Goal: Task Accomplishment & Management: Use online tool/utility

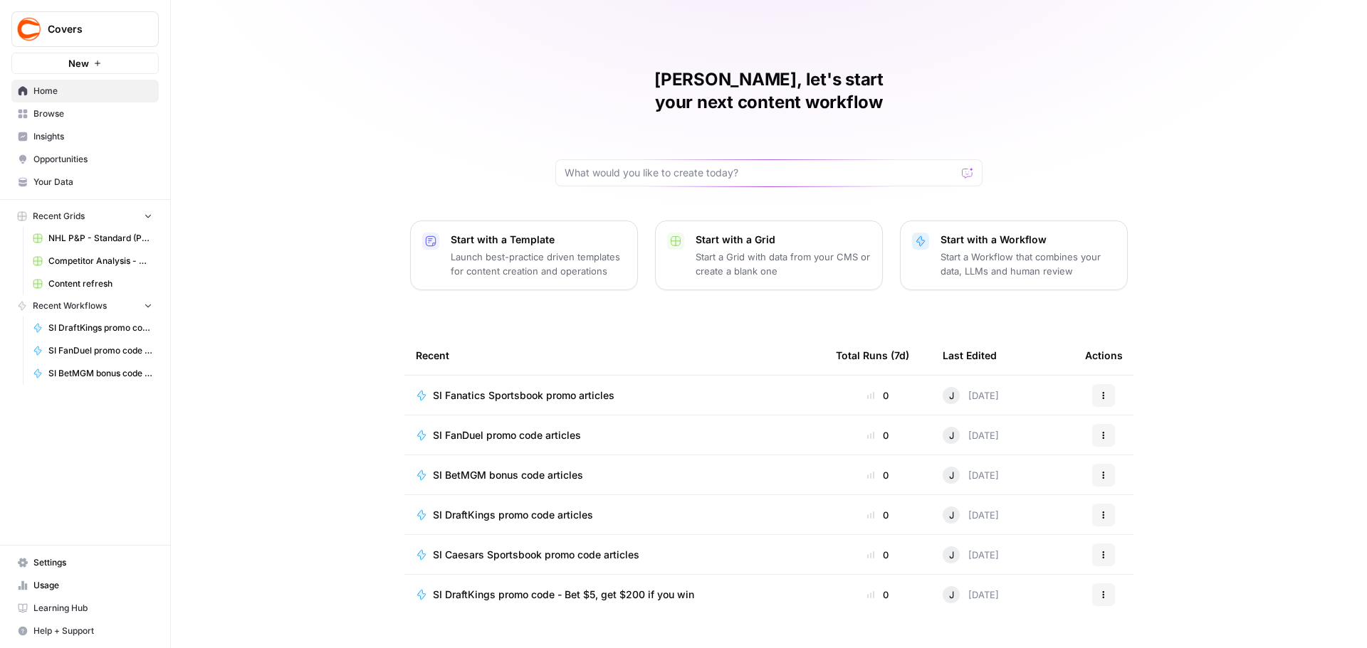
click at [54, 112] on span "Browse" at bounding box center [92, 113] width 119 height 13
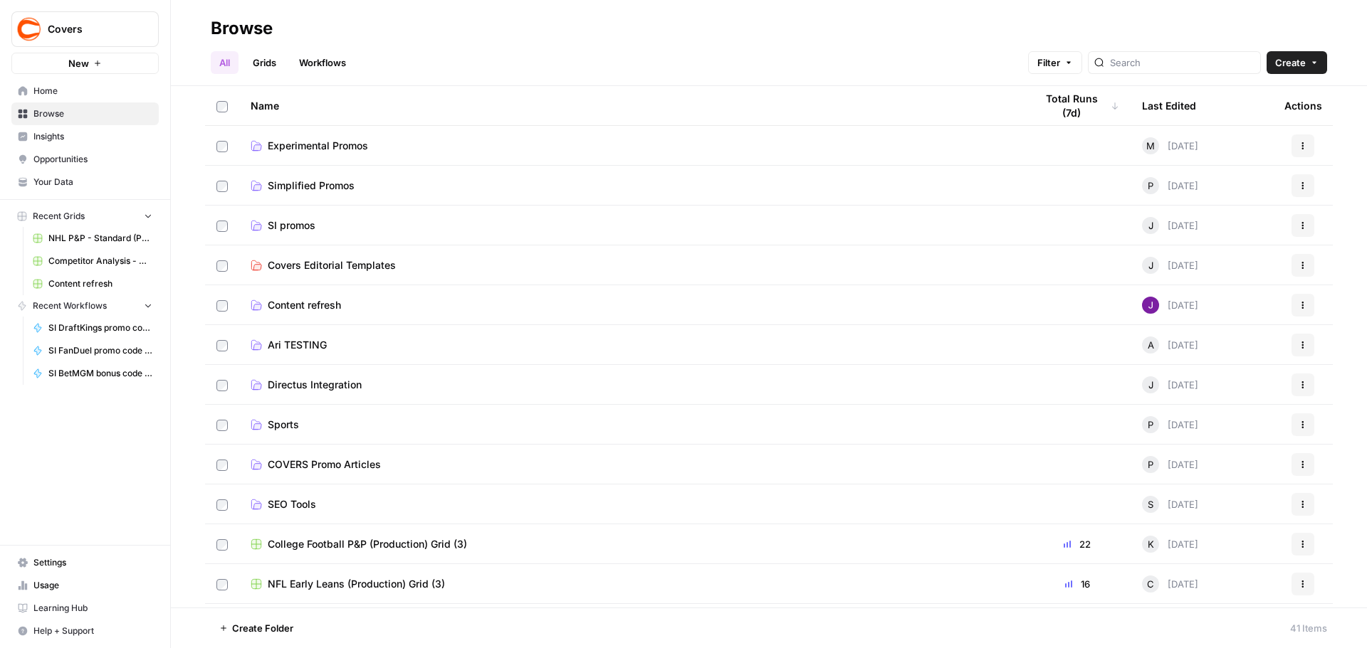
click at [320, 233] on td "SI promos" at bounding box center [631, 225] width 784 height 39
click at [312, 226] on span "SI promos" at bounding box center [292, 226] width 48 height 14
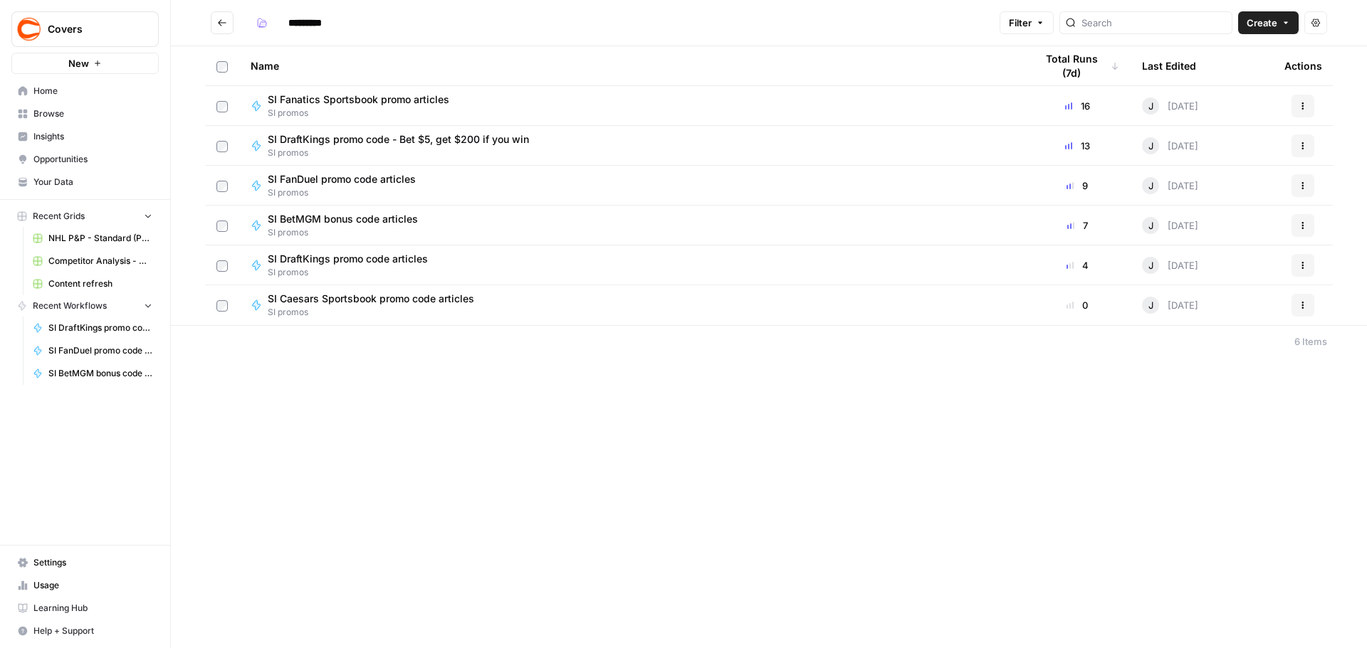
click at [362, 144] on span "SI DraftKings promo code - Bet $5, get $200 if you win" at bounding box center [398, 139] width 261 height 14
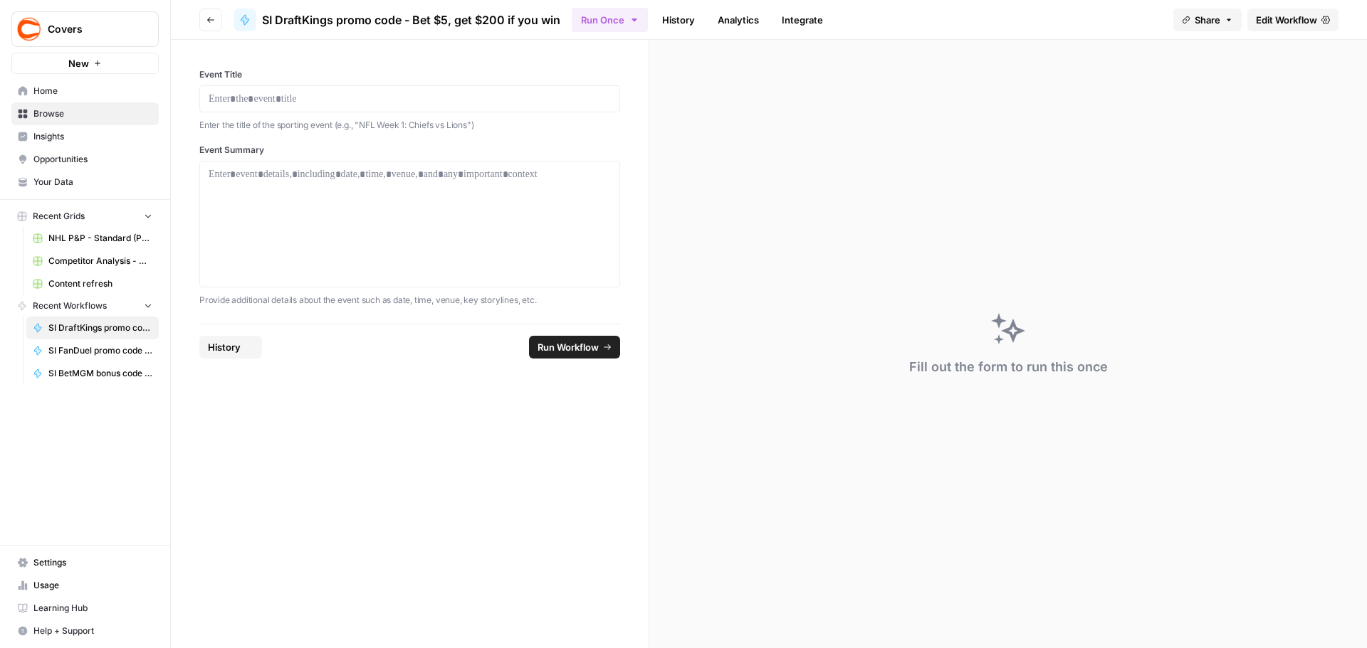
click at [1272, 19] on span "Edit Workflow" at bounding box center [1286, 20] width 61 height 14
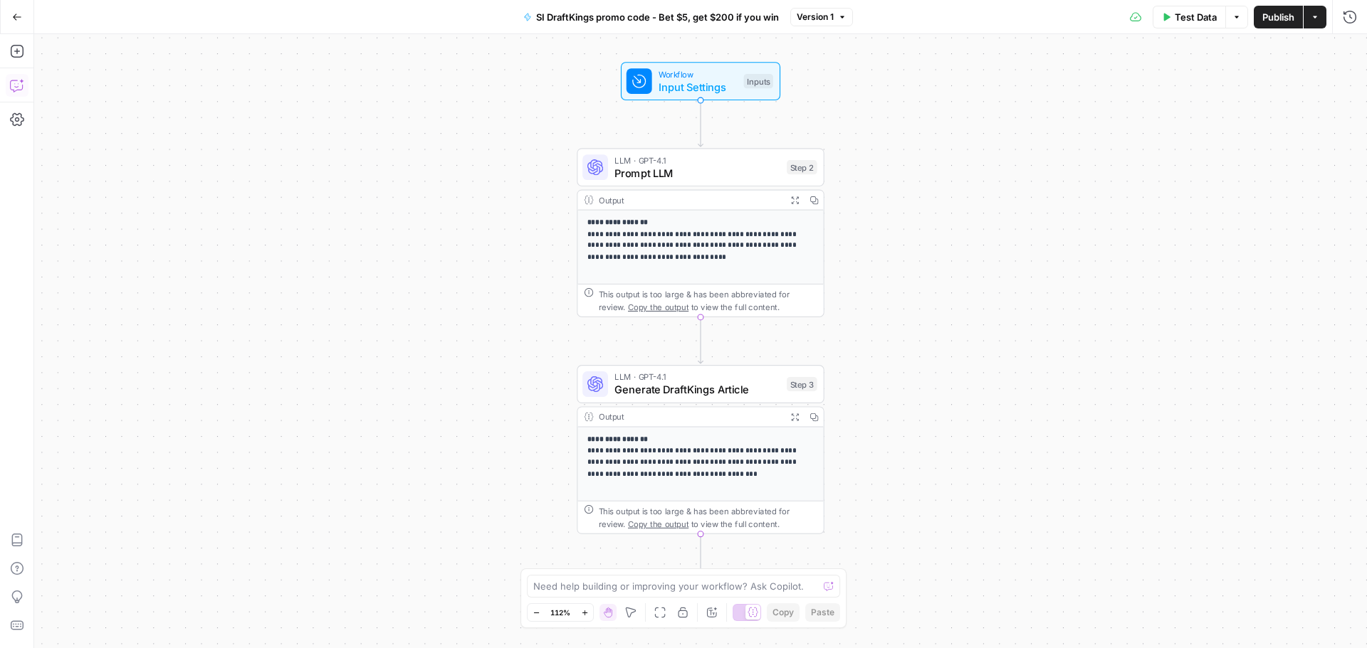
click at [11, 82] on icon "button" at bounding box center [16, 85] width 12 height 11
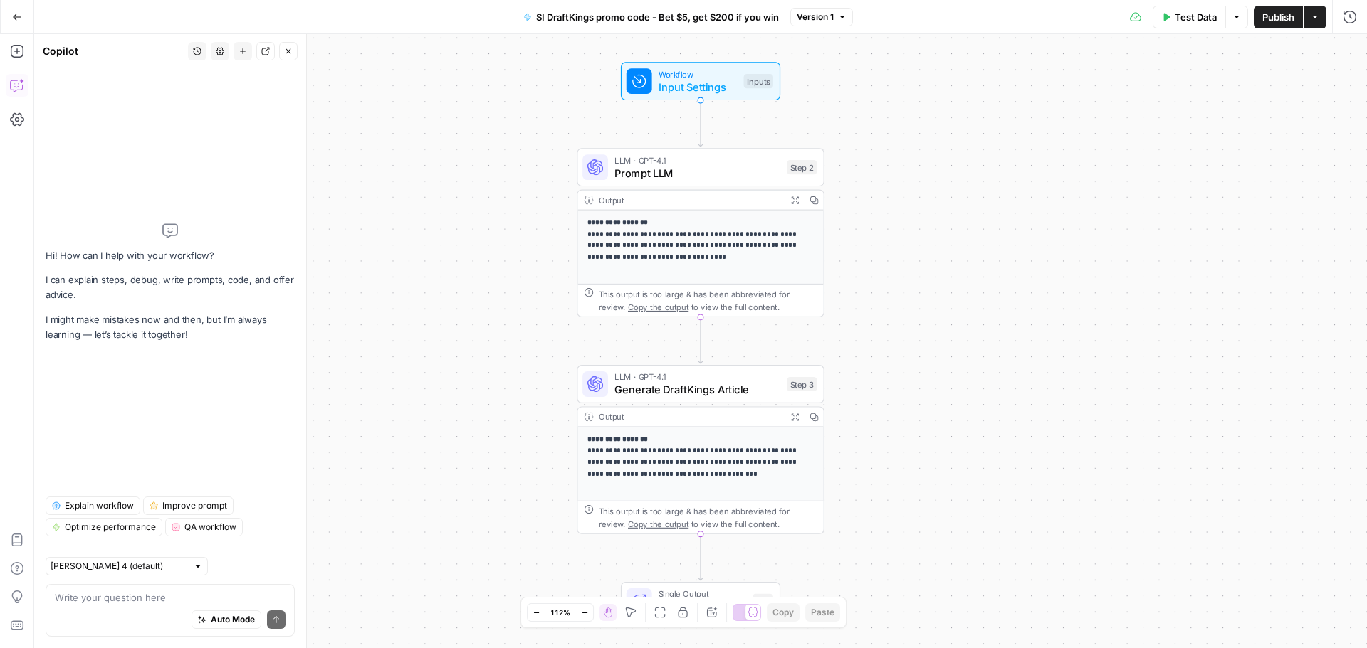
click at [90, 609] on div "Auto Mode Send" at bounding box center [170, 620] width 231 height 31
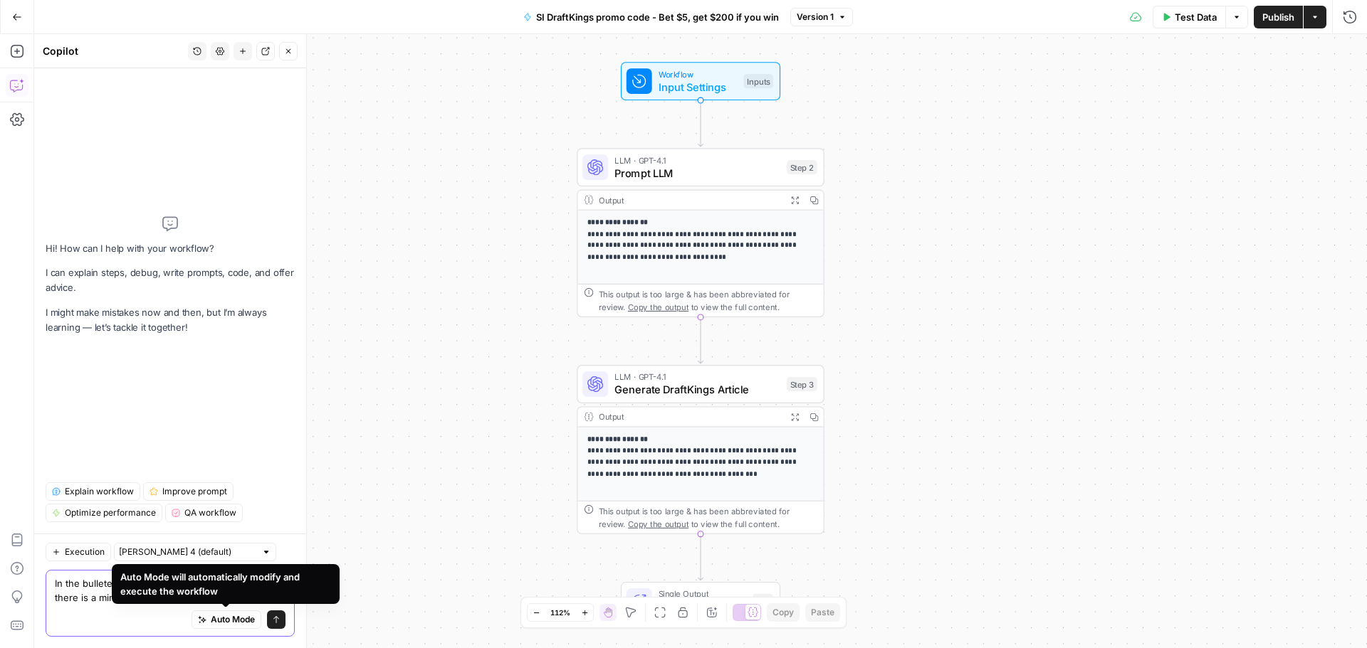
type textarea "In the bulleted list of terms and conditions, mention there is a minimum odds r…"
click at [275, 619] on icon "submit" at bounding box center [276, 620] width 9 height 9
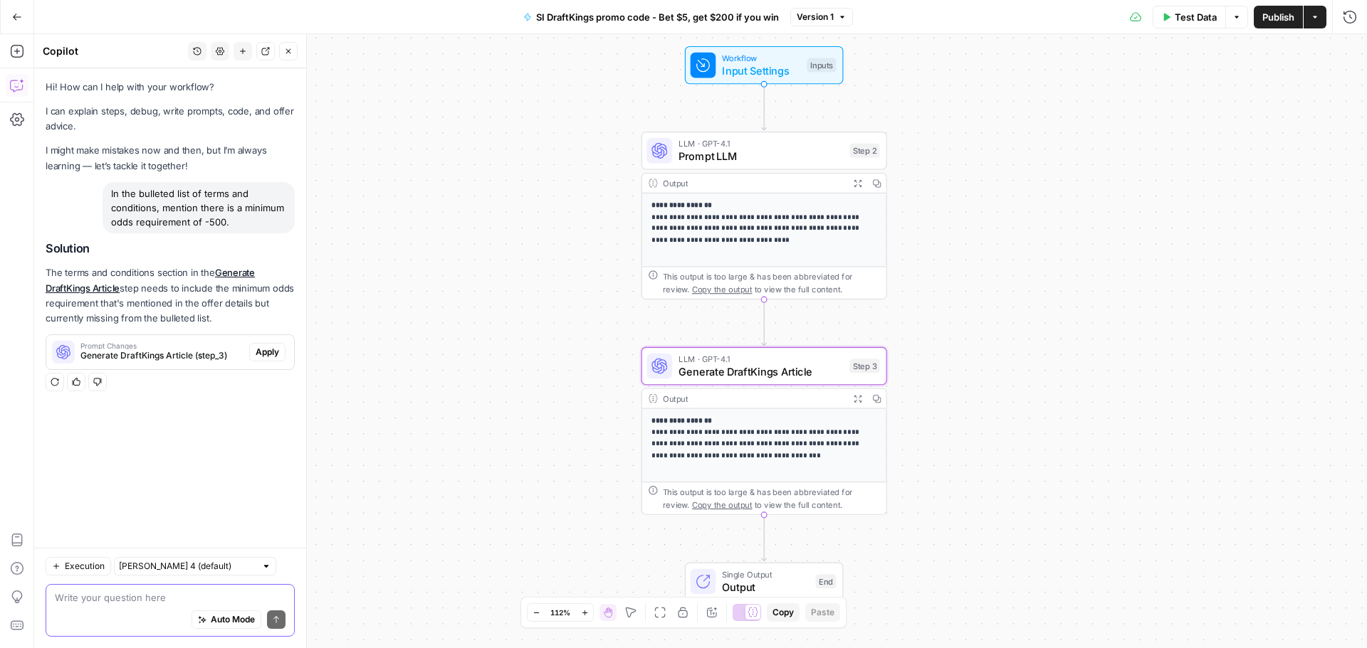
click at [270, 351] on span "Apply" at bounding box center [267, 352] width 23 height 13
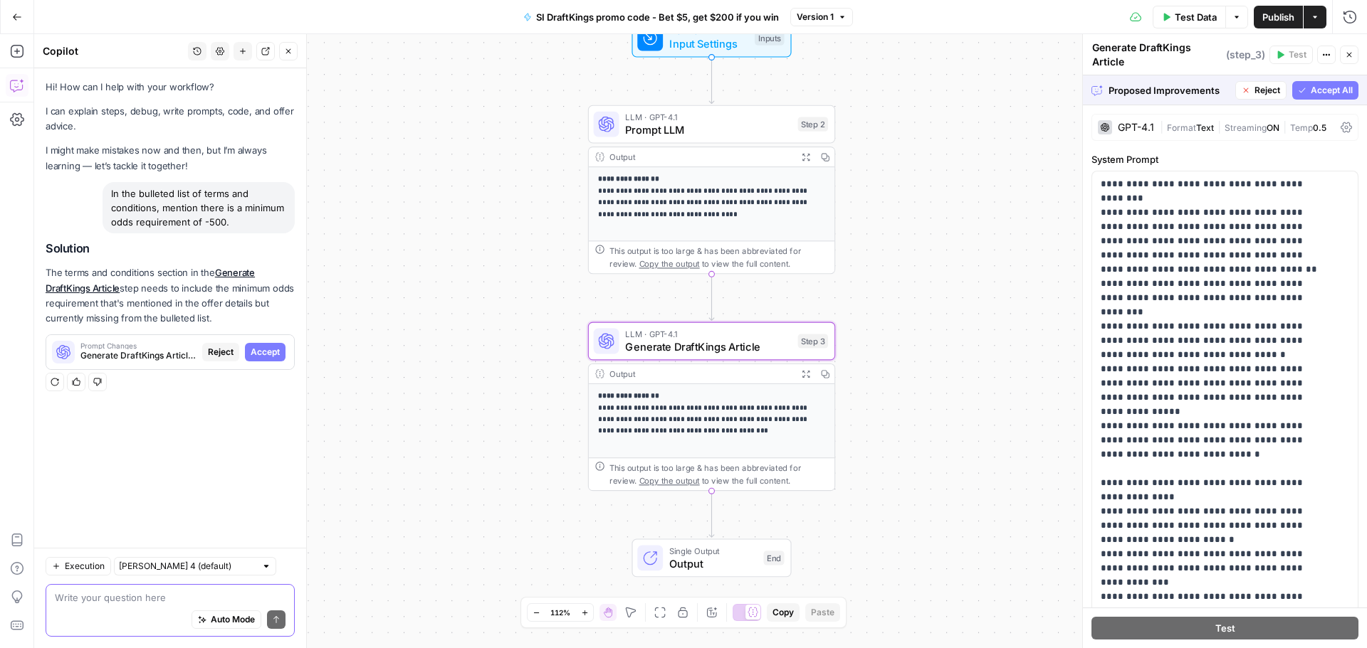
click at [258, 347] on span "Accept" at bounding box center [265, 352] width 29 height 13
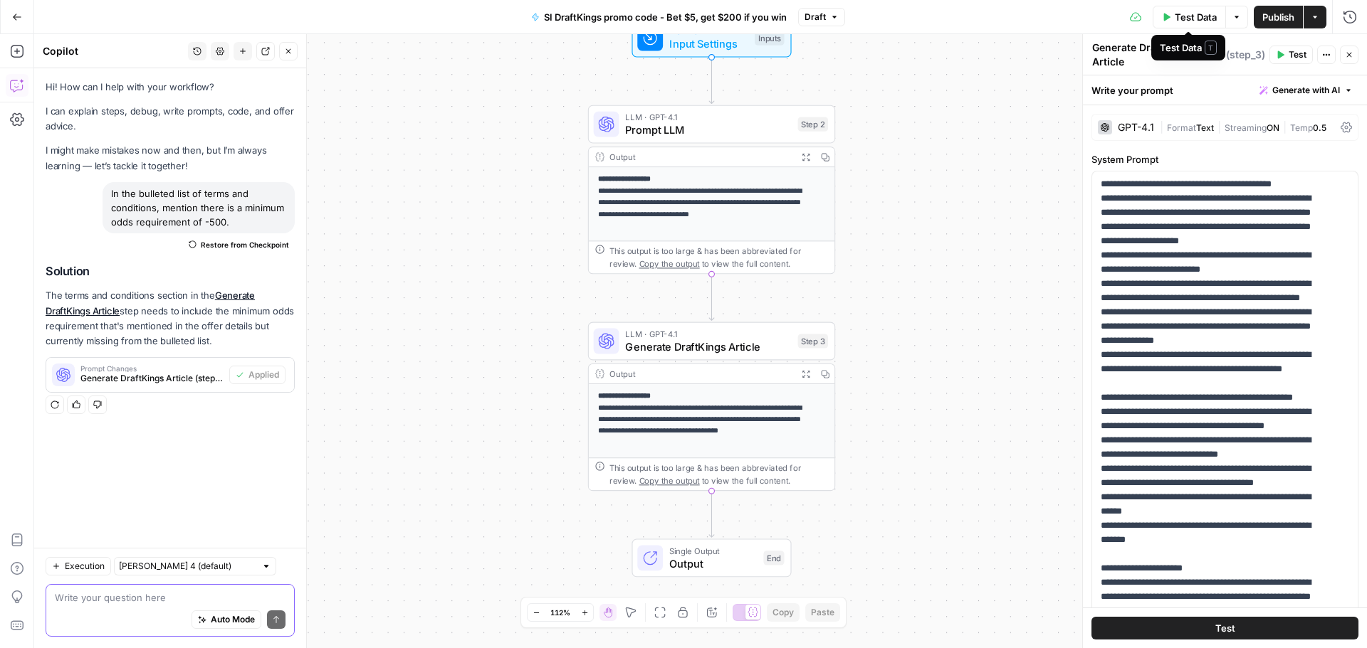
click at [1192, 19] on span "Test Data" at bounding box center [1195, 17] width 42 height 14
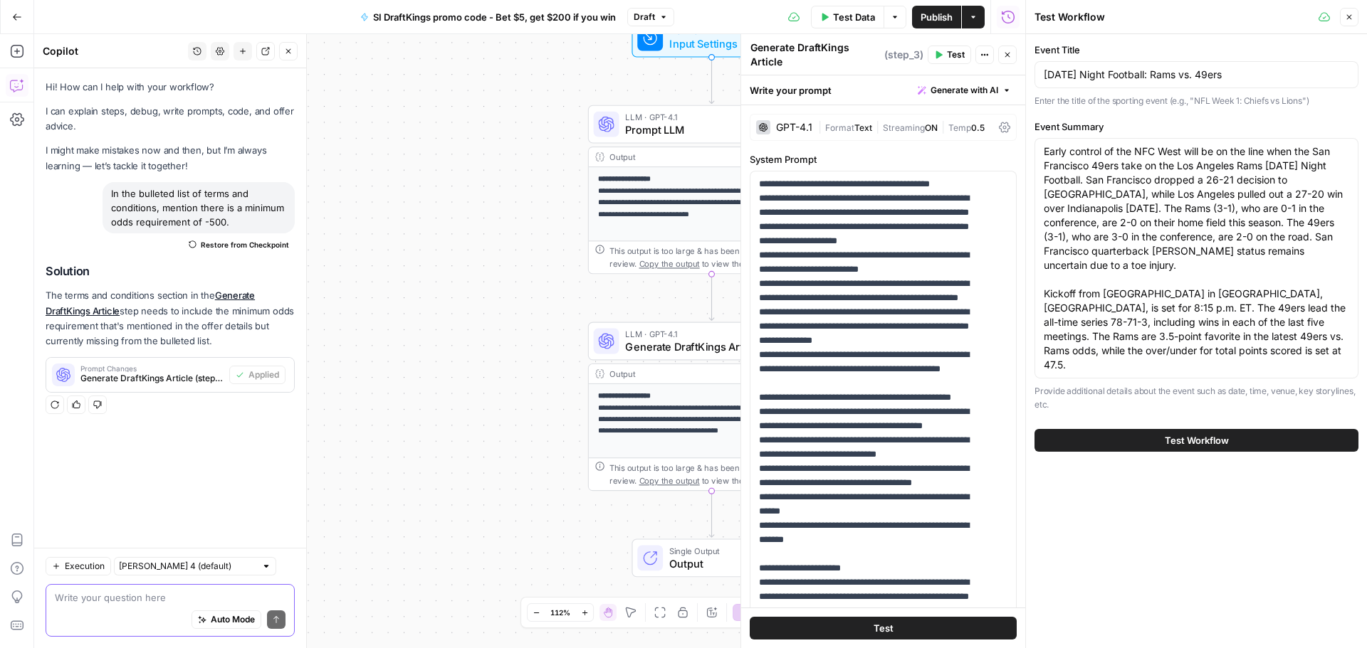
click at [1174, 433] on span "Test Workflow" at bounding box center [1196, 440] width 64 height 14
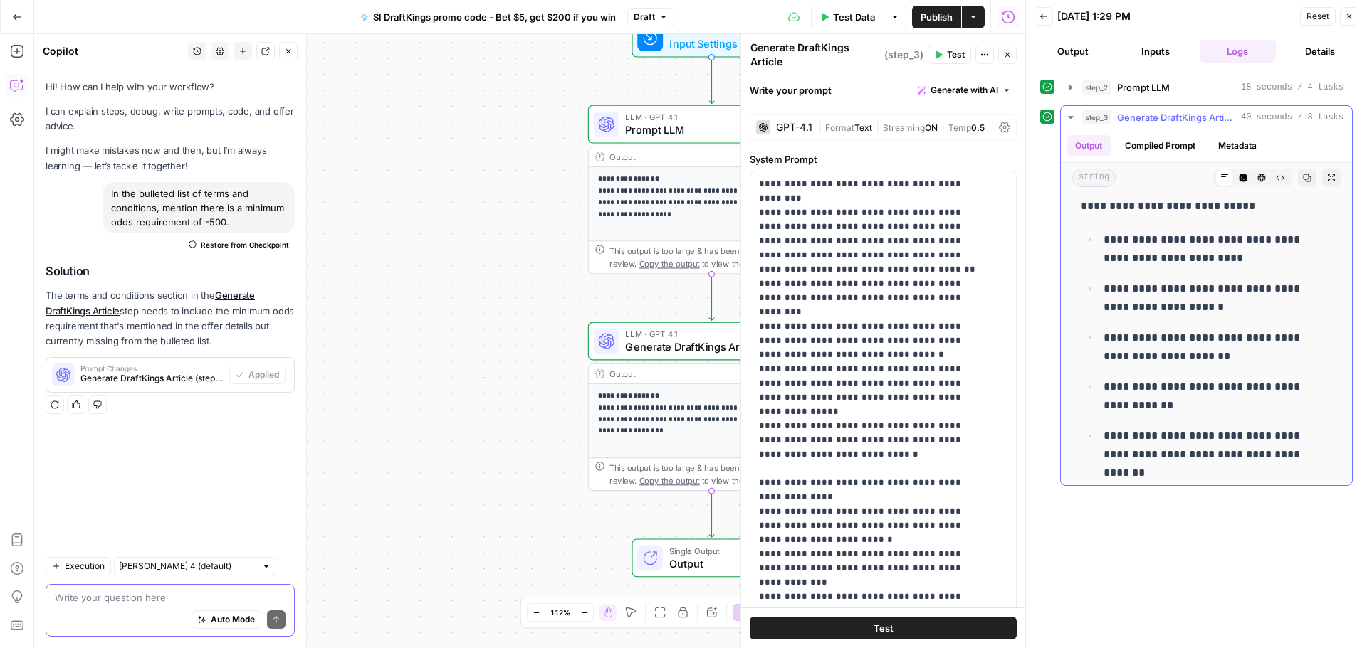
scroll to position [783, 0]
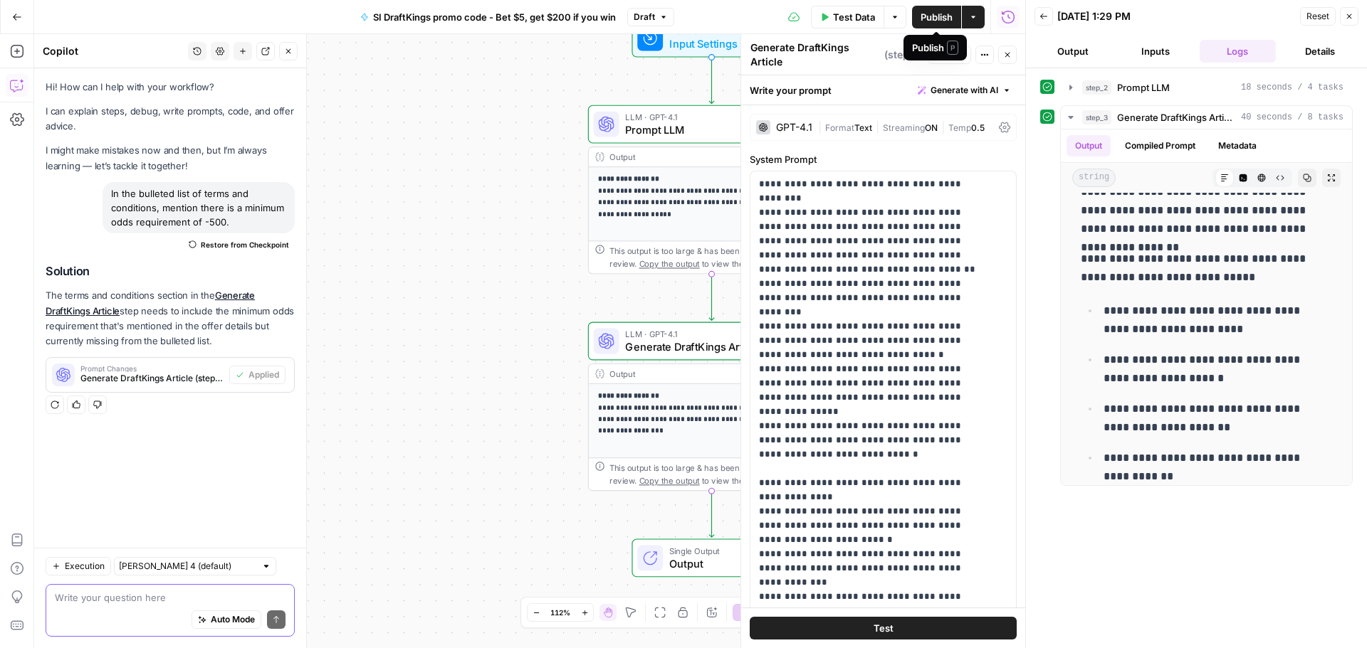
click at [935, 21] on span "Publish" at bounding box center [936, 17] width 32 height 14
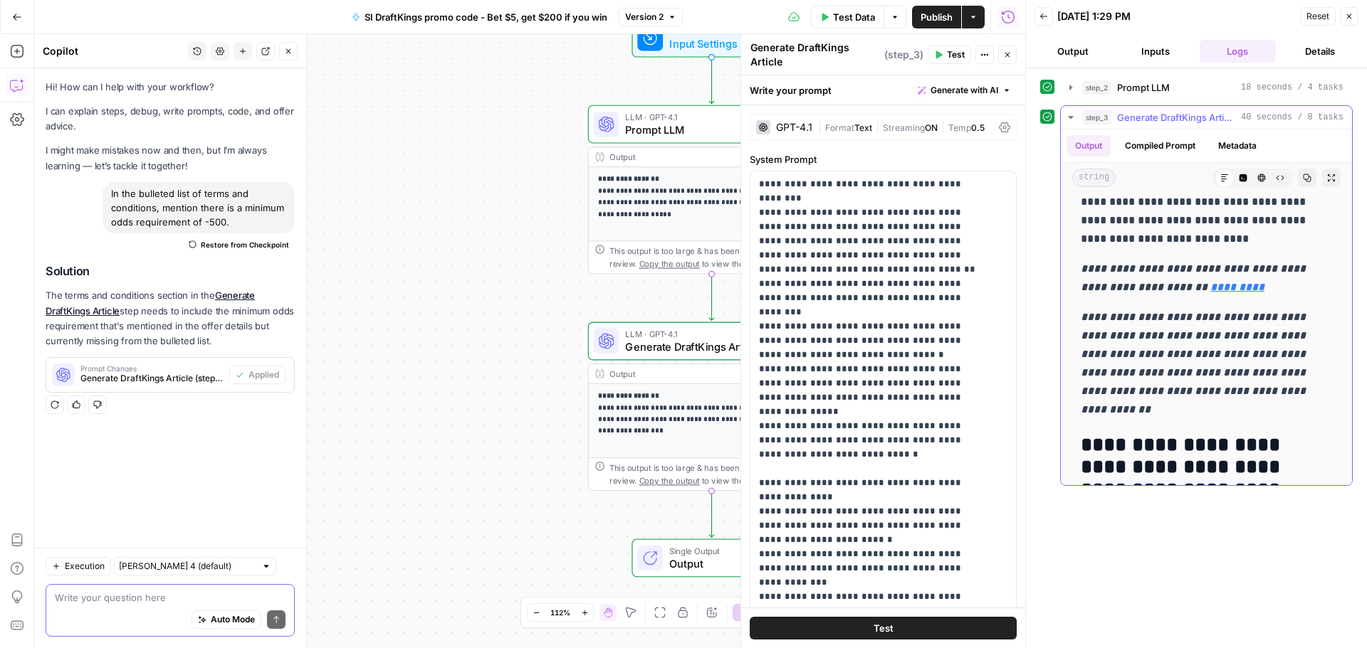
scroll to position [1566, 0]
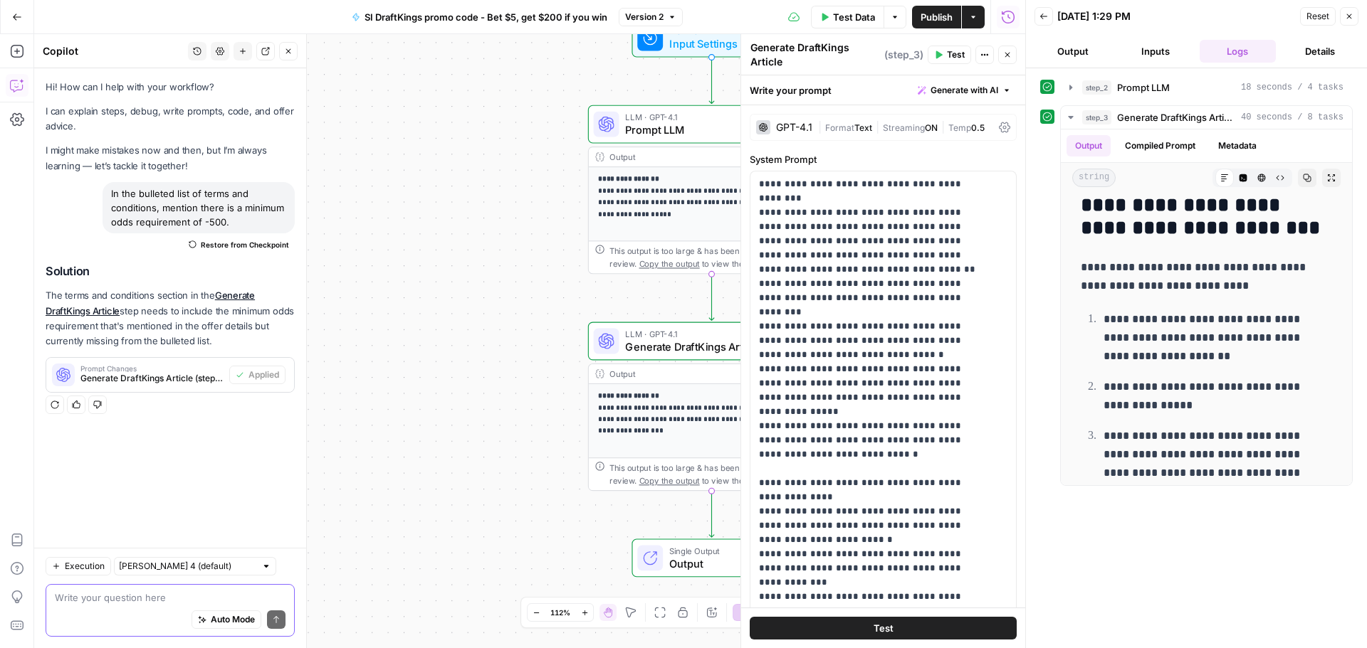
click at [18, 93] on button "Copilot" at bounding box center [17, 85] width 23 height 23
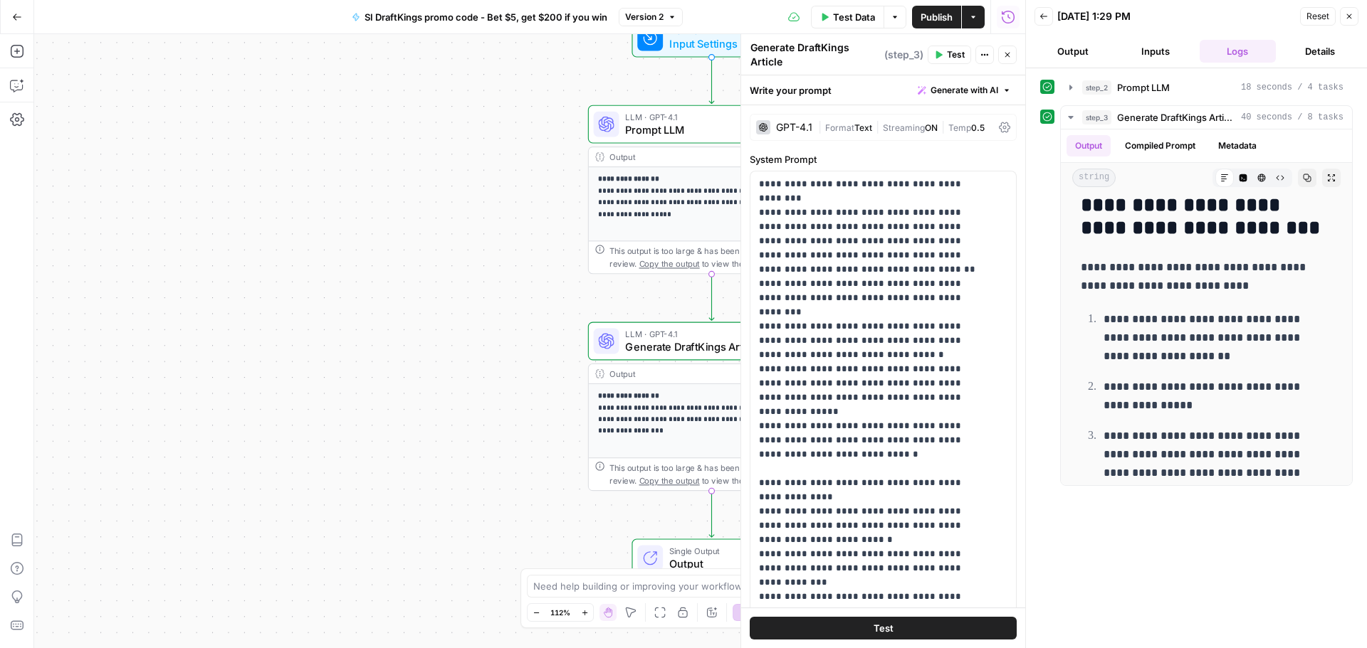
click at [17, 30] on div "Go Back" at bounding box center [17, 16] width 34 height 33
click at [16, 18] on icon "button" at bounding box center [17, 17] width 10 height 10
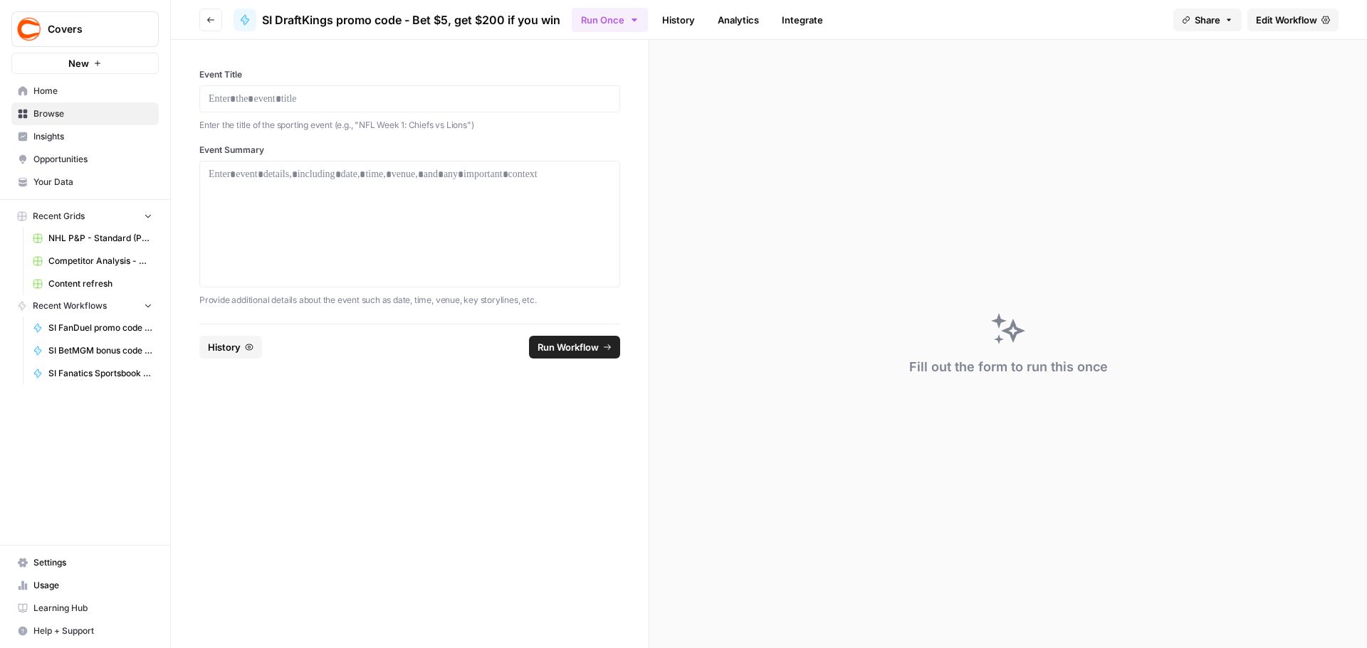
click at [60, 112] on span "Browse" at bounding box center [92, 113] width 119 height 13
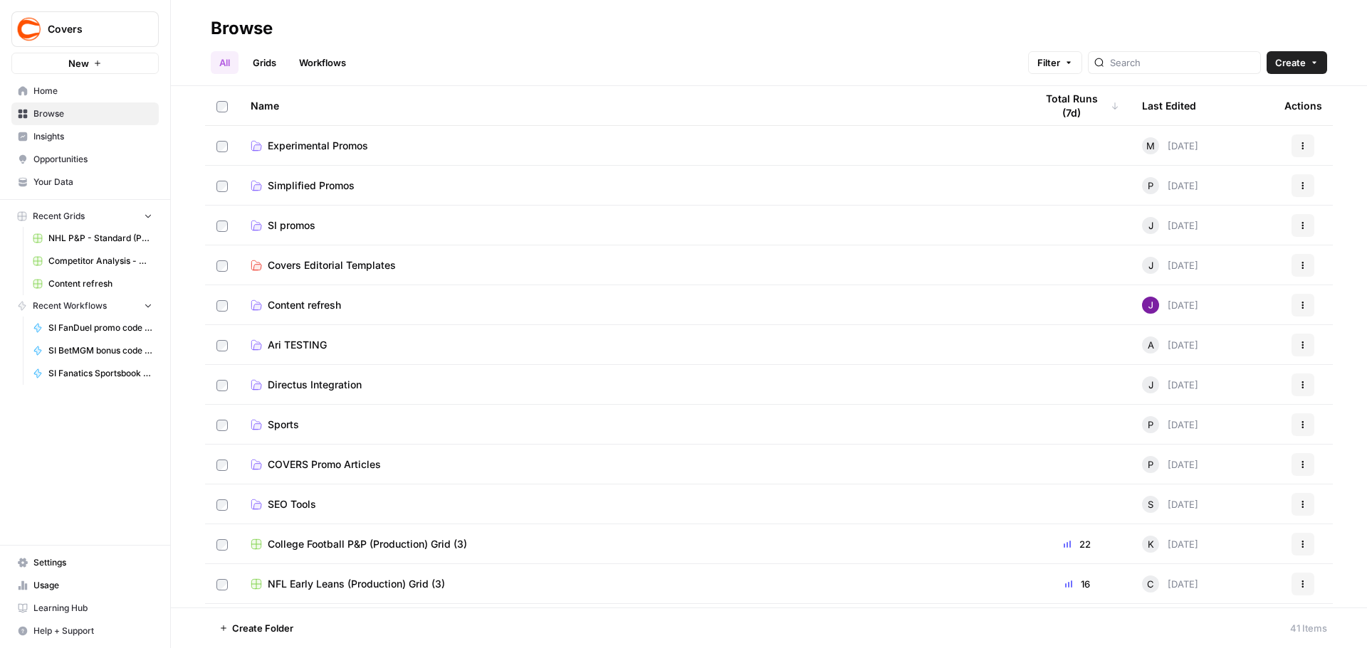
click at [293, 235] on td "SI promos" at bounding box center [631, 225] width 784 height 39
click at [298, 220] on span "SI promos" at bounding box center [292, 226] width 48 height 14
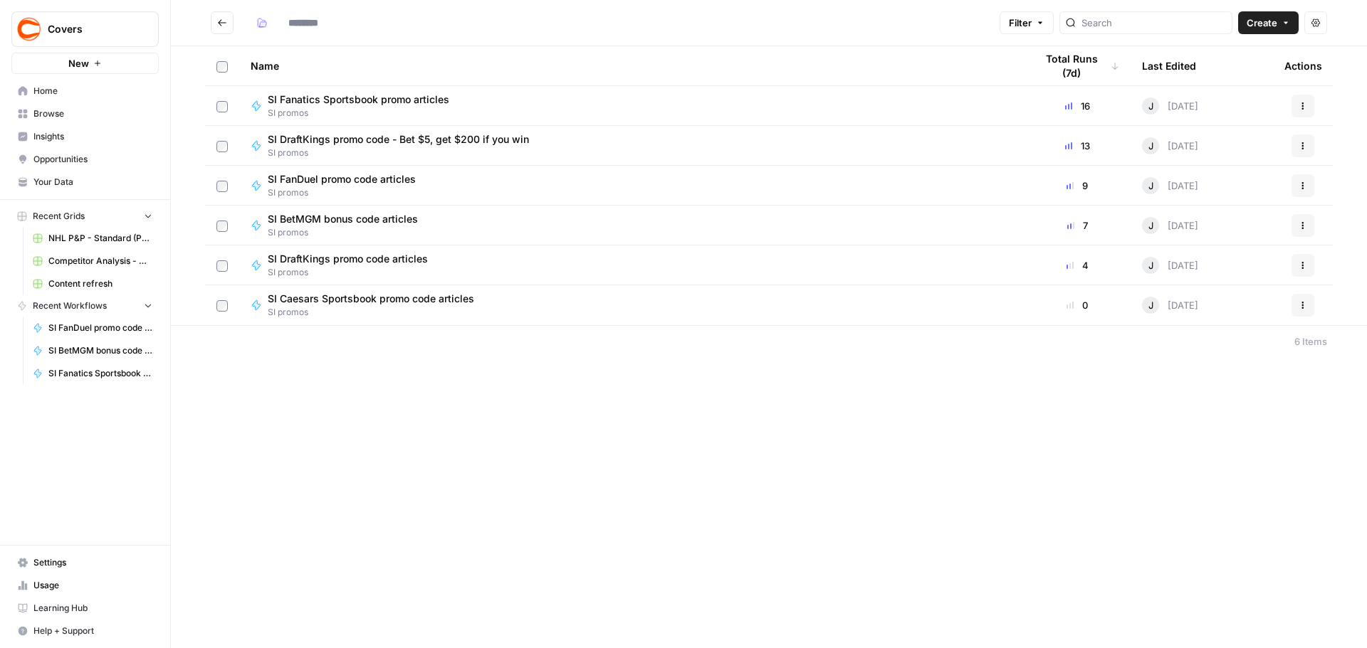
type input "*********"
click at [381, 98] on span "SI Fanatics Sportsbook promo articles" at bounding box center [359, 100] width 182 height 14
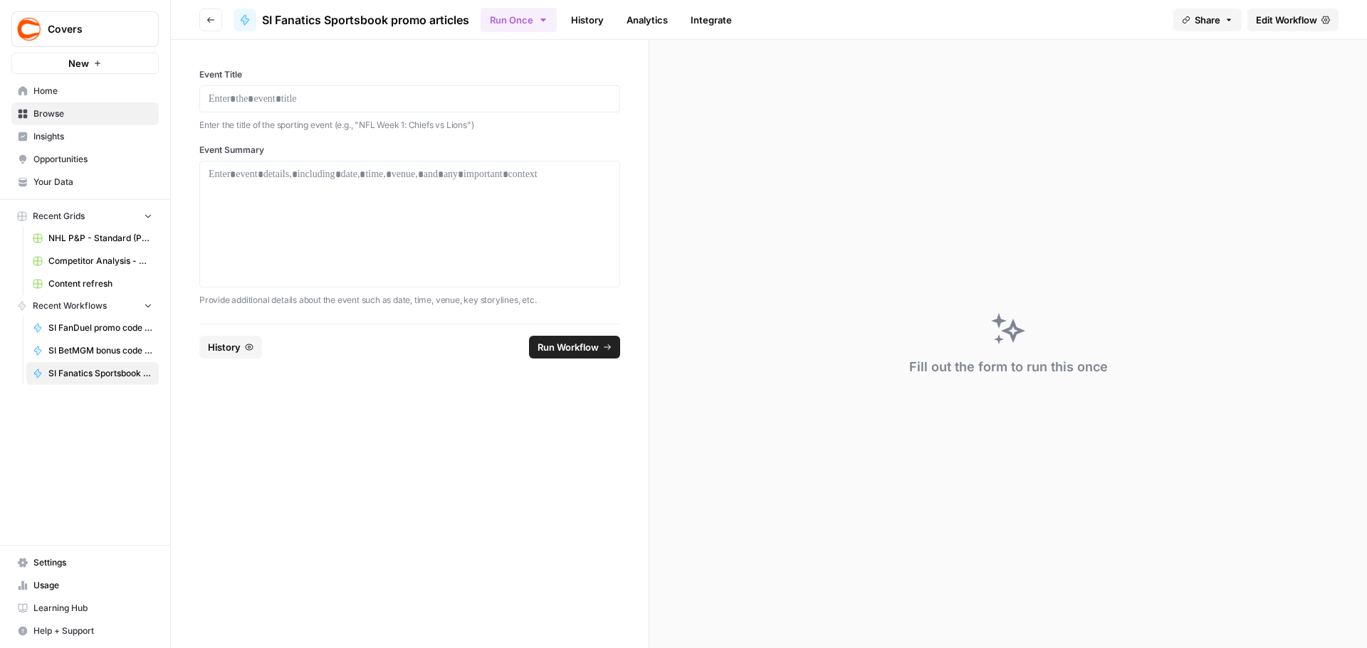
click at [1272, 19] on span "Edit Workflow" at bounding box center [1286, 20] width 61 height 14
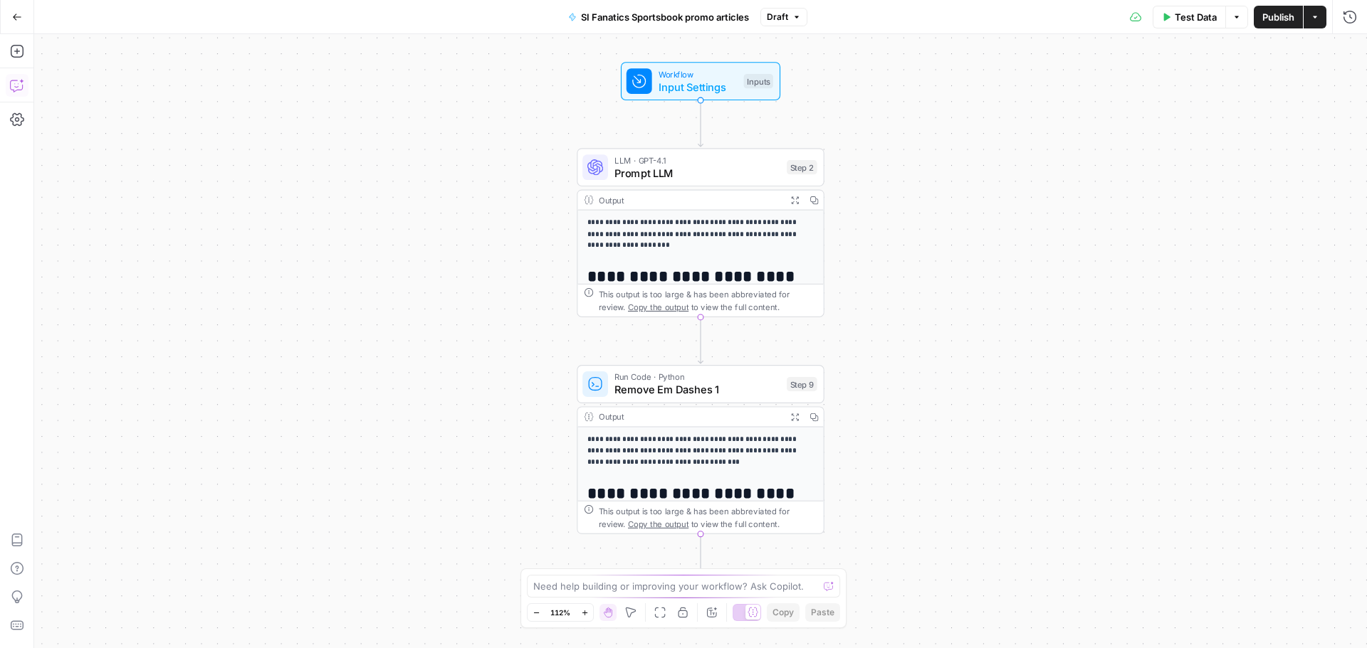
click at [16, 88] on icon "button" at bounding box center [16, 87] width 4 height 1
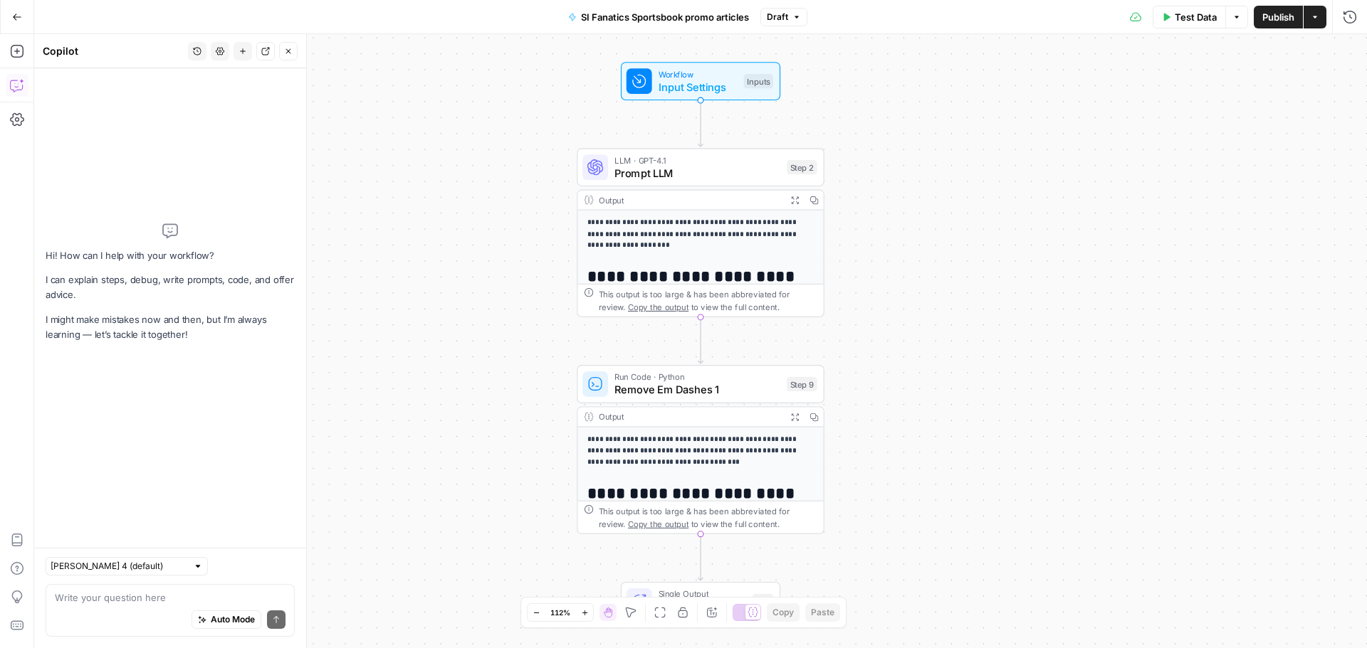
click at [135, 591] on textarea at bounding box center [170, 598] width 231 height 14
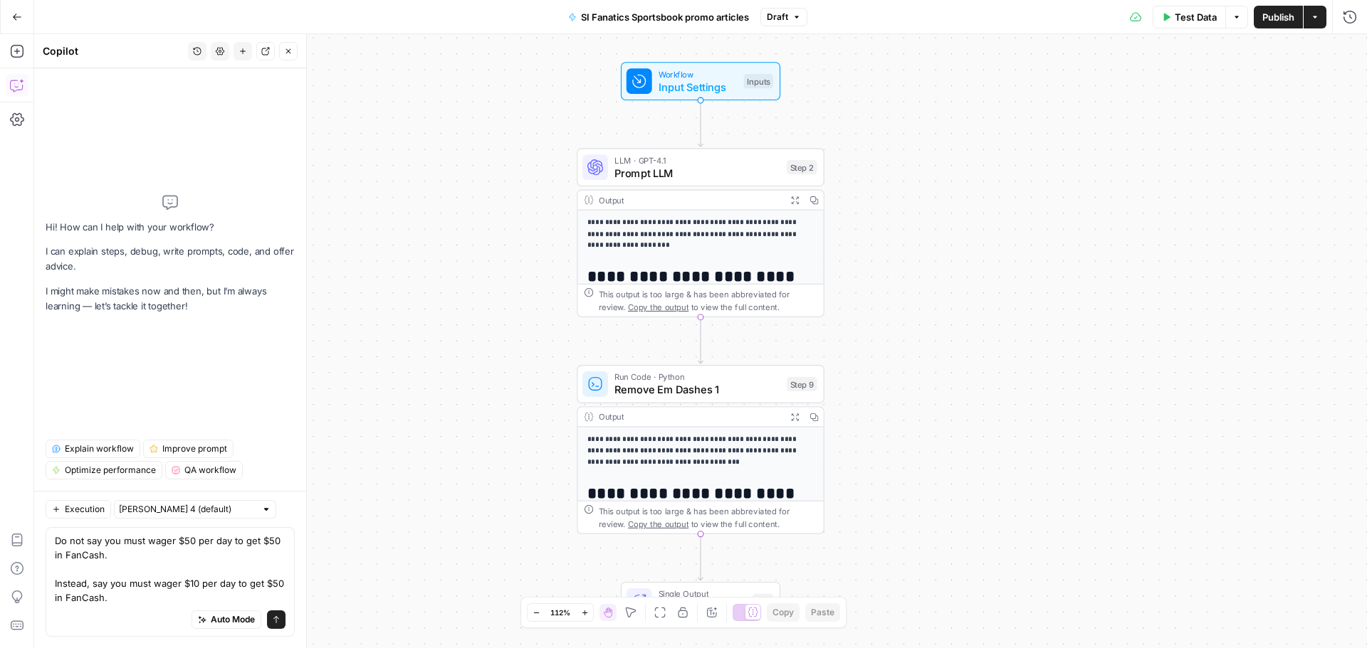
type textarea "Do not say you must wager $50 per day to get $50 in FanCash. Instead, say you m…"
click at [275, 624] on button "Send" at bounding box center [276, 620] width 19 height 19
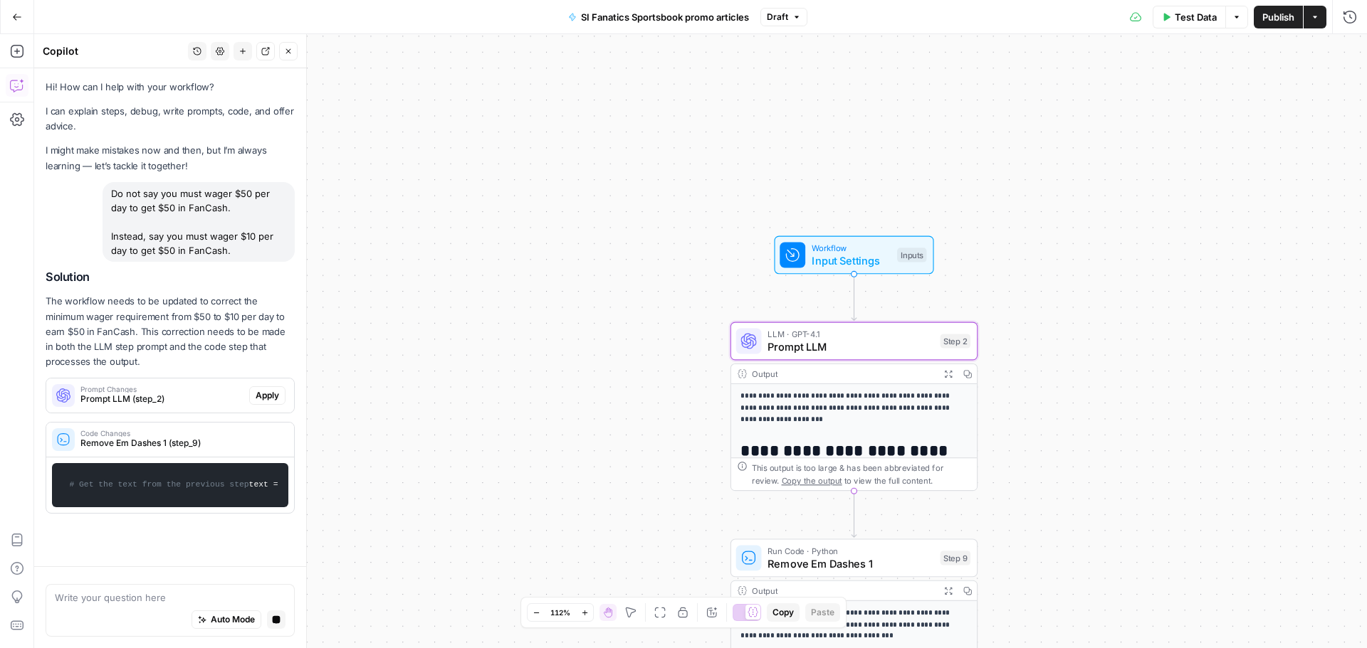
click at [267, 399] on span "Apply" at bounding box center [267, 395] width 23 height 13
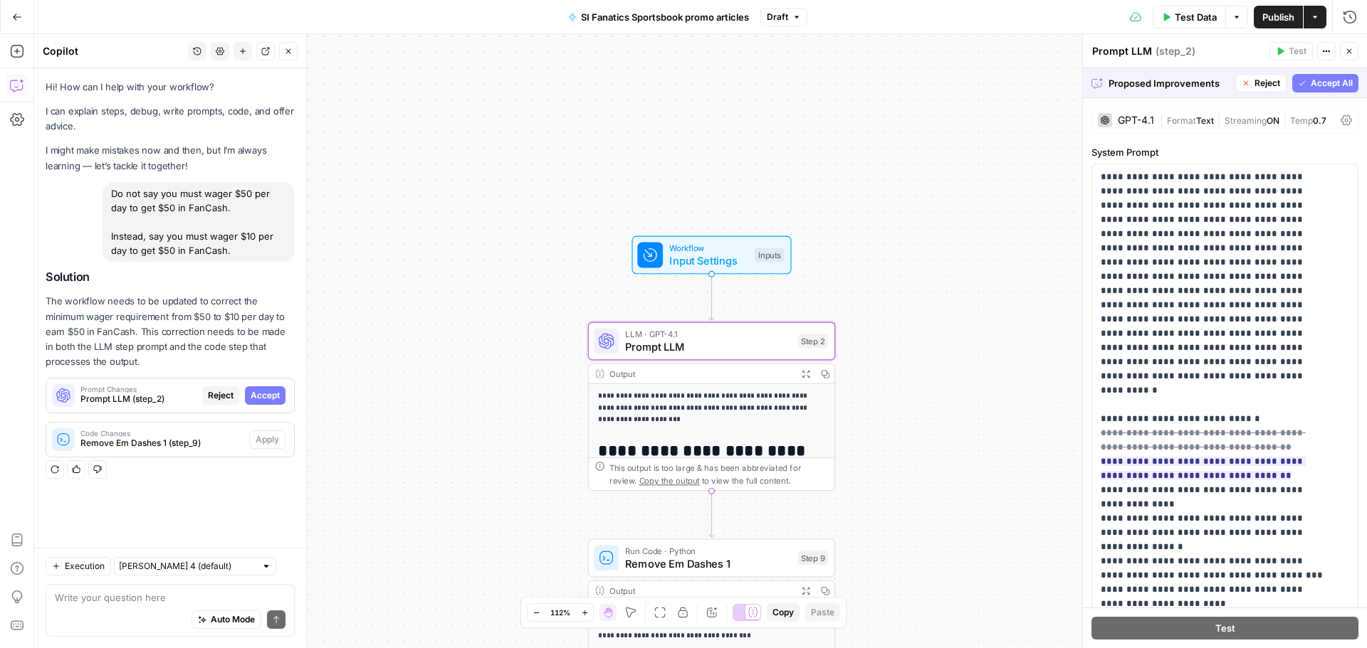
click at [247, 398] on button "Accept" at bounding box center [265, 395] width 41 height 19
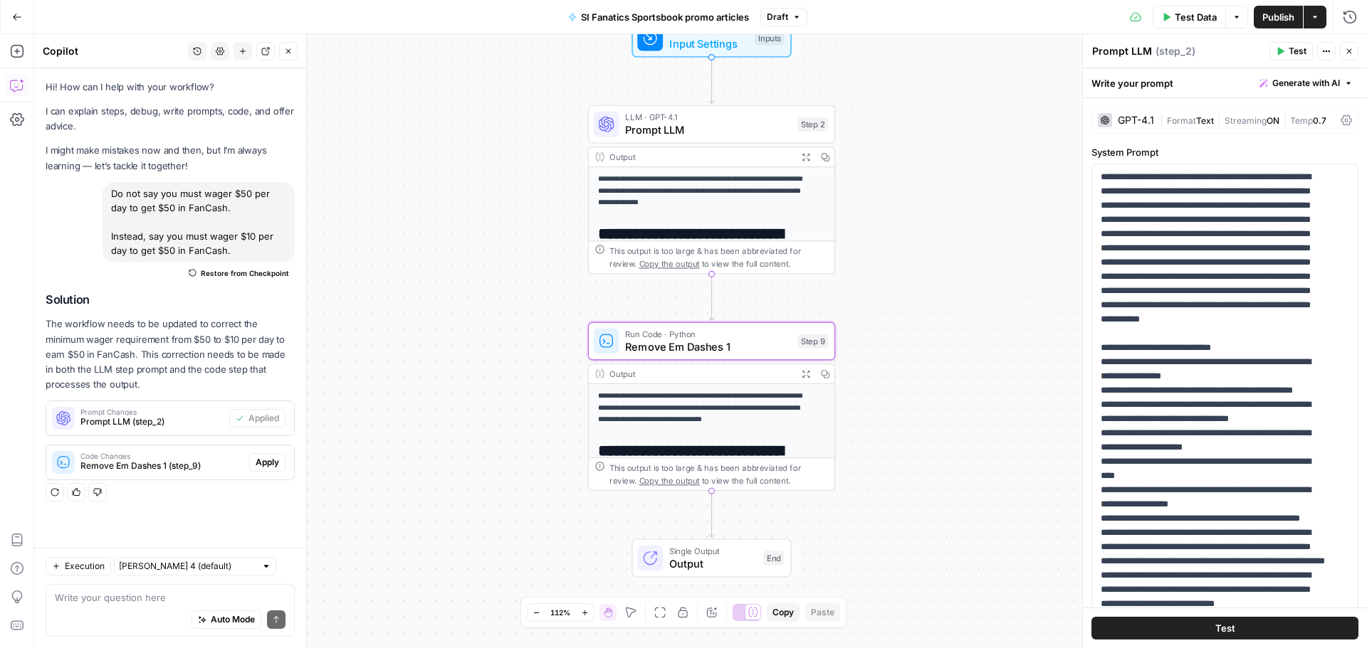
click at [262, 468] on span "Apply" at bounding box center [267, 462] width 23 height 13
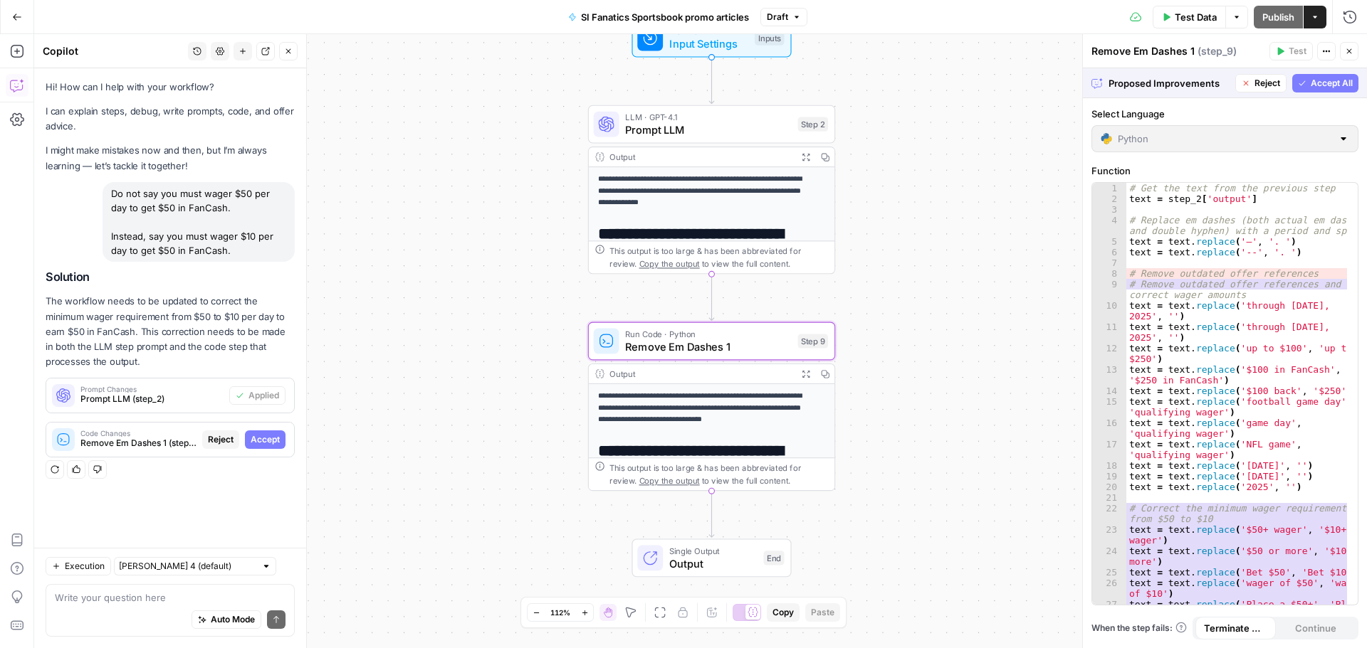
click at [278, 433] on span "Accept" at bounding box center [265, 439] width 29 height 13
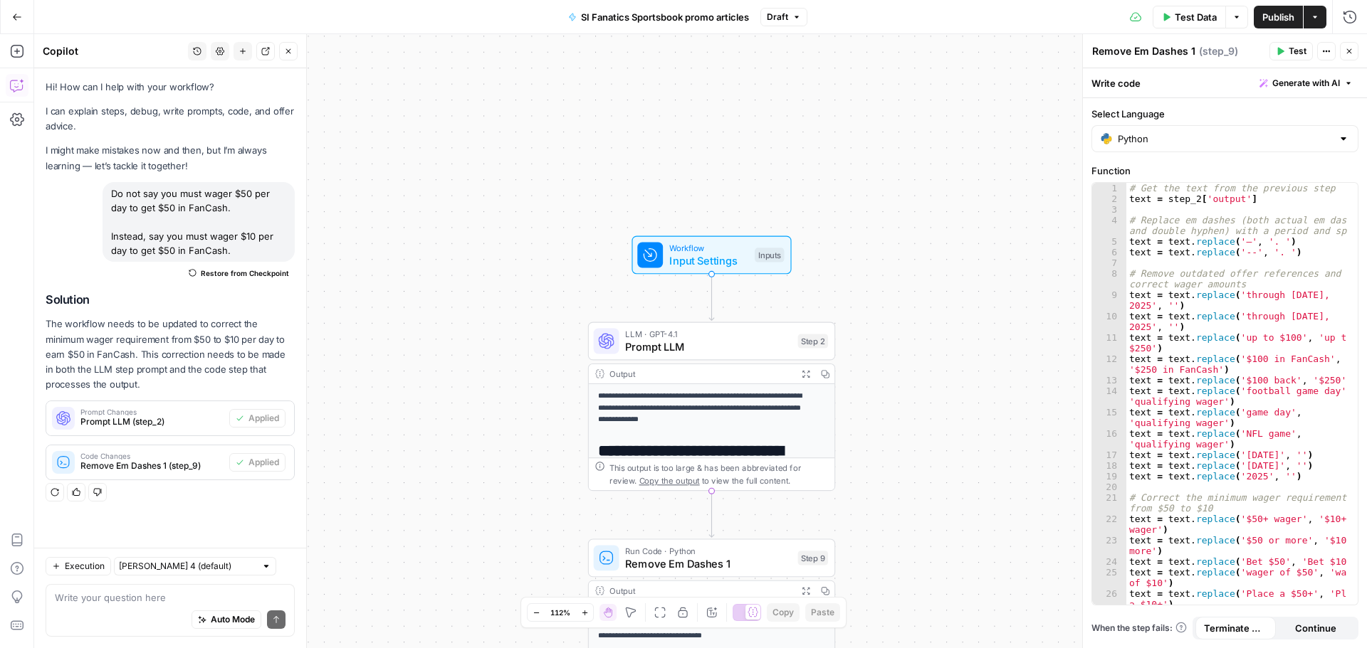
click at [1192, 8] on button "Test Data" at bounding box center [1188, 17] width 73 height 23
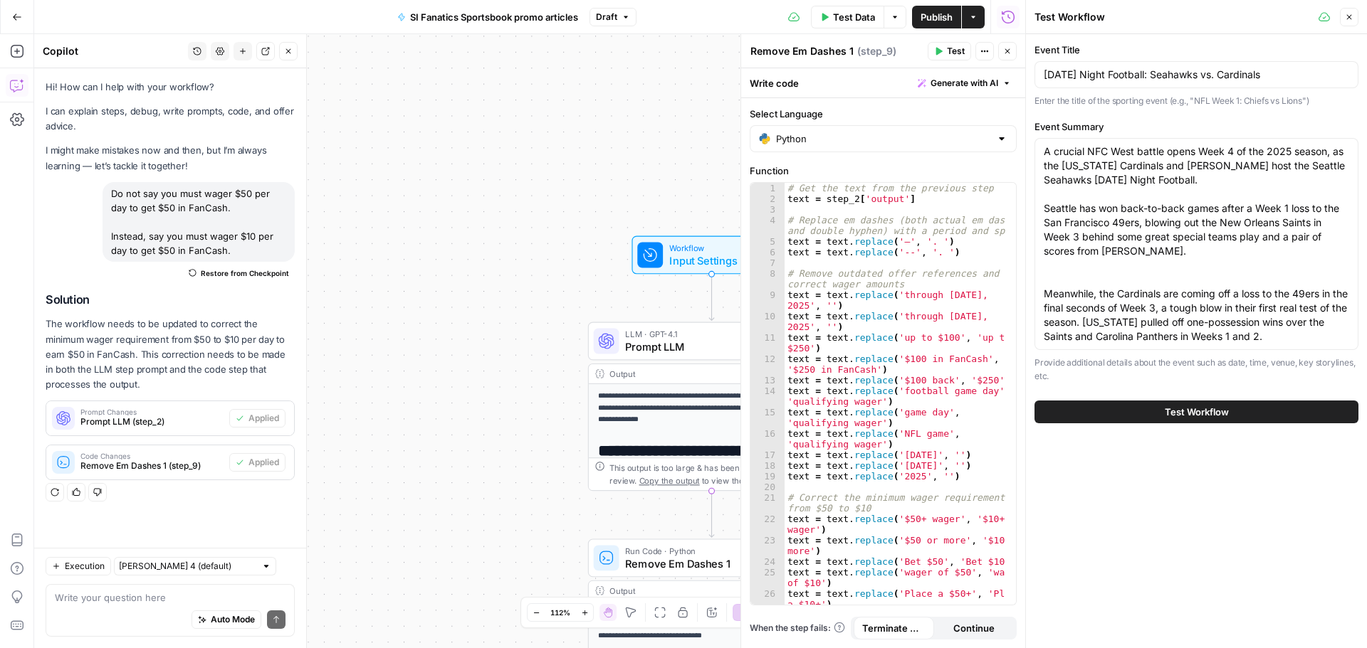
click at [1188, 420] on button "Test Workflow" at bounding box center [1196, 412] width 324 height 23
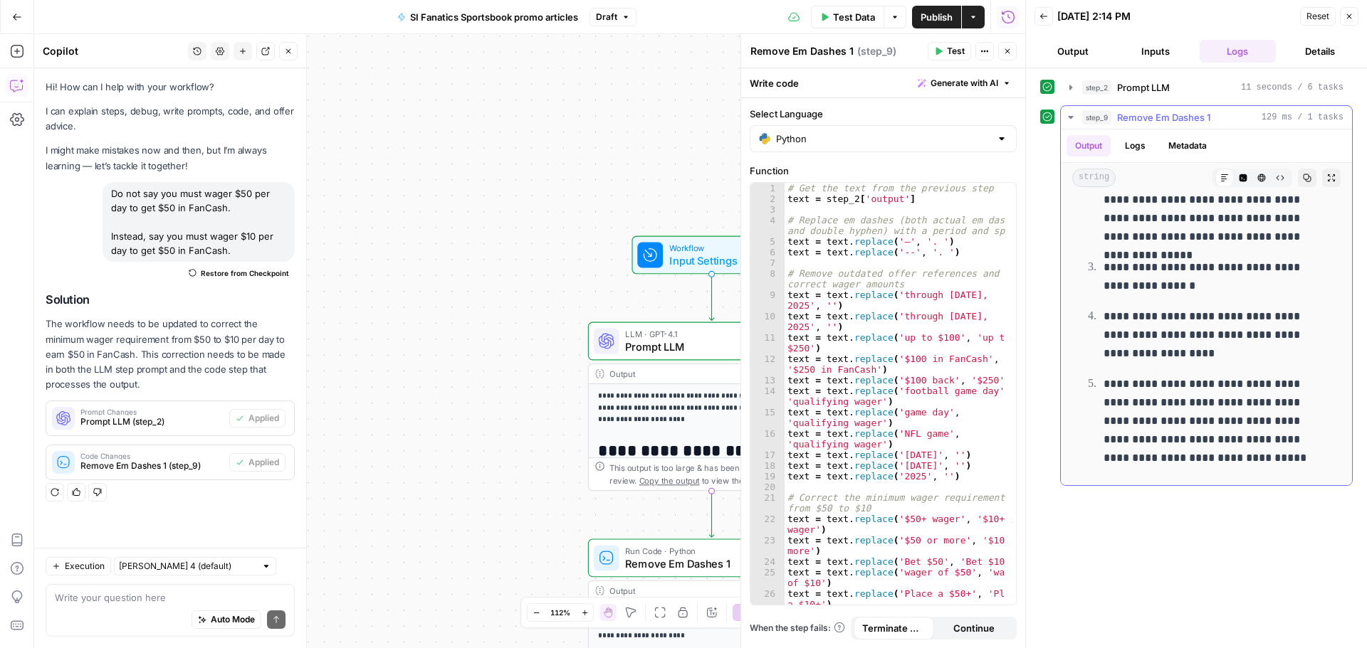
scroll to position [1624, 0]
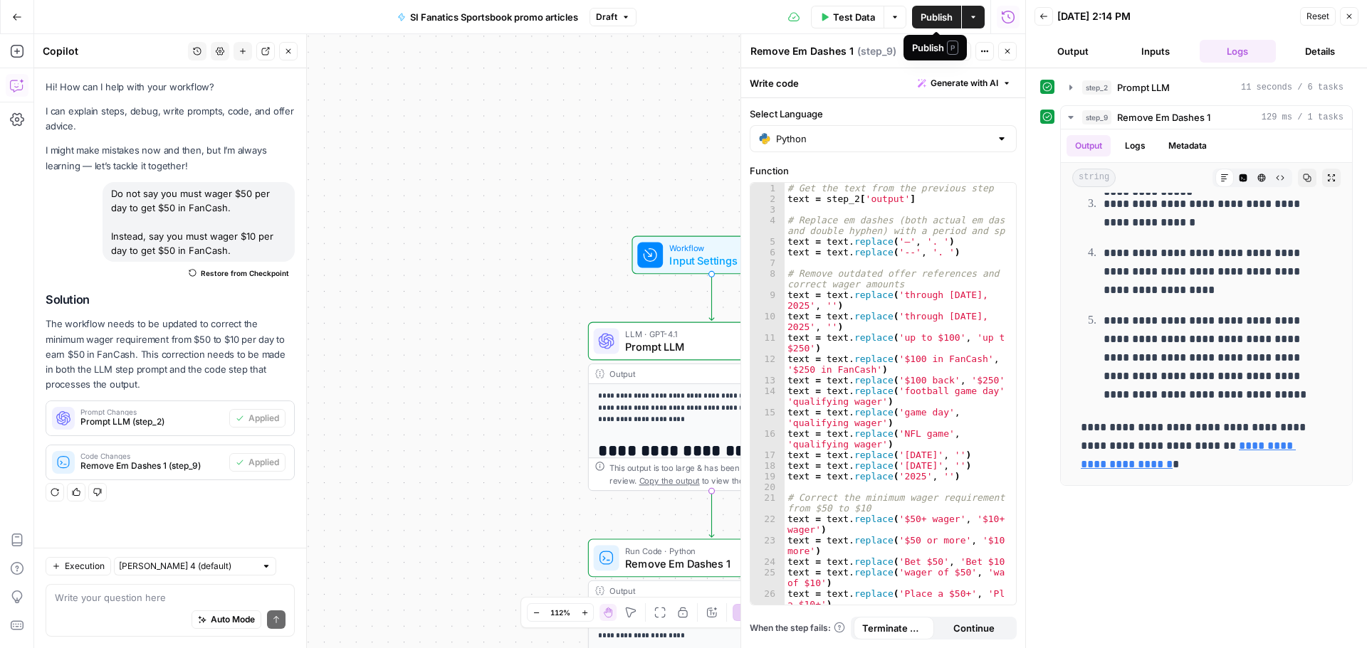
click at [947, 14] on span "Publish" at bounding box center [936, 17] width 32 height 14
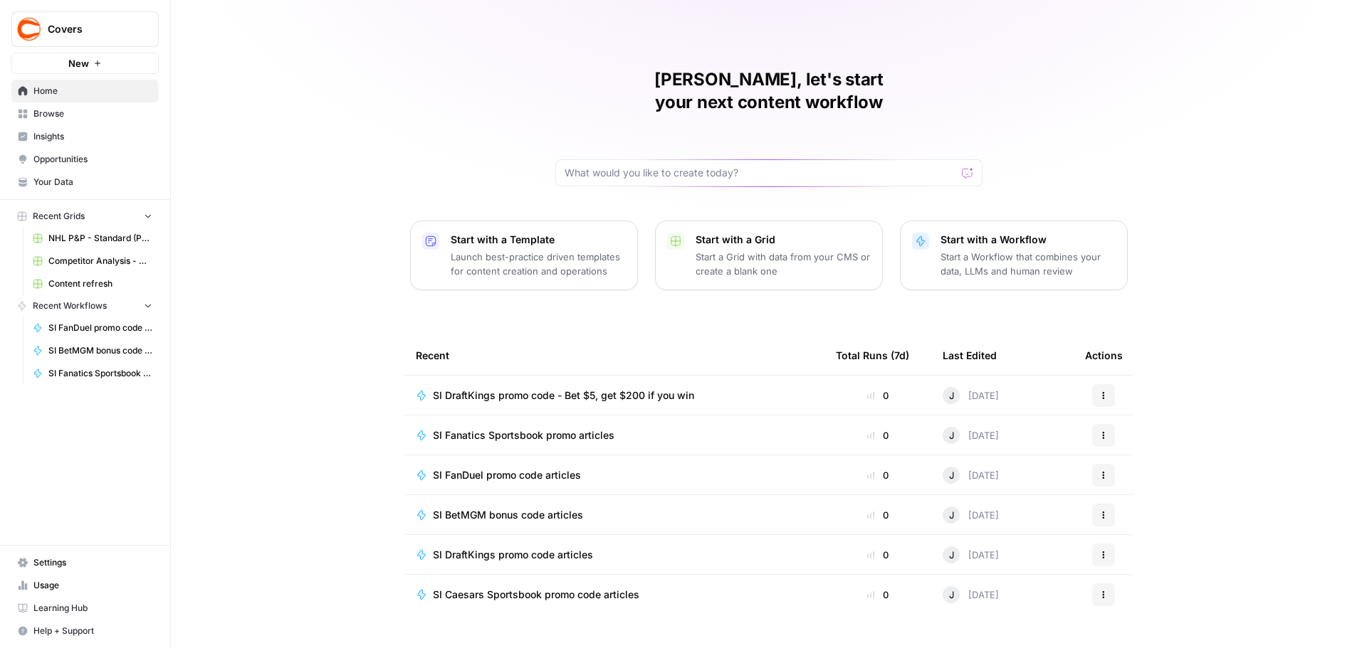
click at [75, 121] on link "Browse" at bounding box center [84, 113] width 147 height 23
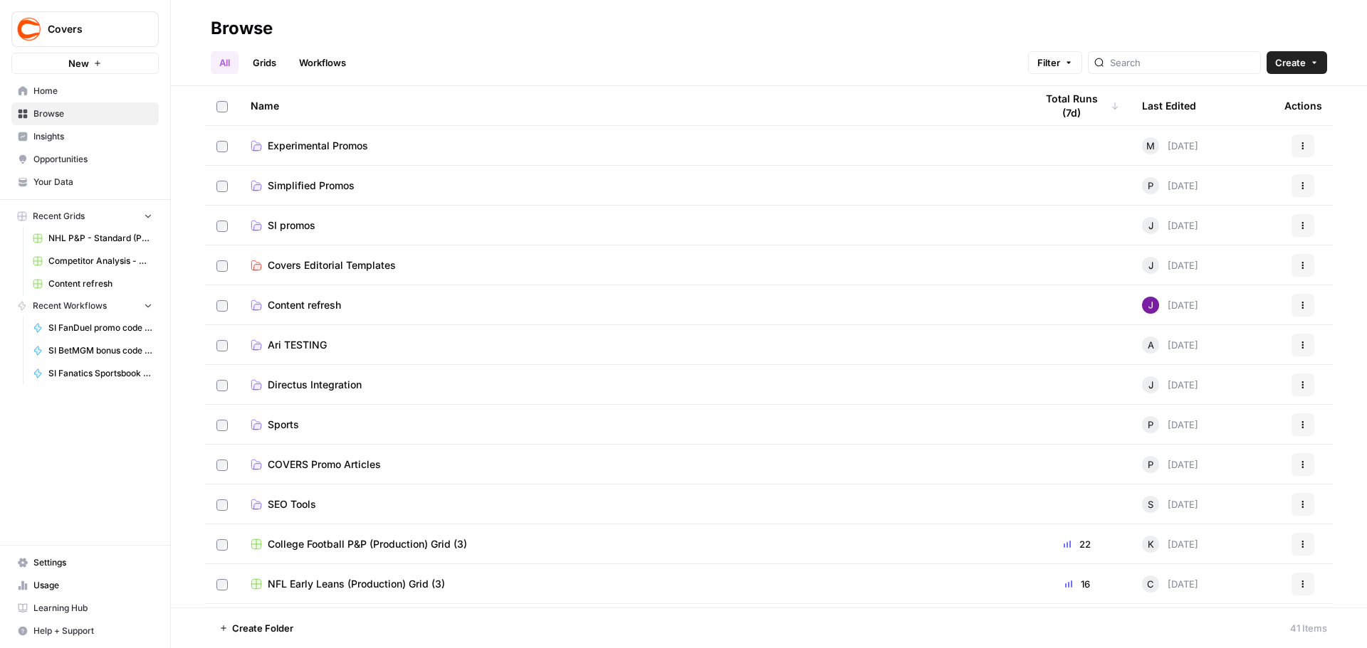
click at [308, 227] on span "SI promos" at bounding box center [292, 226] width 48 height 14
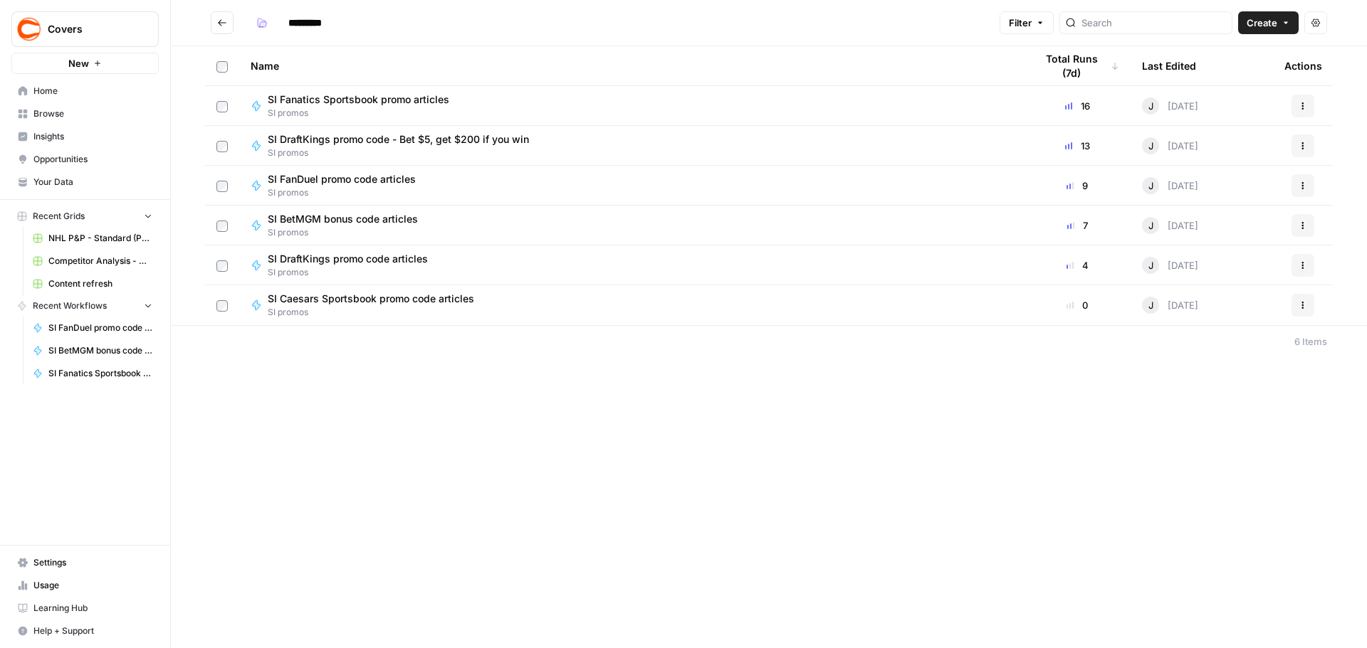
click at [329, 183] on span "SI FanDuel promo code articles" at bounding box center [342, 179] width 148 height 14
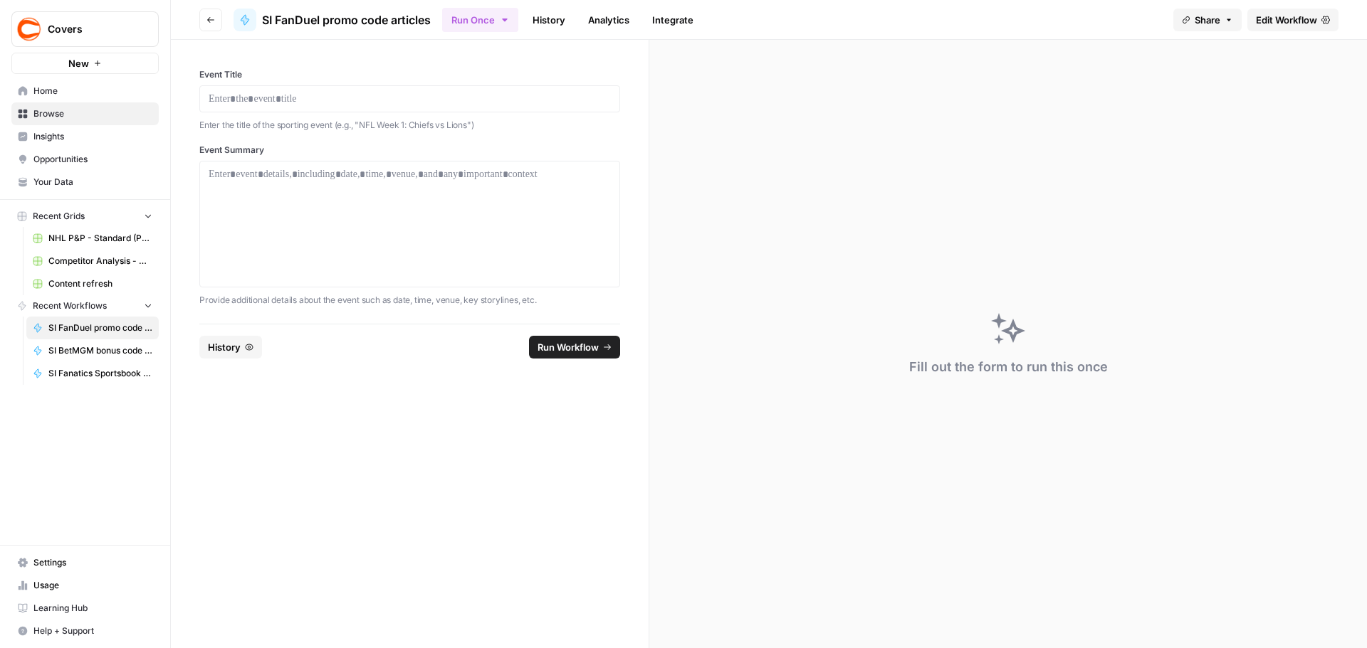
click at [1300, 15] on span "Edit Workflow" at bounding box center [1286, 20] width 61 height 14
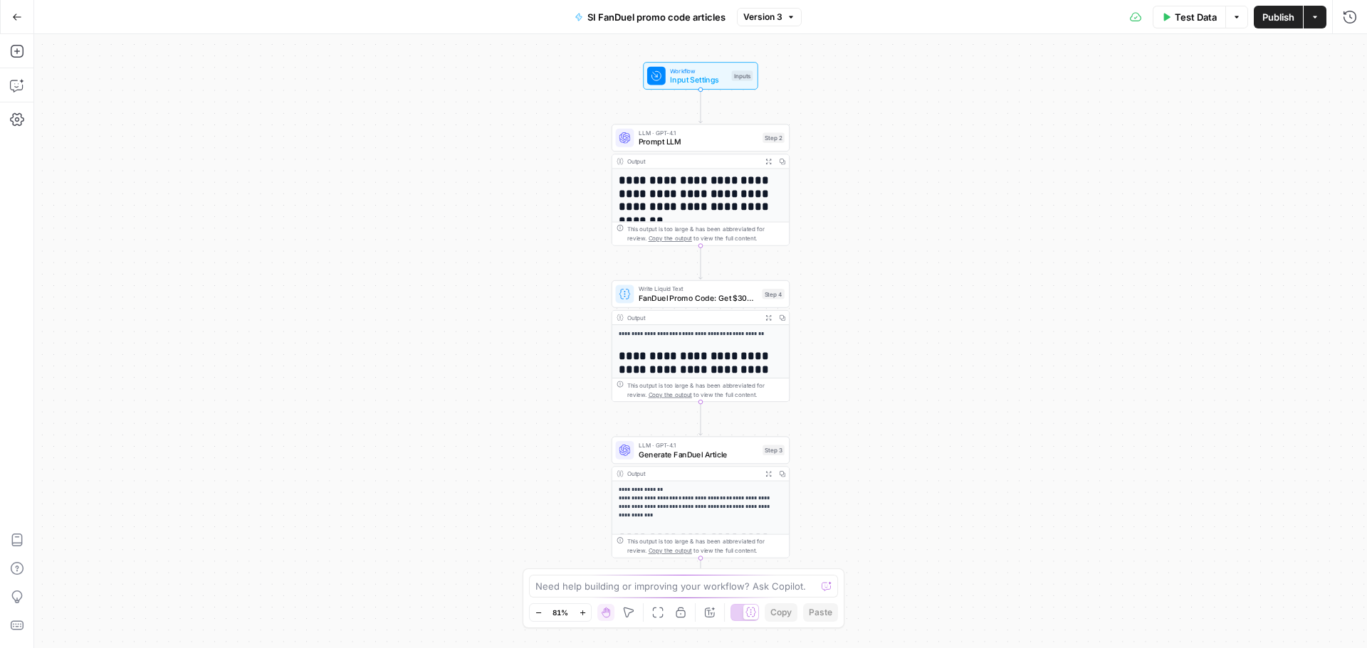
click at [25, 100] on div "Add Steps Copilot Settings AirOps Academy Help Give Feedback Shortcuts" at bounding box center [17, 341] width 34 height 614
click at [23, 90] on icon "button" at bounding box center [17, 85] width 14 height 14
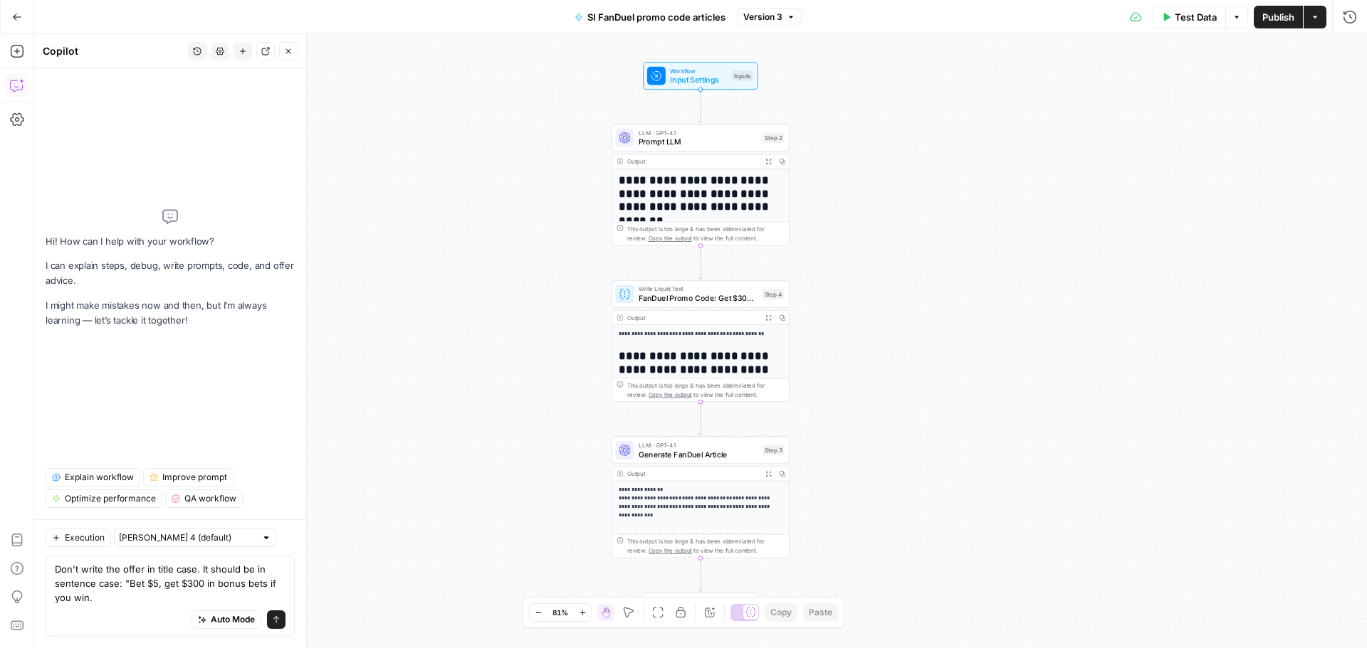
type textarea "Don't write the offer in title case. It should be in sentence case: "Bet $5, ge…"
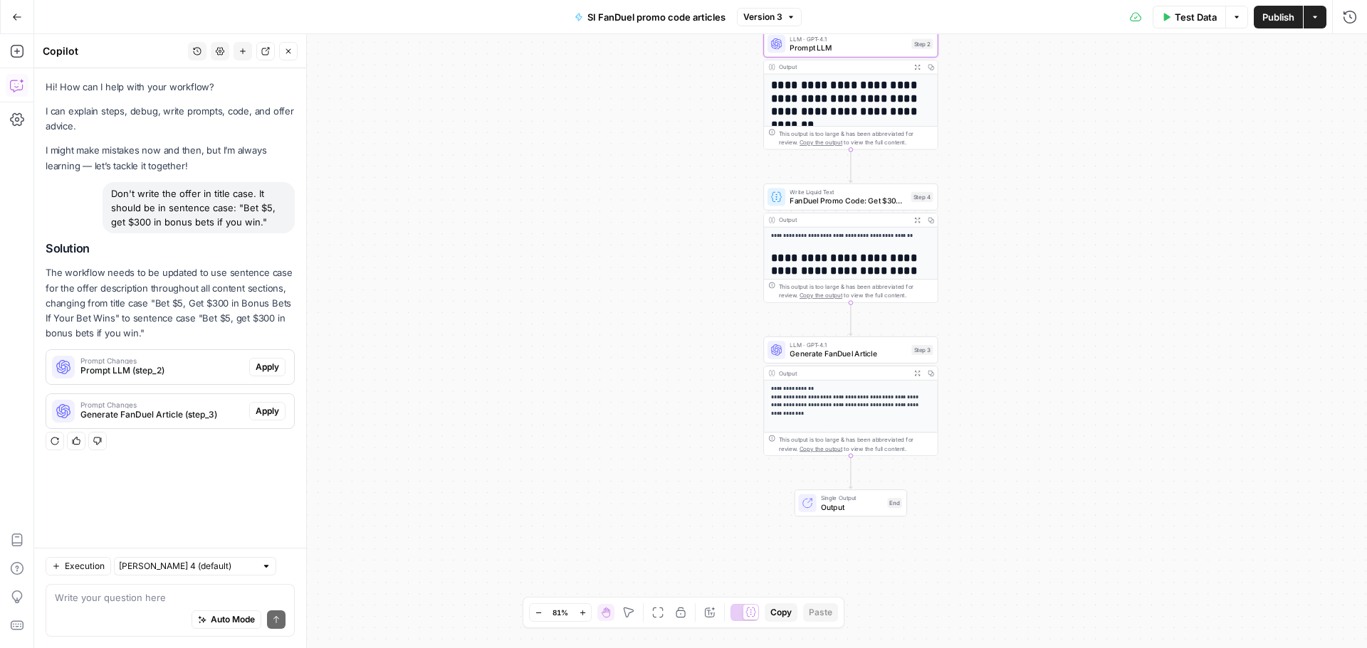
click at [258, 371] on span "Apply" at bounding box center [267, 367] width 23 height 13
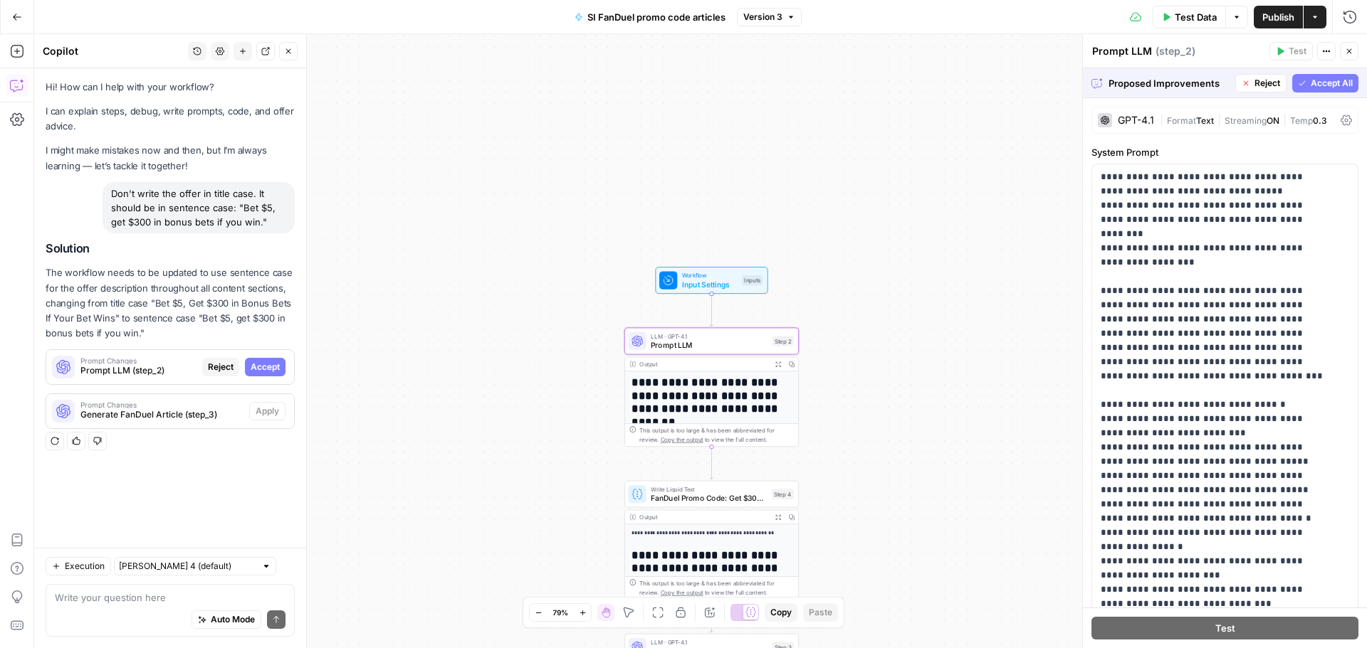
click at [262, 376] on button "Accept" at bounding box center [265, 367] width 41 height 19
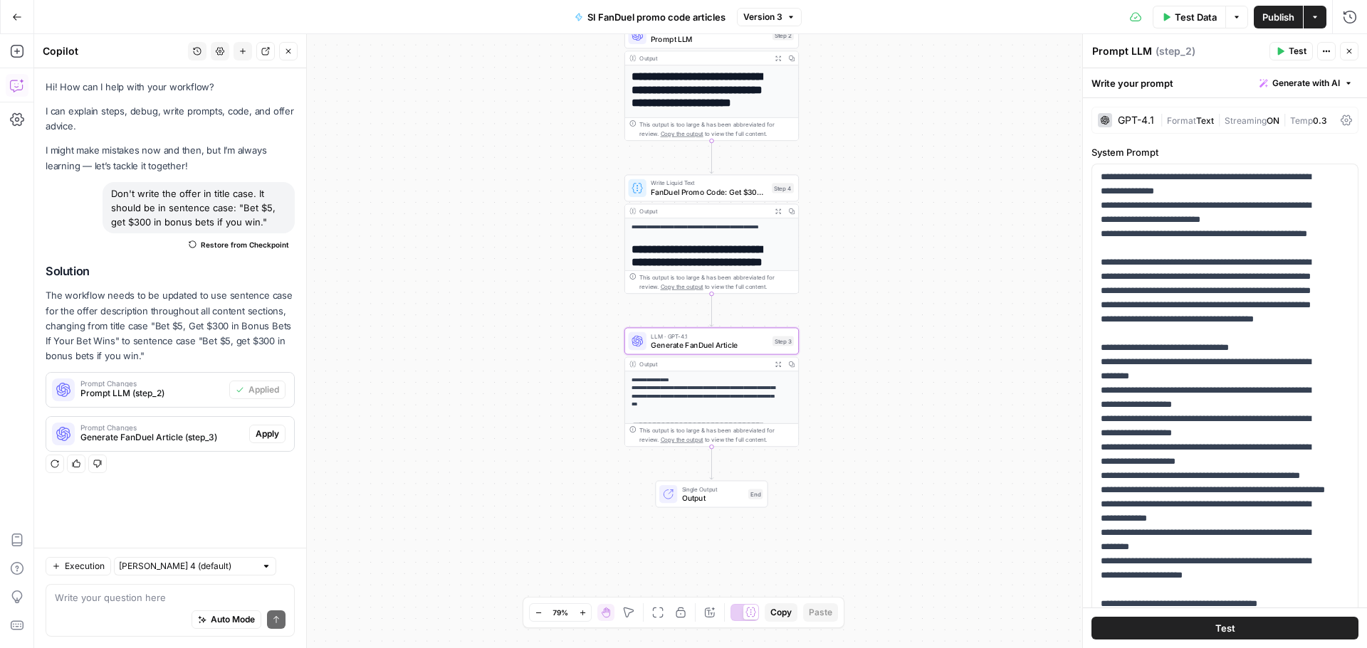
click at [267, 433] on span "Apply" at bounding box center [267, 434] width 23 height 13
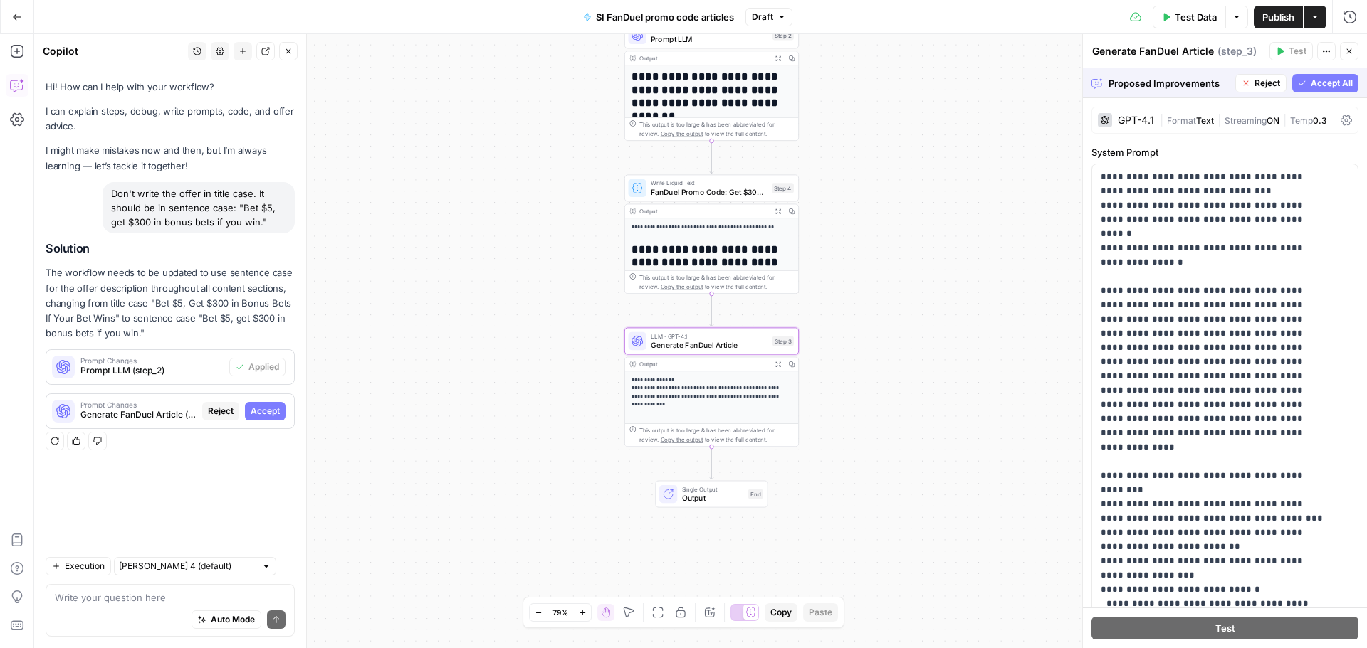
click at [273, 420] on button "Accept" at bounding box center [265, 411] width 41 height 19
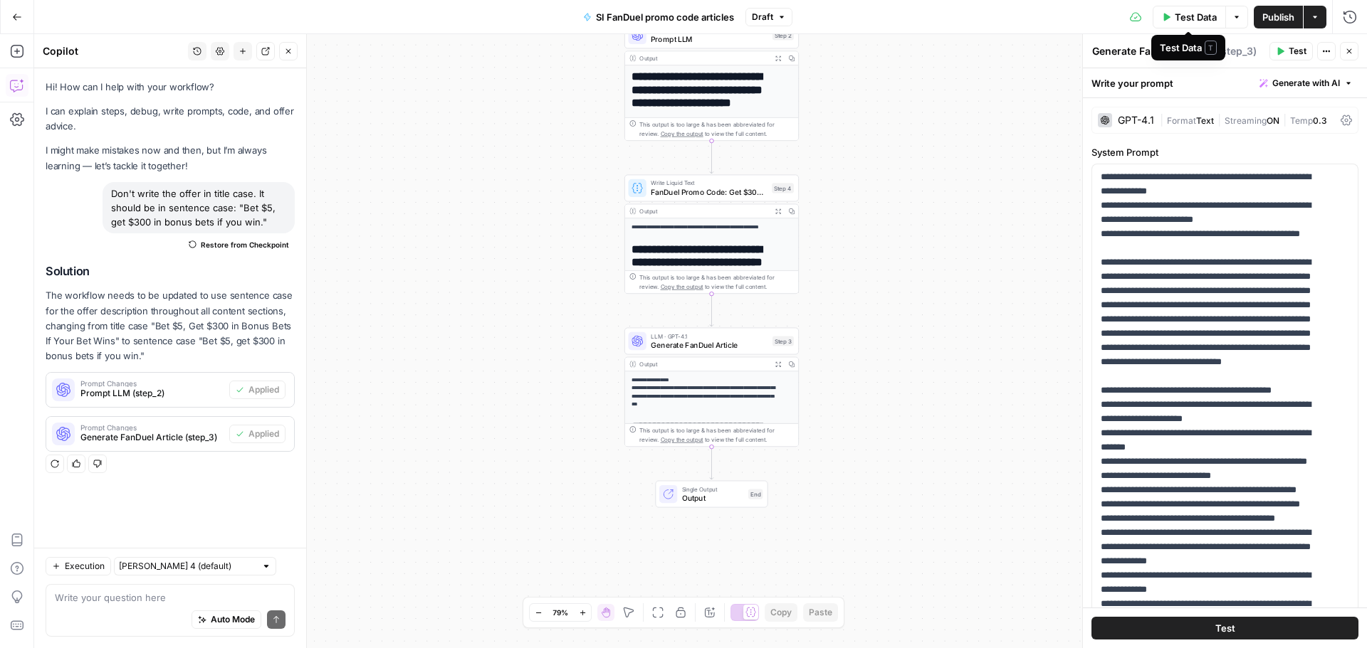
click at [1189, 20] on span "Test Data" at bounding box center [1195, 17] width 42 height 14
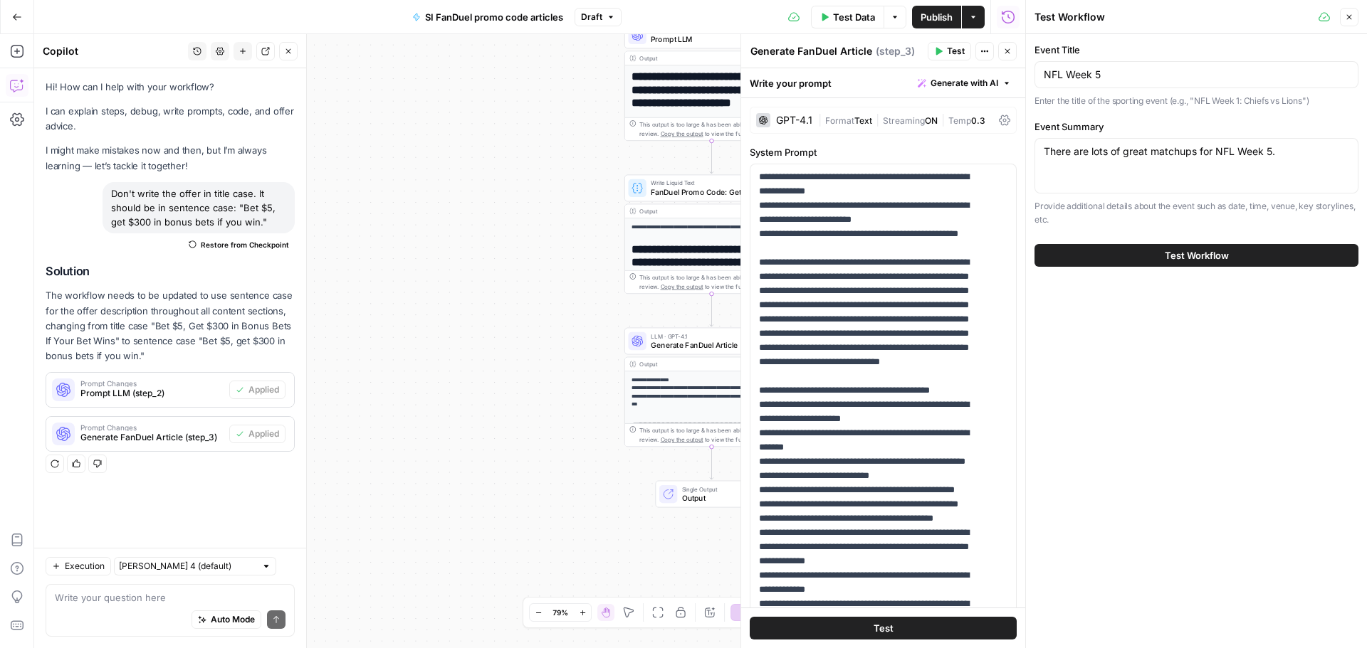
click at [1203, 253] on span "Test Workflow" at bounding box center [1196, 255] width 64 height 14
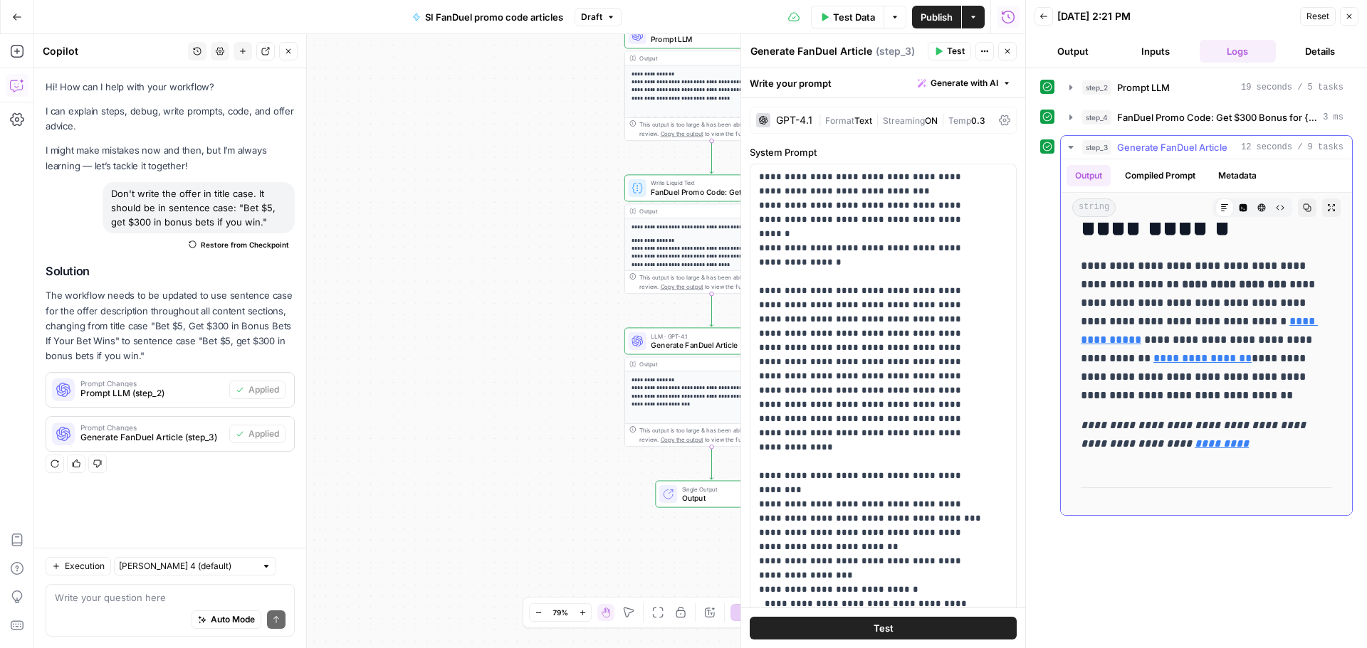
scroll to position [285, 0]
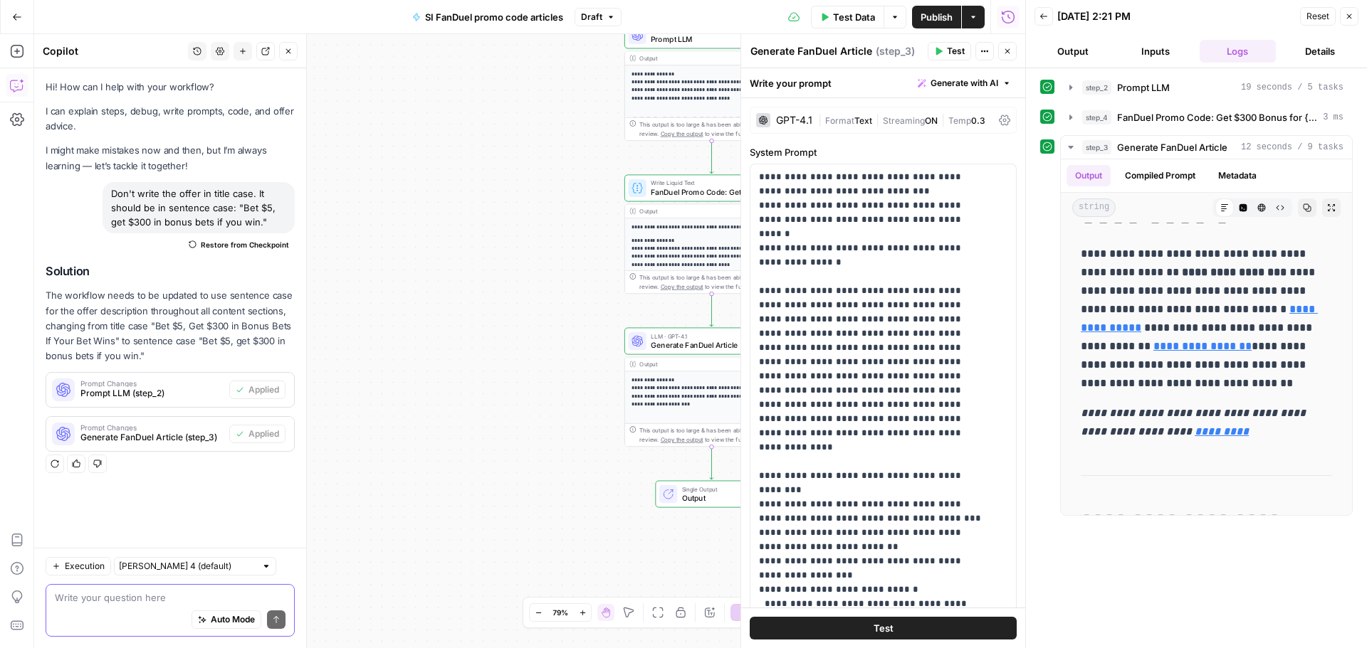
click at [85, 598] on textarea at bounding box center [170, 598] width 231 height 14
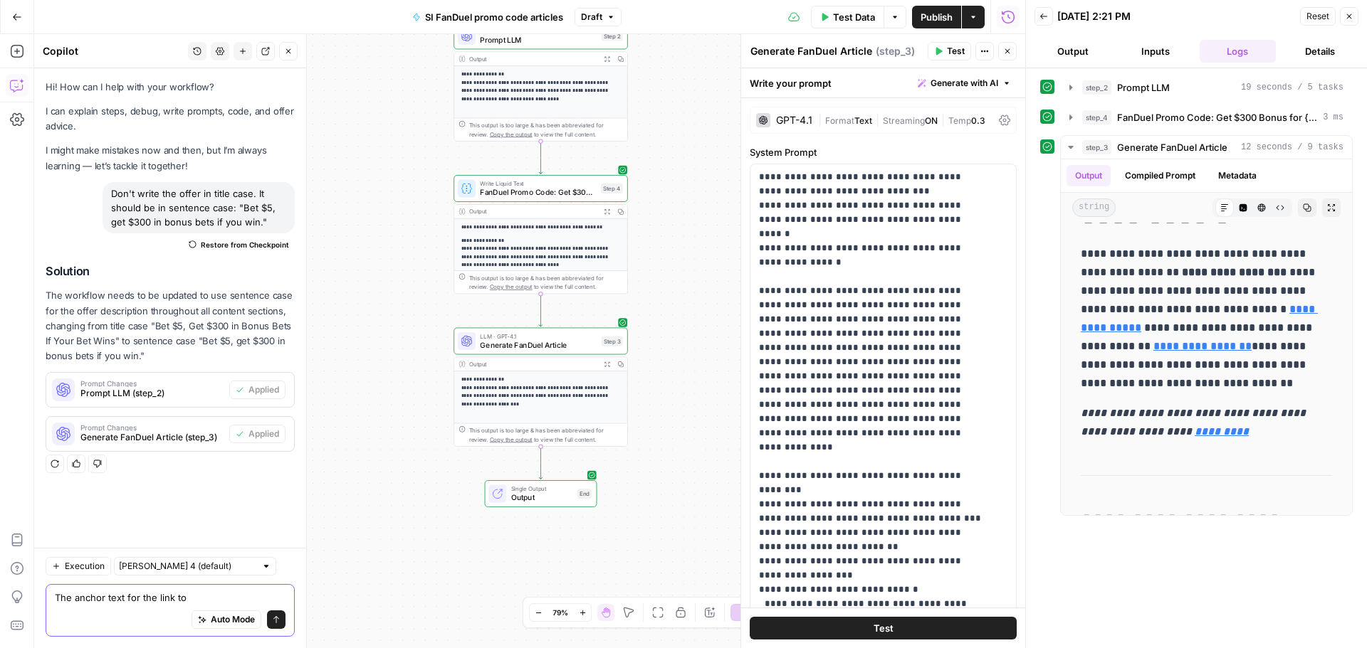
click at [206, 593] on textarea "The anchor text for the link to" at bounding box center [170, 598] width 231 height 14
paste textarea "[URL][DOMAIN_NAME]"
type textarea "The anchor text for the link to [URL][DOMAIN_NAME] should be "$300 in bonus bet…"
click at [279, 621] on icon "submit" at bounding box center [276, 620] width 9 height 9
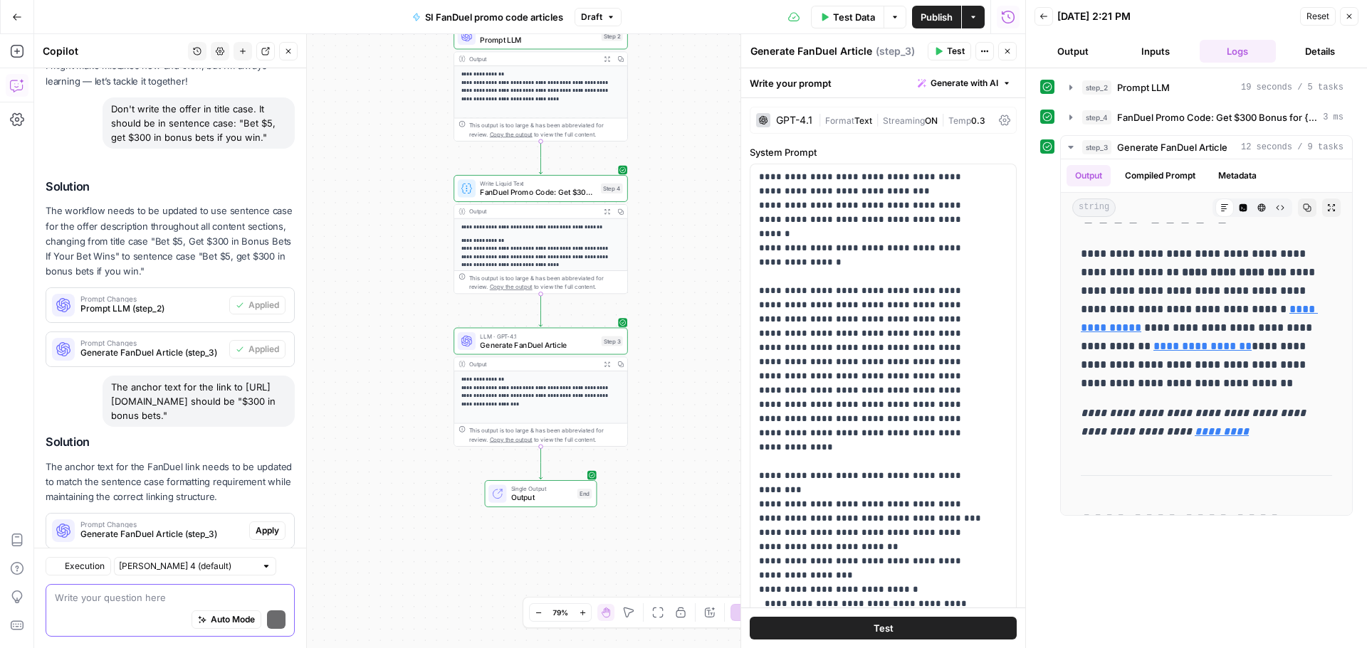
scroll to position [149, 0]
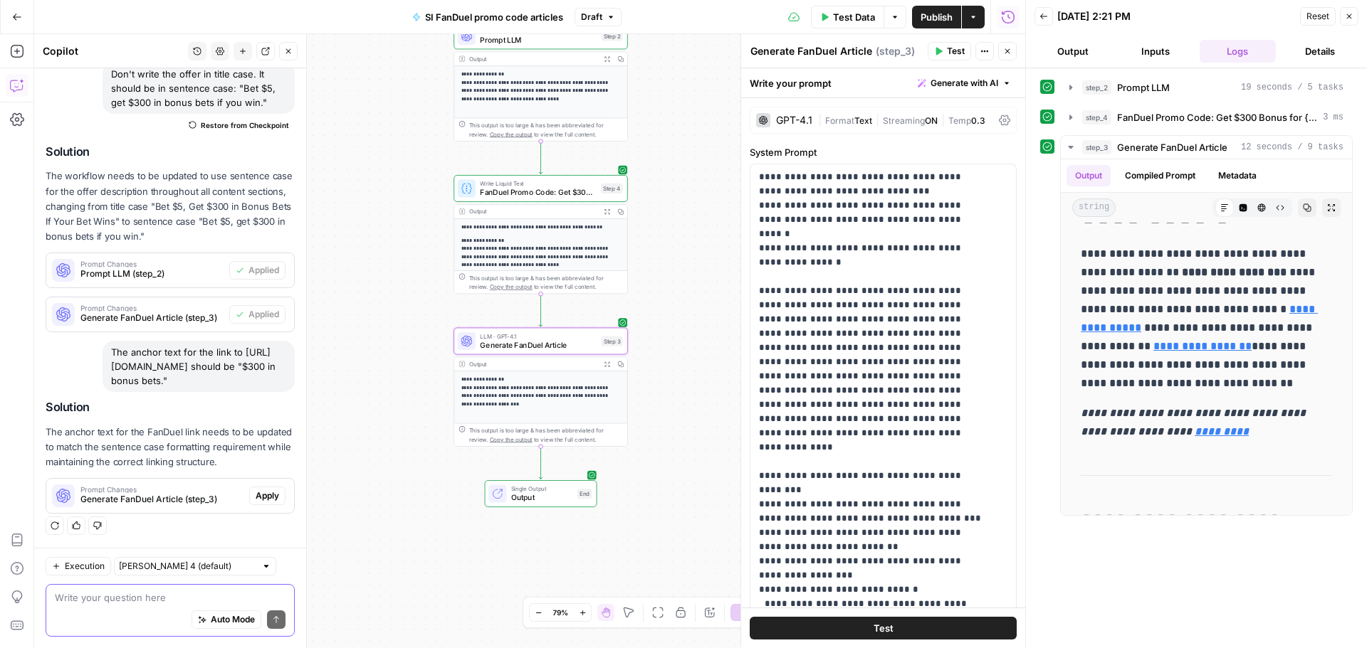
click at [256, 500] on span "Apply" at bounding box center [267, 496] width 23 height 13
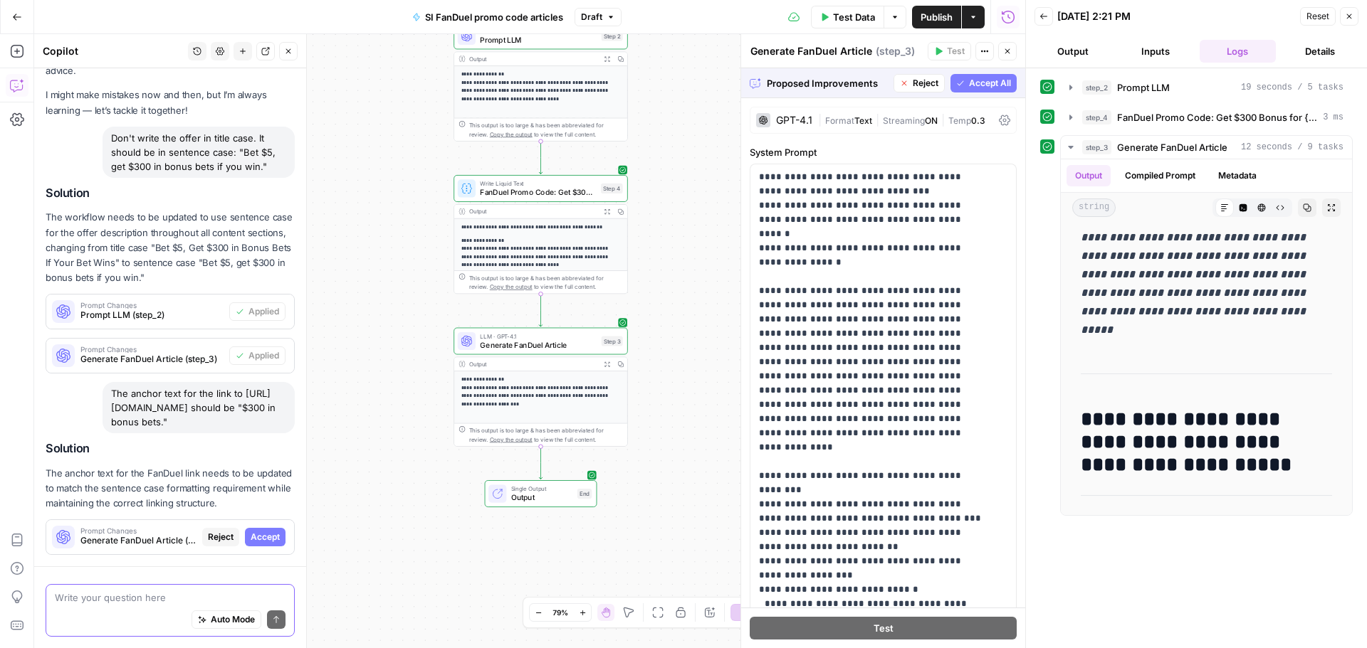
scroll to position [126, 0]
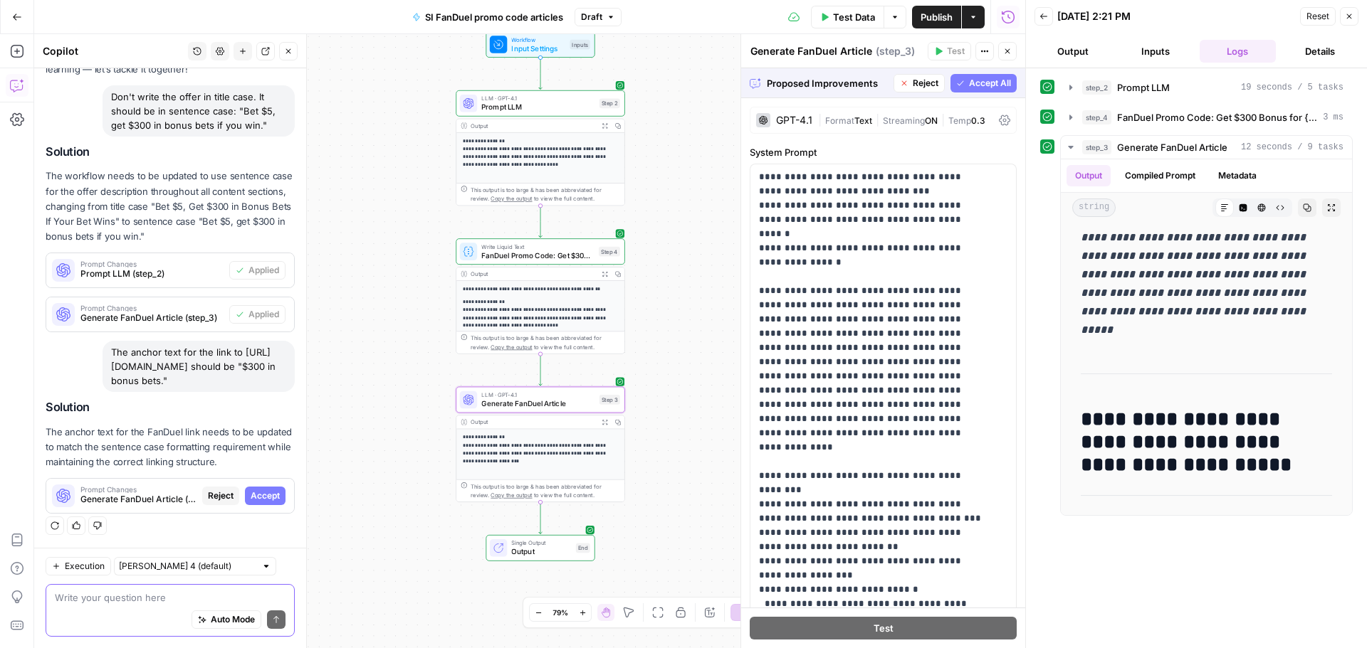
click at [258, 490] on span "Accept" at bounding box center [265, 496] width 29 height 13
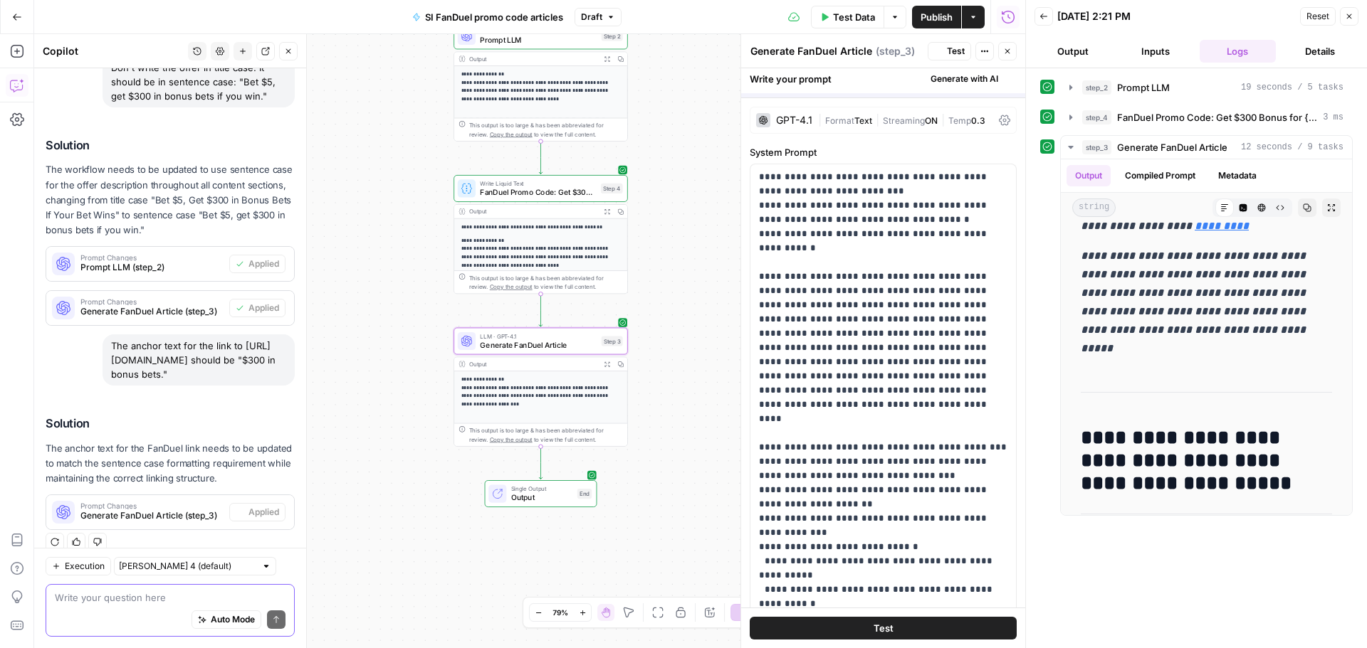
scroll to position [0, 0]
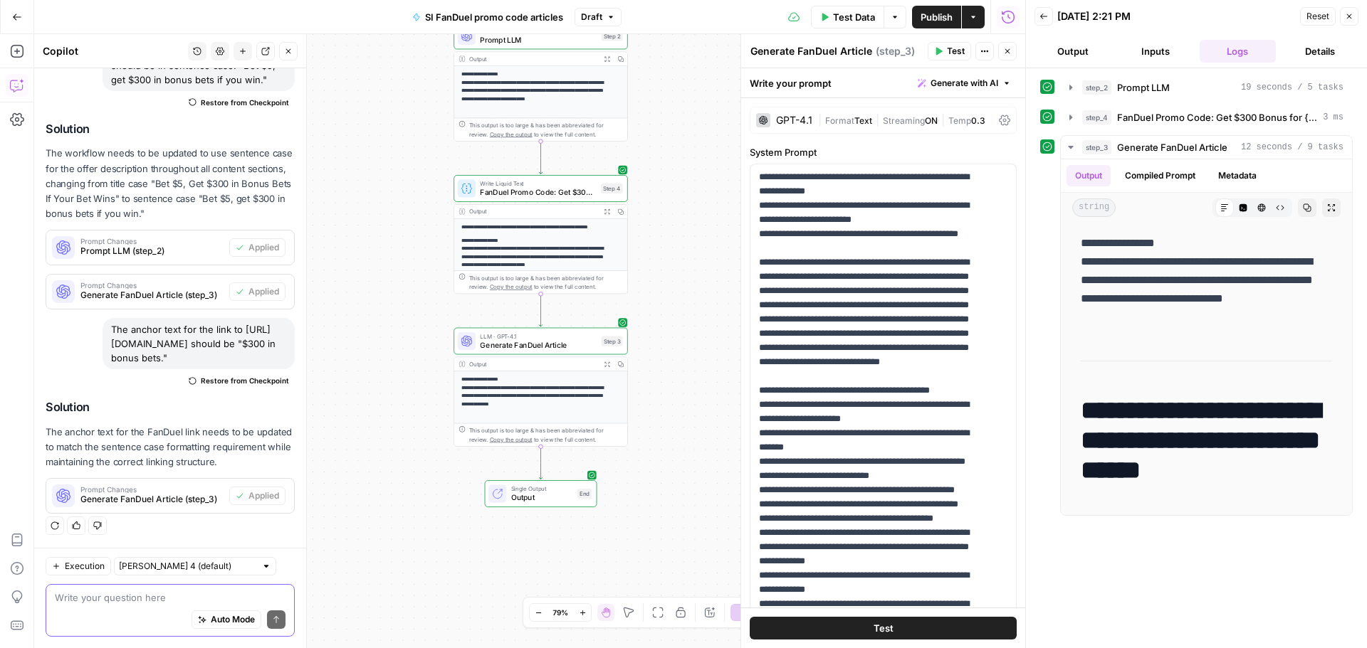
click at [846, 21] on span "Test Data" at bounding box center [854, 17] width 42 height 14
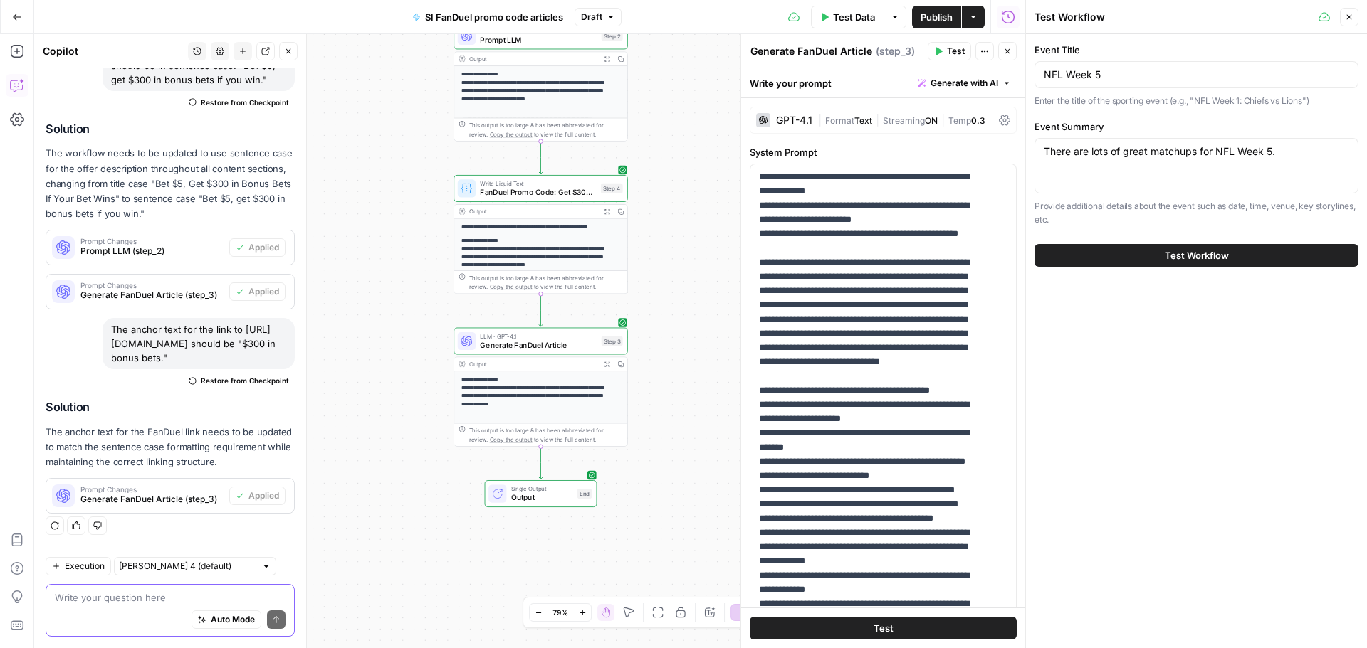
click at [1148, 256] on button "Test Workflow" at bounding box center [1196, 255] width 324 height 23
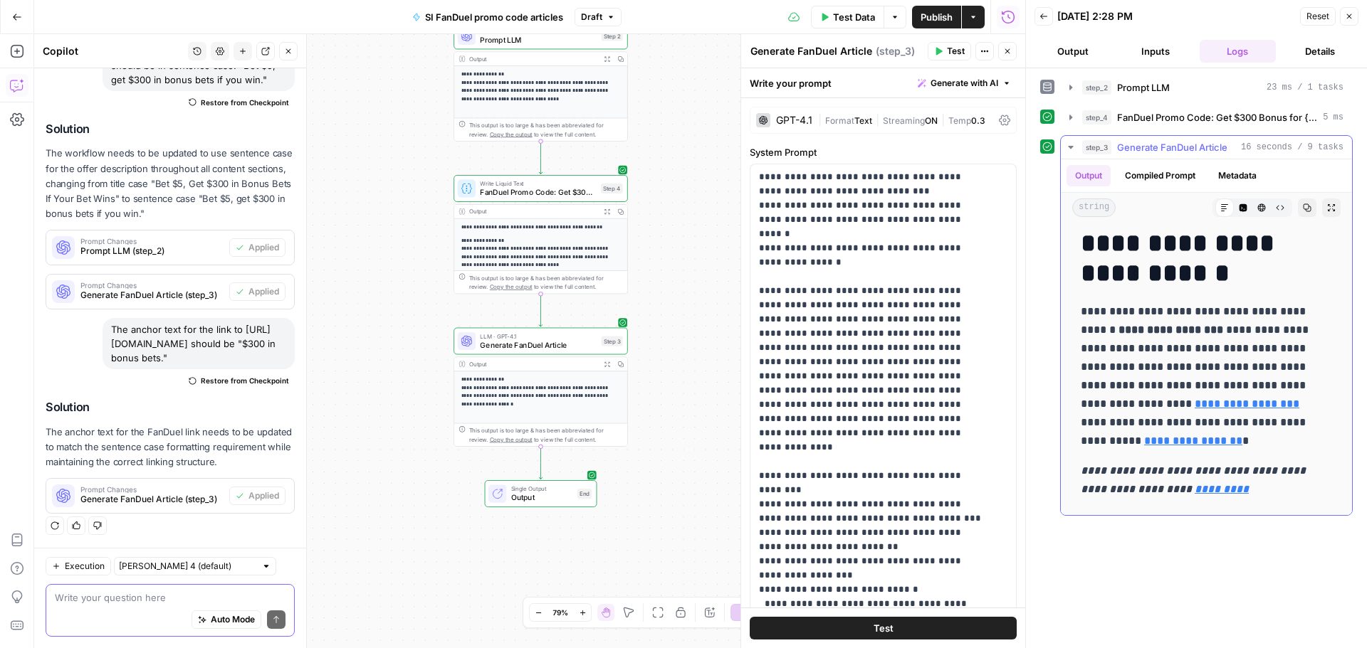
scroll to position [214, 0]
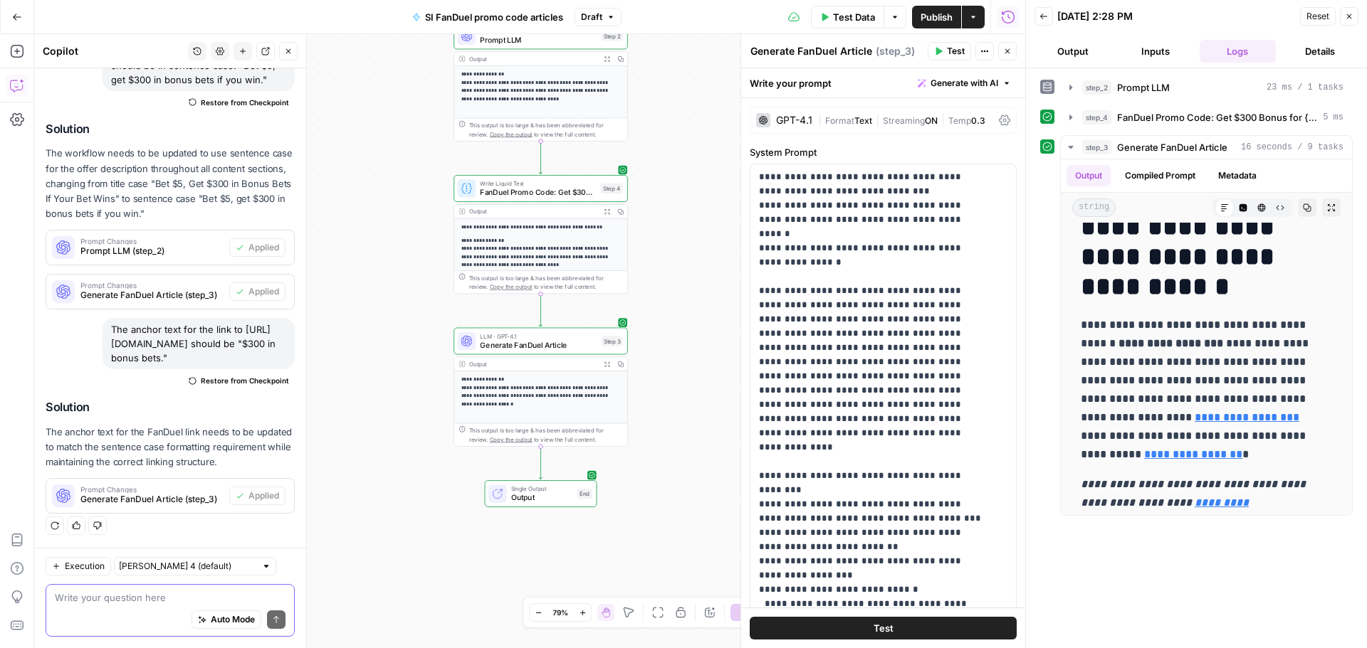
click at [89, 592] on textarea at bounding box center [170, 598] width 231 height 14
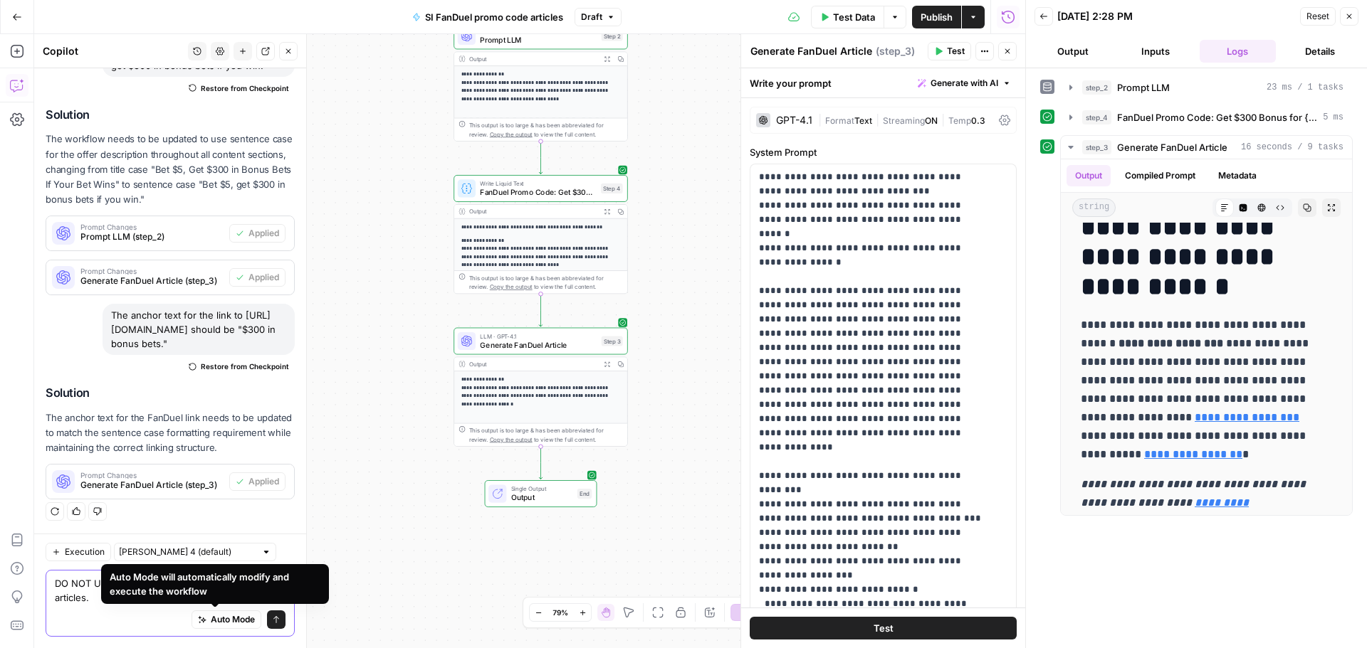
type textarea "DO NOT USE em dashes in any section of these articles."
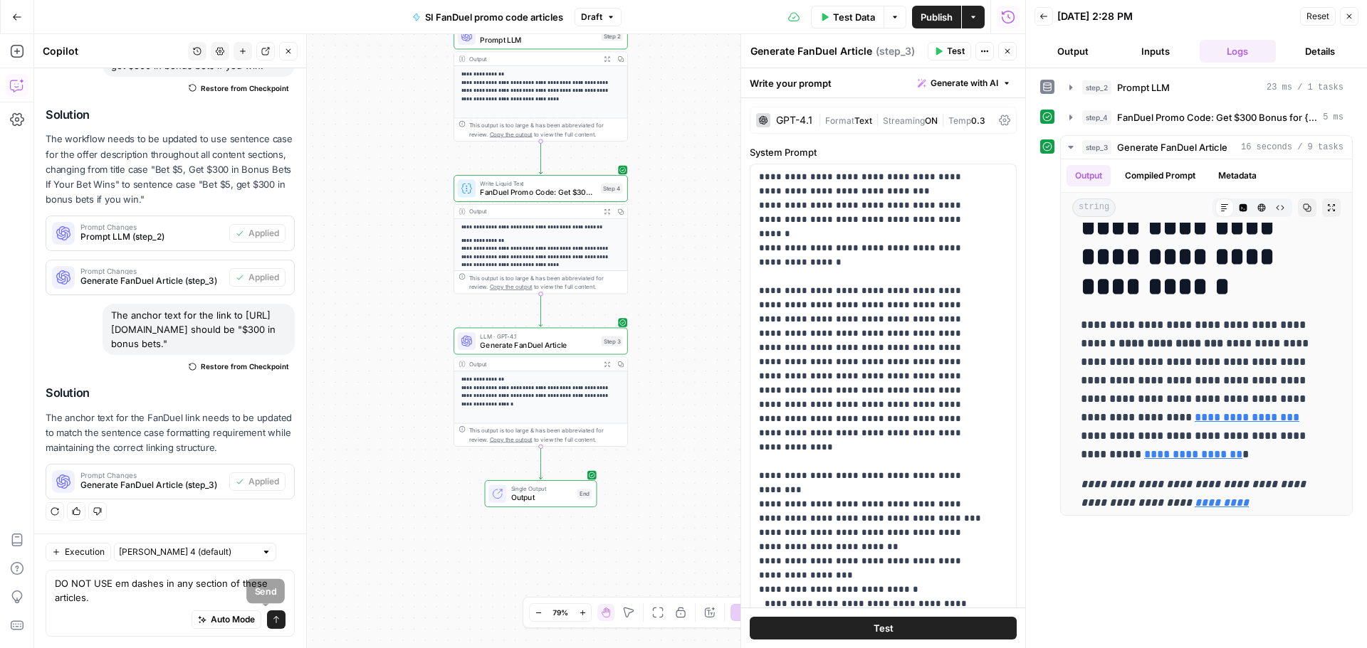
click at [267, 614] on button "Send" at bounding box center [276, 620] width 19 height 19
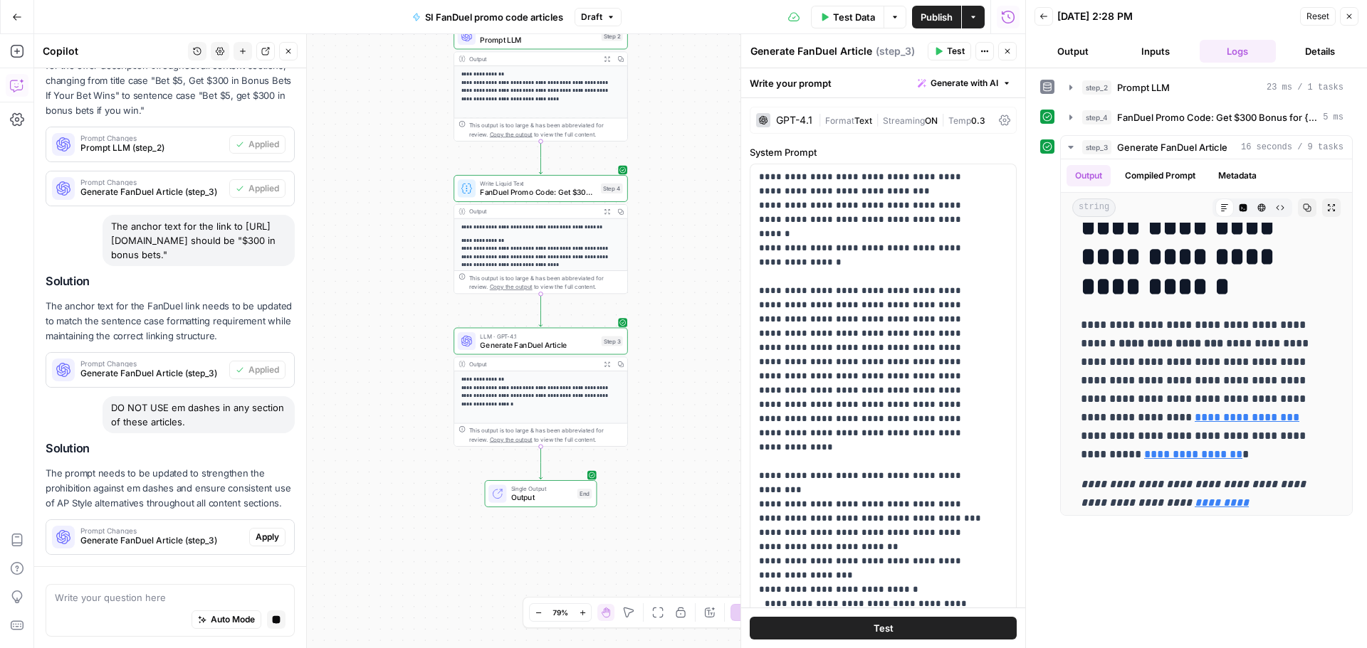
scroll to position [354, 0]
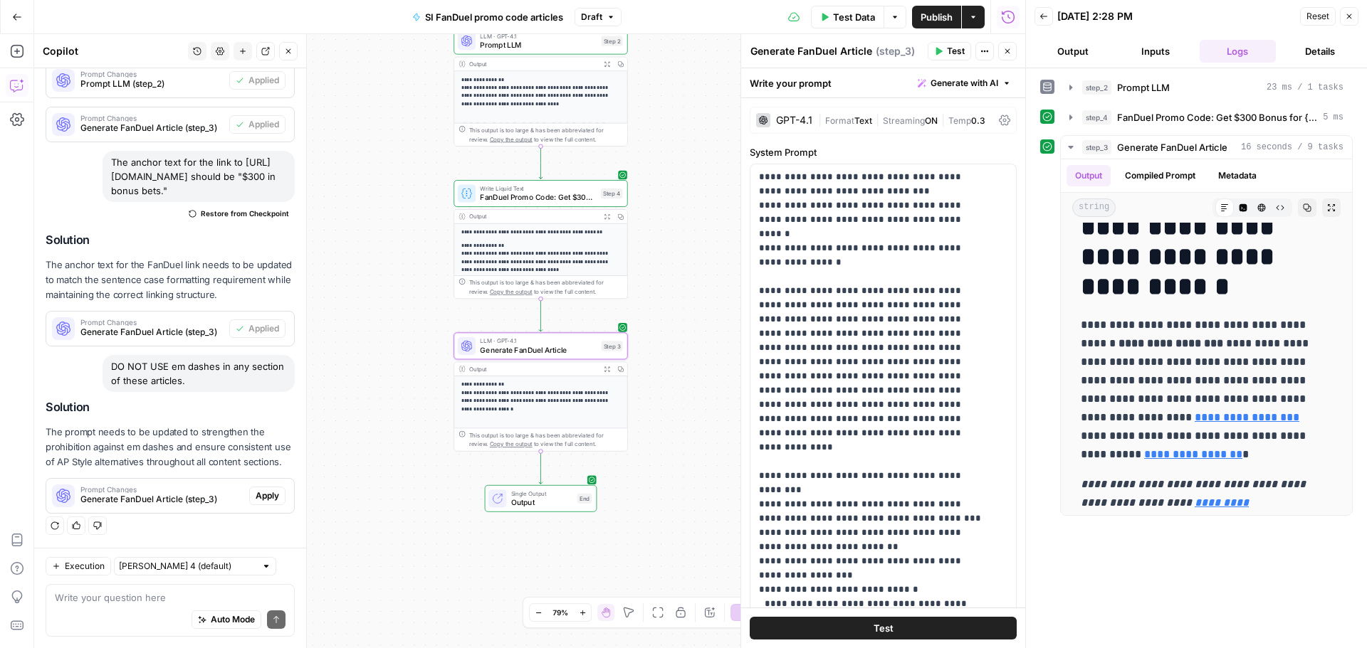
click at [264, 505] on div "Prompt Changes Generate FanDuel Article (step_3) Apply" at bounding box center [170, 496] width 248 height 23
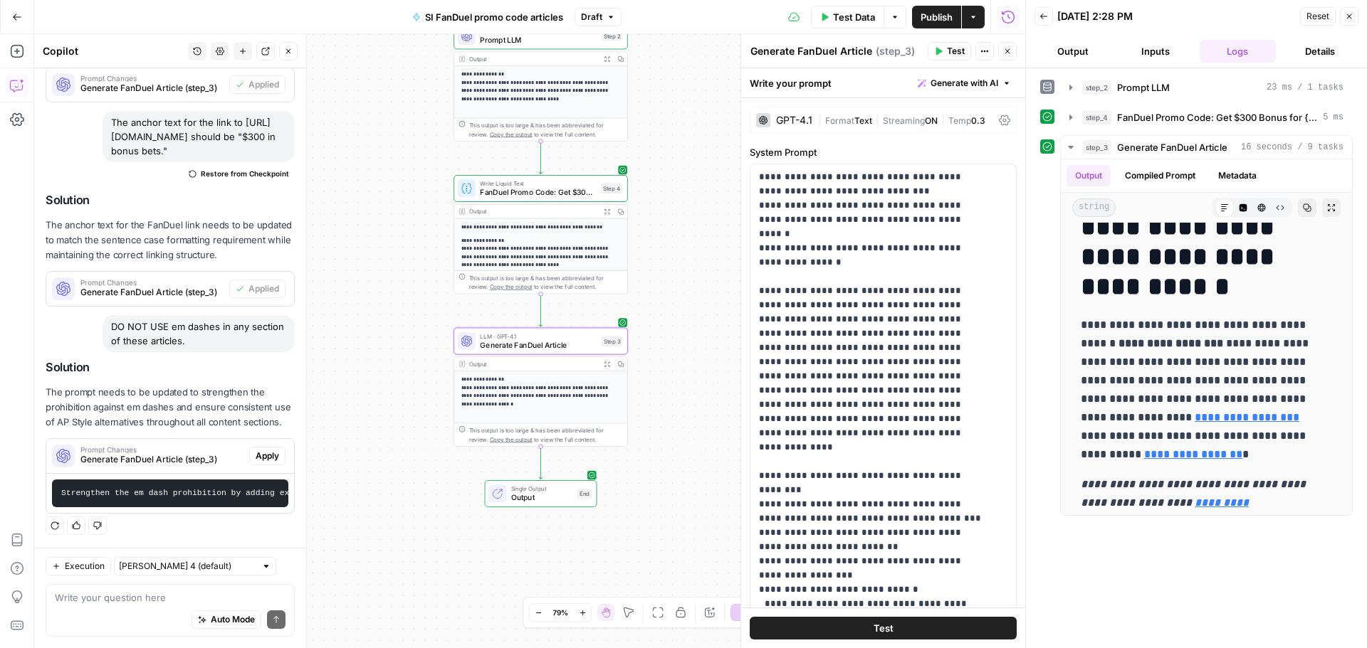
scroll to position [405, 0]
click at [267, 450] on span "Apply" at bounding box center [267, 456] width 23 height 13
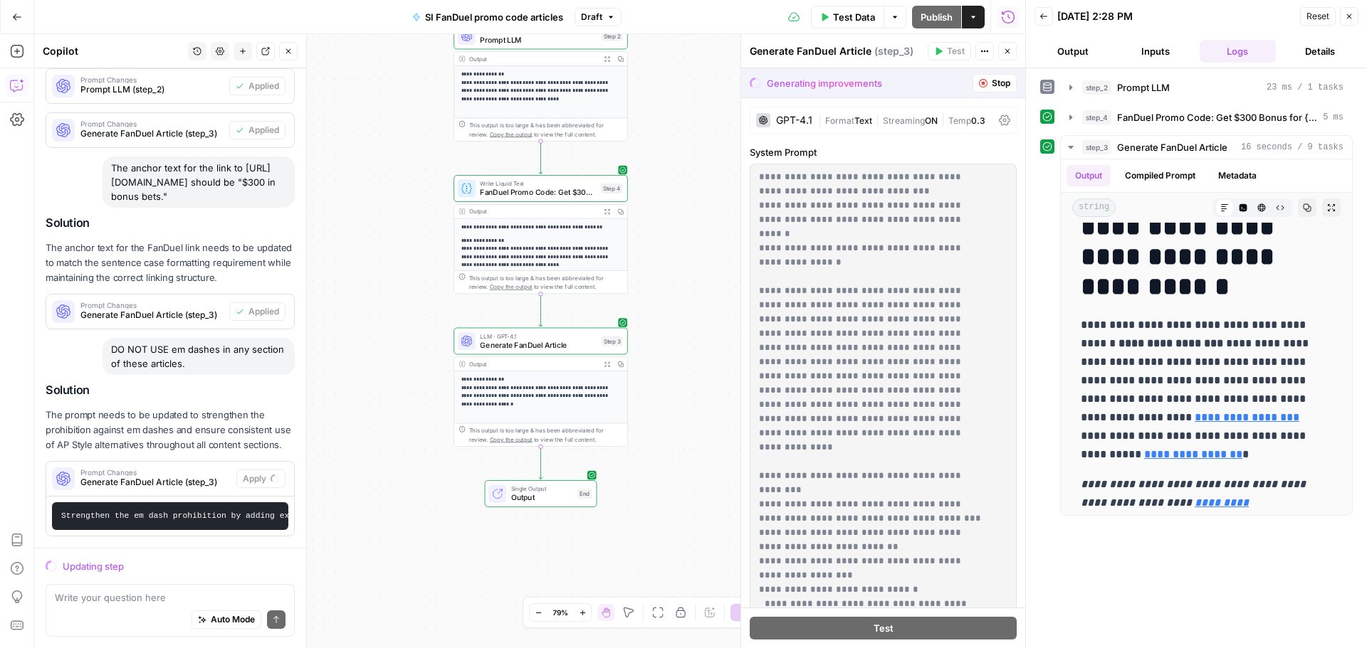
scroll to position [359, 0]
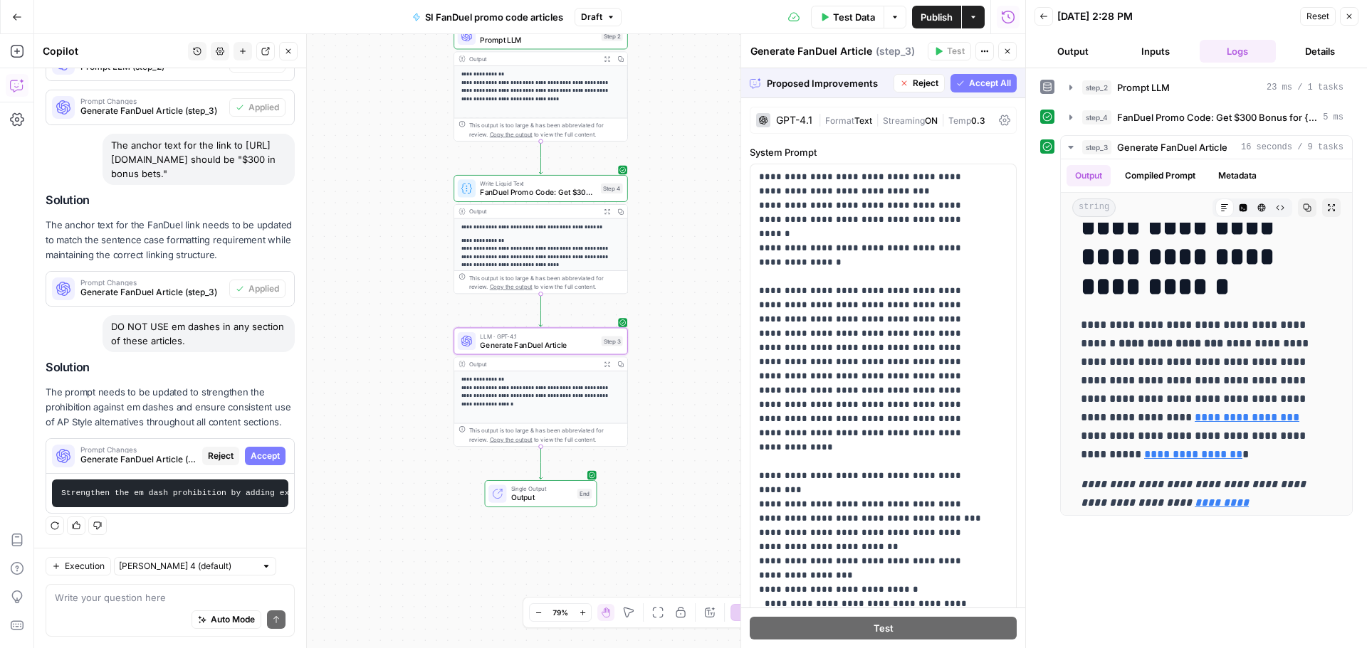
drag, startPoint x: 253, startPoint y: 443, endPoint x: 22, endPoint y: 495, distance: 237.1
click at [253, 450] on span "Accept" at bounding box center [265, 456] width 29 height 13
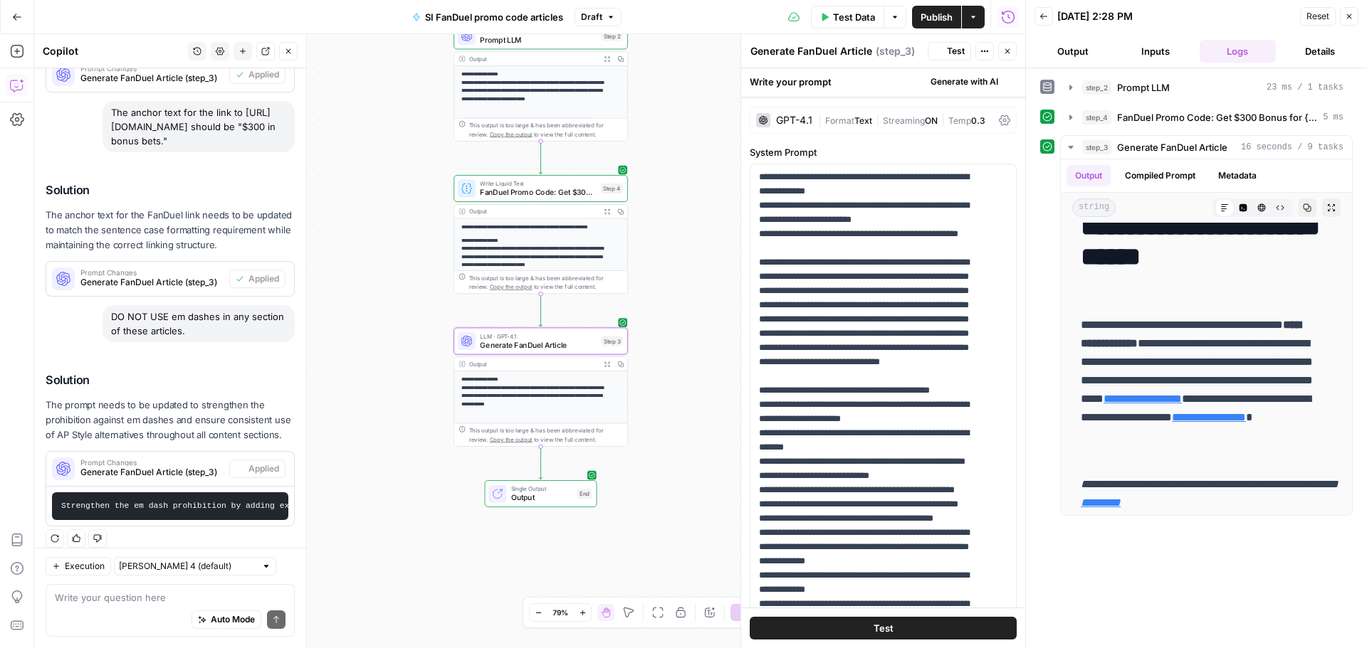
scroll to position [0, 0]
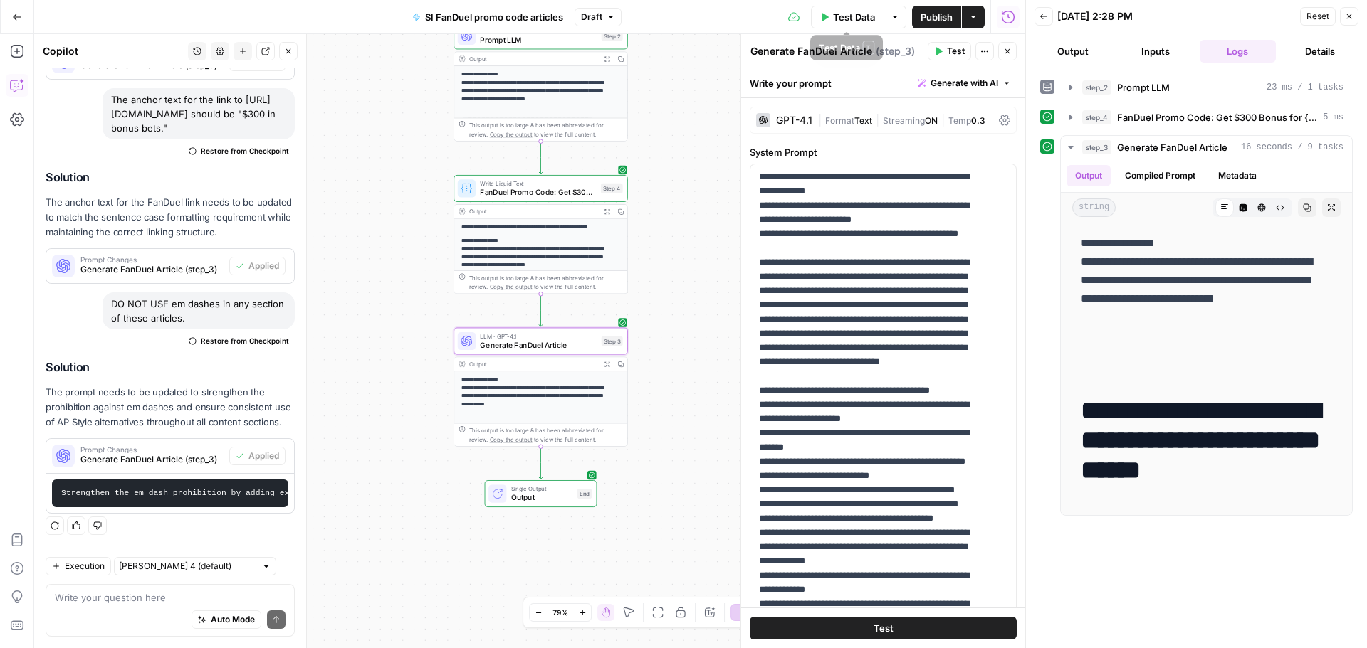
click at [853, 11] on span "Test Data" at bounding box center [854, 17] width 42 height 14
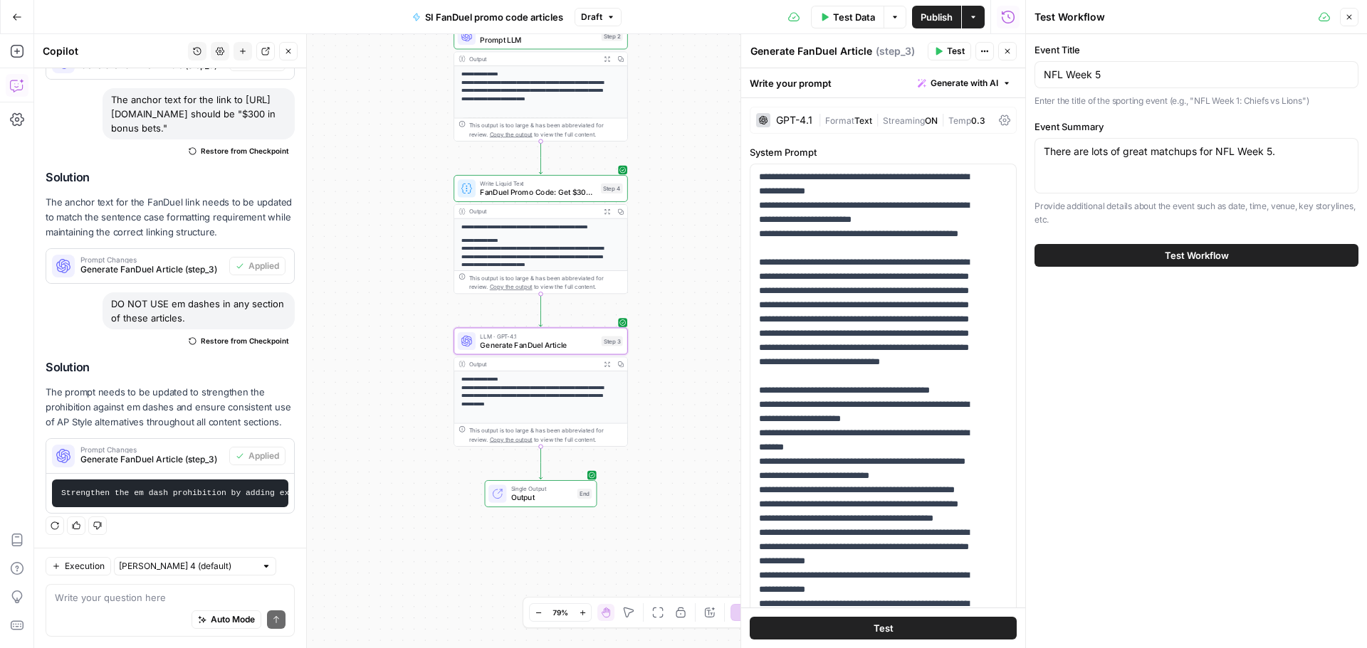
click at [1162, 250] on button "Test Workflow" at bounding box center [1196, 255] width 324 height 23
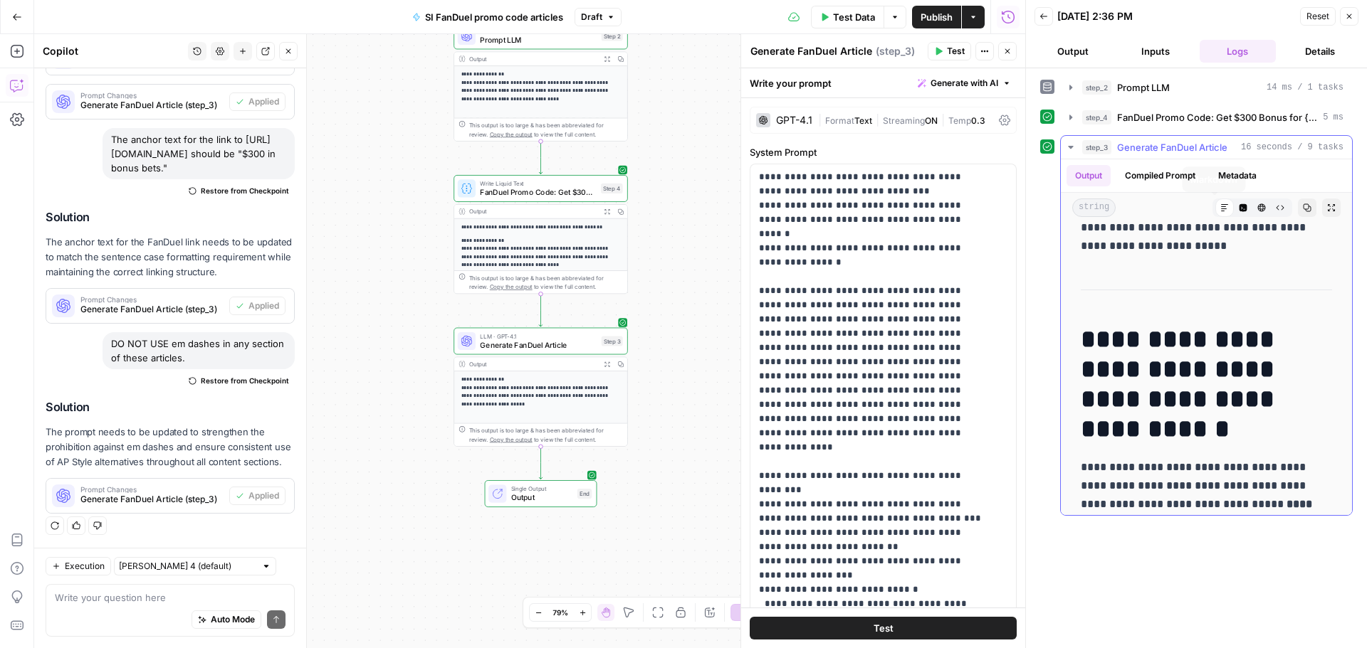
scroll to position [142, 0]
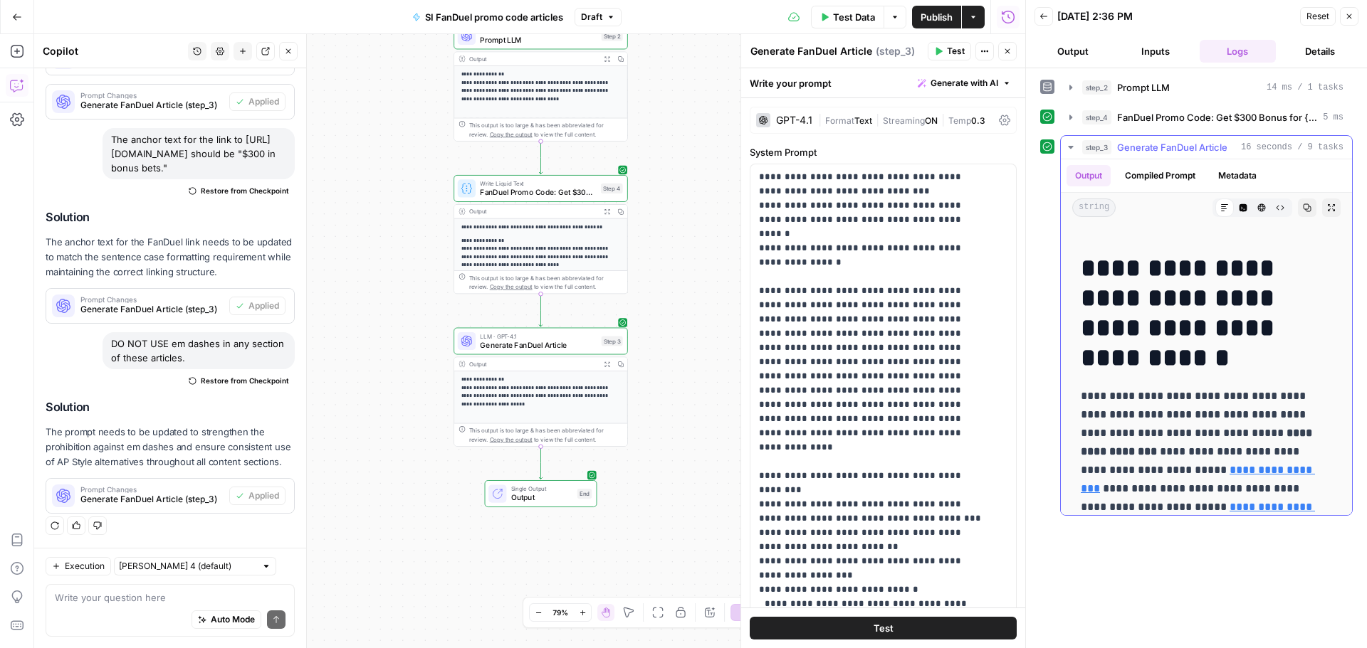
click at [1243, 396] on p "**********" at bounding box center [1200, 470] width 241 height 167
click at [161, 593] on textarea at bounding box center [170, 598] width 231 height 14
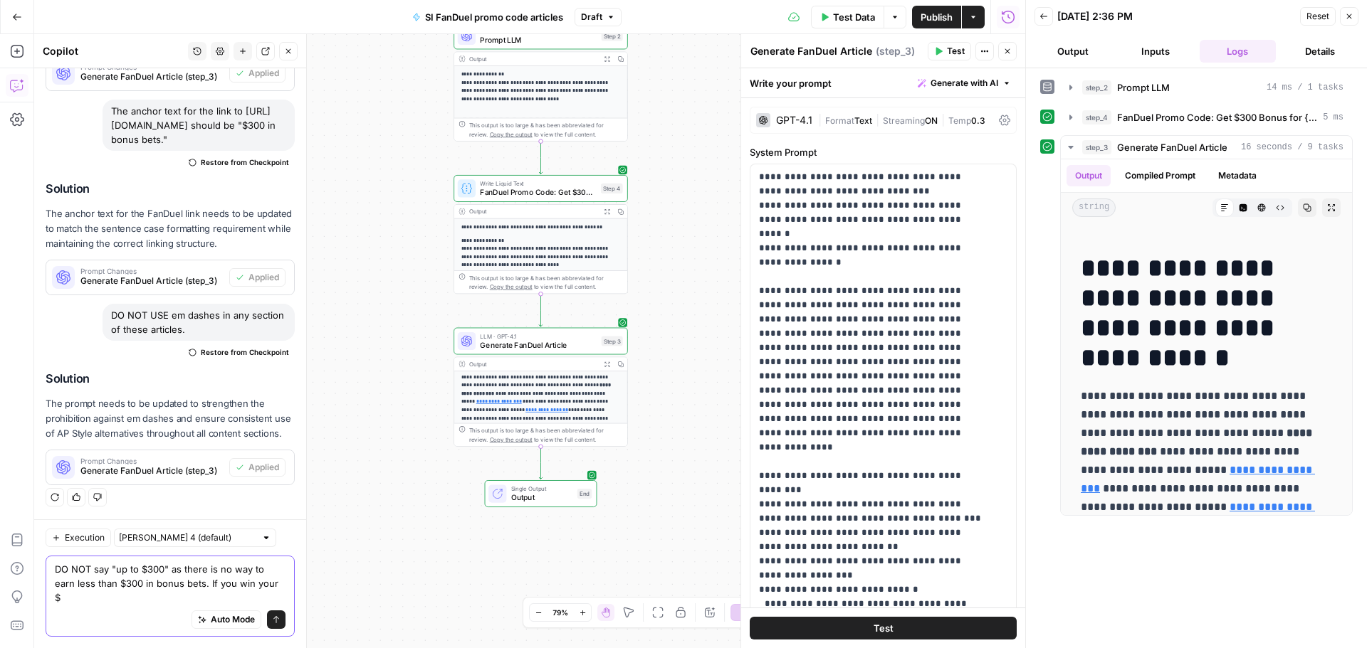
scroll to position [406, 0]
type textarea "DO NOT say "up to $300" as there is no way to earn less than $300 in bonus bets…"
click at [272, 618] on icon "submit" at bounding box center [276, 620] width 9 height 9
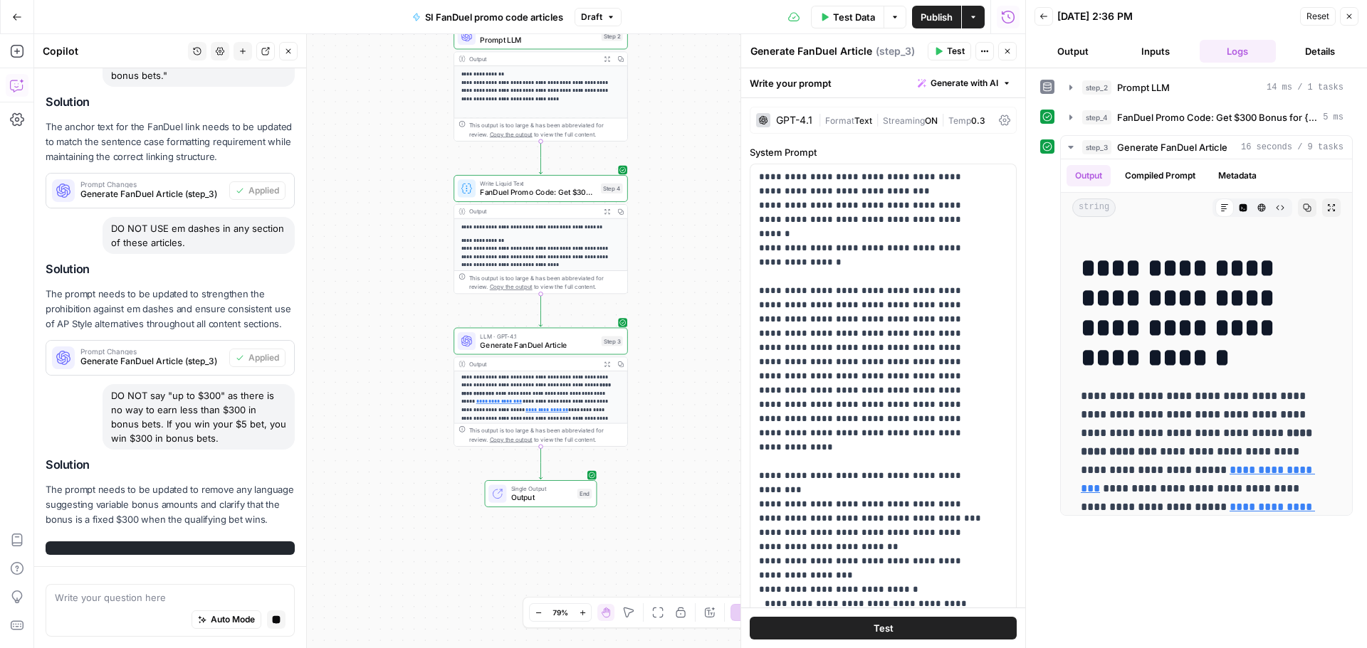
scroll to position [529, 0]
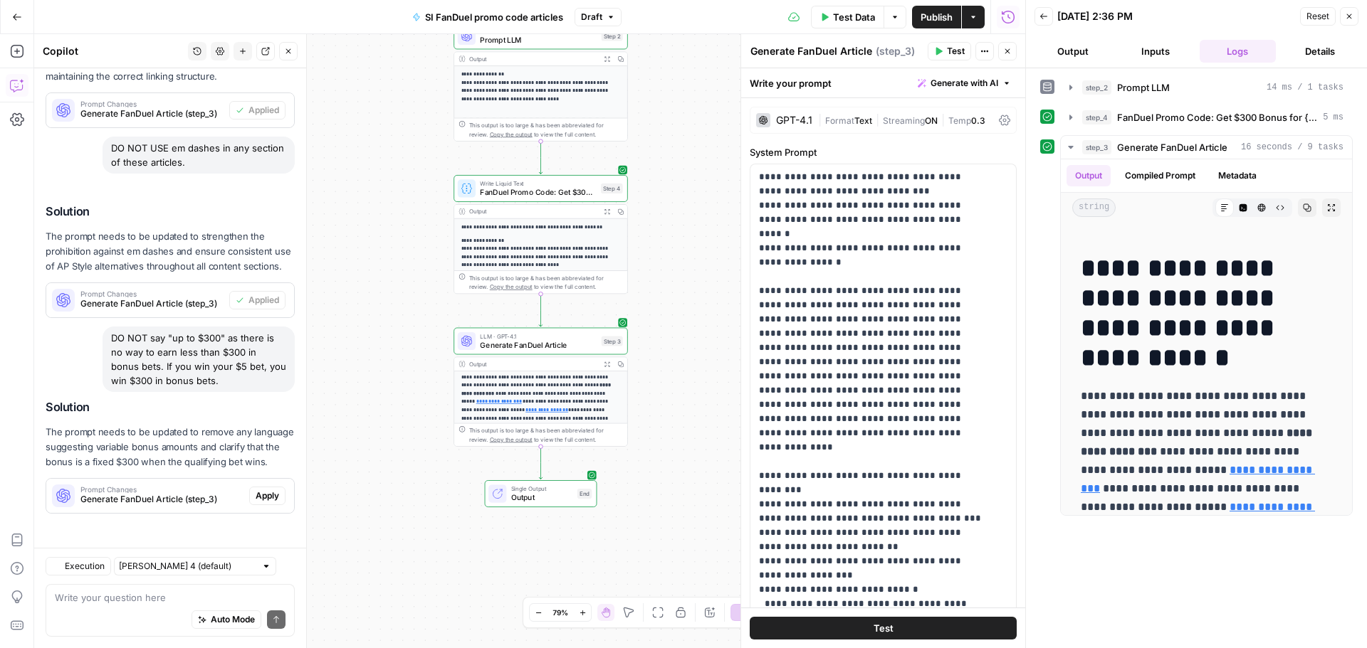
click at [263, 535] on div "Regenerate Helpful Not helpful" at bounding box center [170, 527] width 249 height 20
click at [257, 505] on button "Apply" at bounding box center [267, 496] width 36 height 19
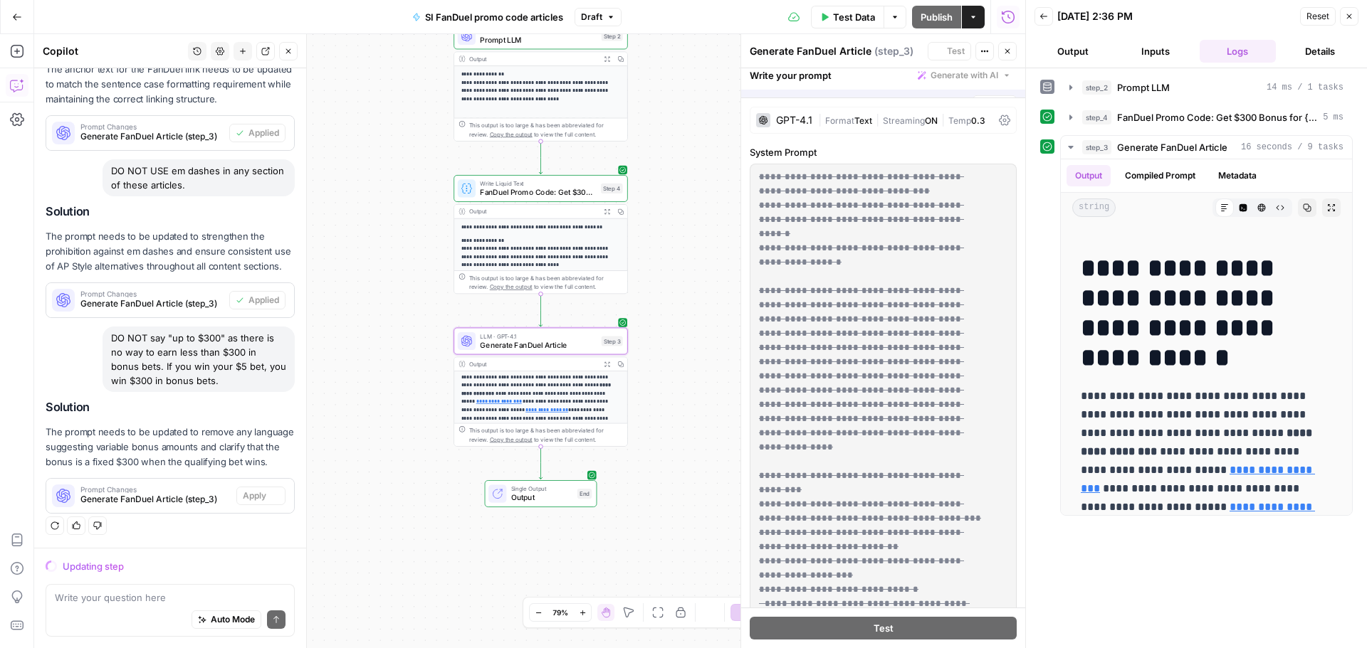
scroll to position [520, 0]
click at [112, 602] on textarea at bounding box center [170, 598] width 231 height 14
type textarea "A"
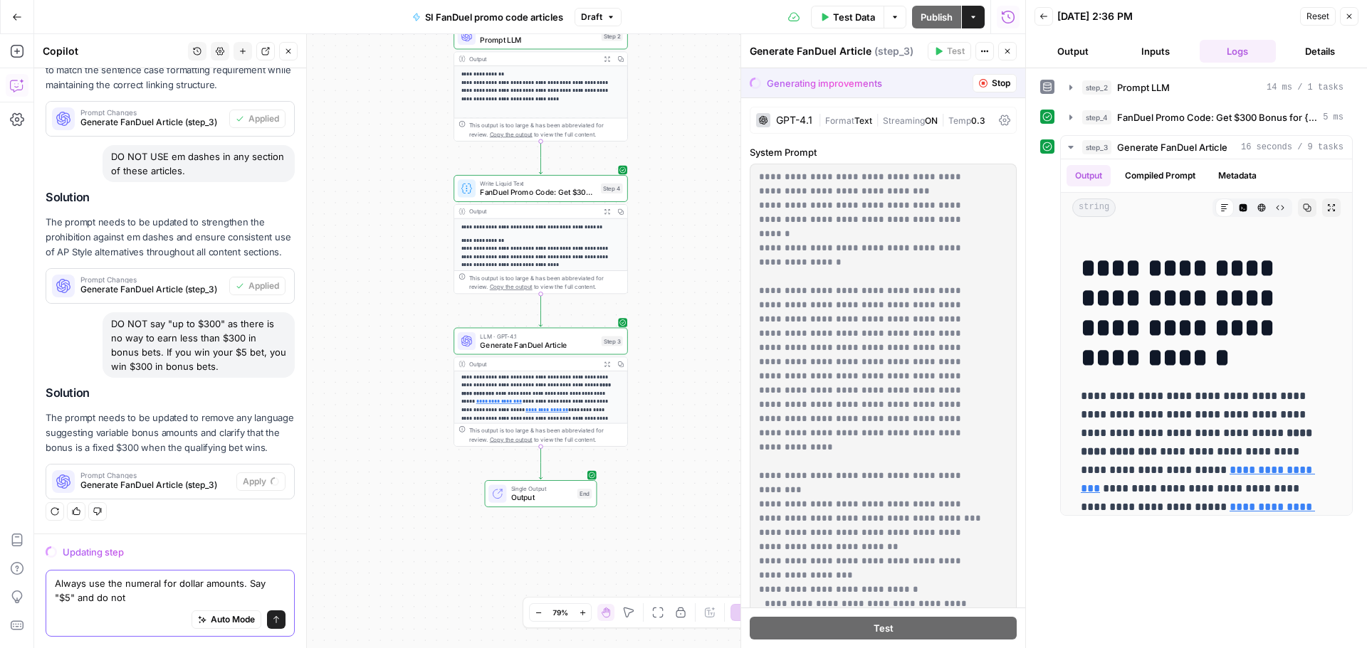
click at [256, 588] on textarea "Always use the numeral for dollar amounts. Say "$5" and do not" at bounding box center [170, 591] width 231 height 28
drag, startPoint x: 157, startPoint y: 599, endPoint x: 96, endPoint y: 601, distance: 60.6
click at [96, 601] on textarea "Always use the numeral for dollar amounts. Write "$5" and do not" at bounding box center [170, 591] width 231 height 28
type textarea "Always use the numeral for dollar amounts. Write "$5" and not "five dollars""
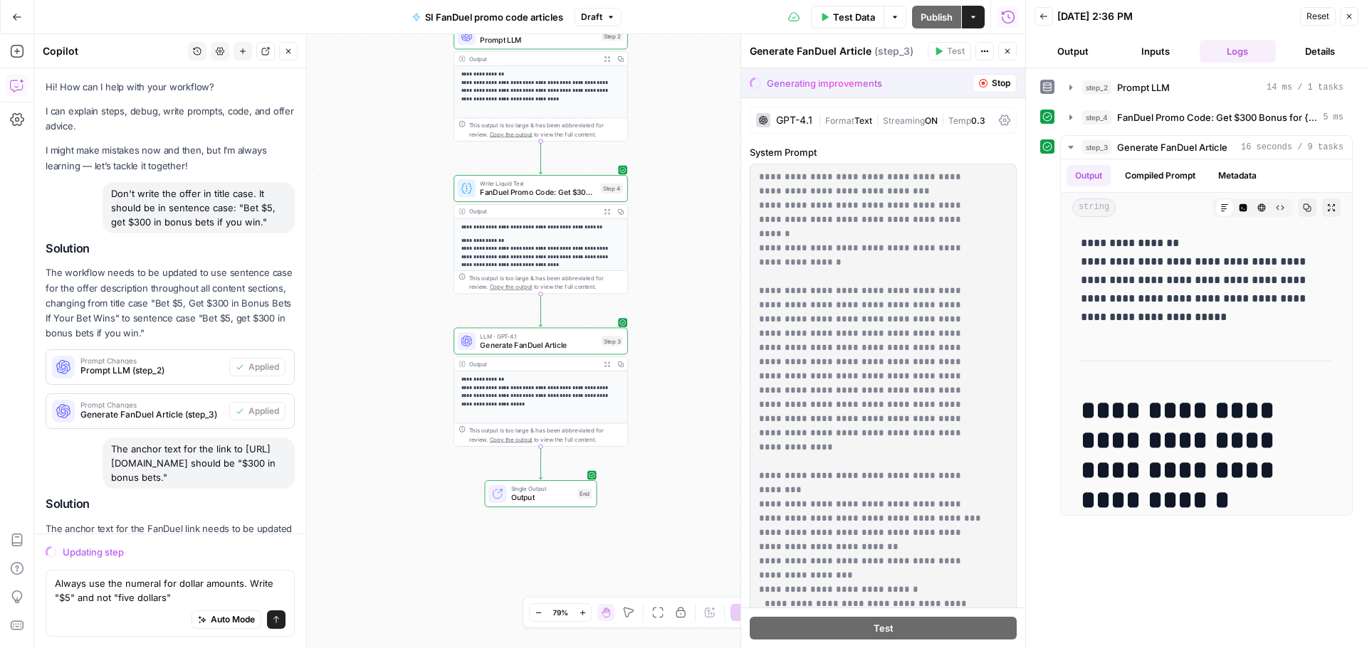
scroll to position [142, 0]
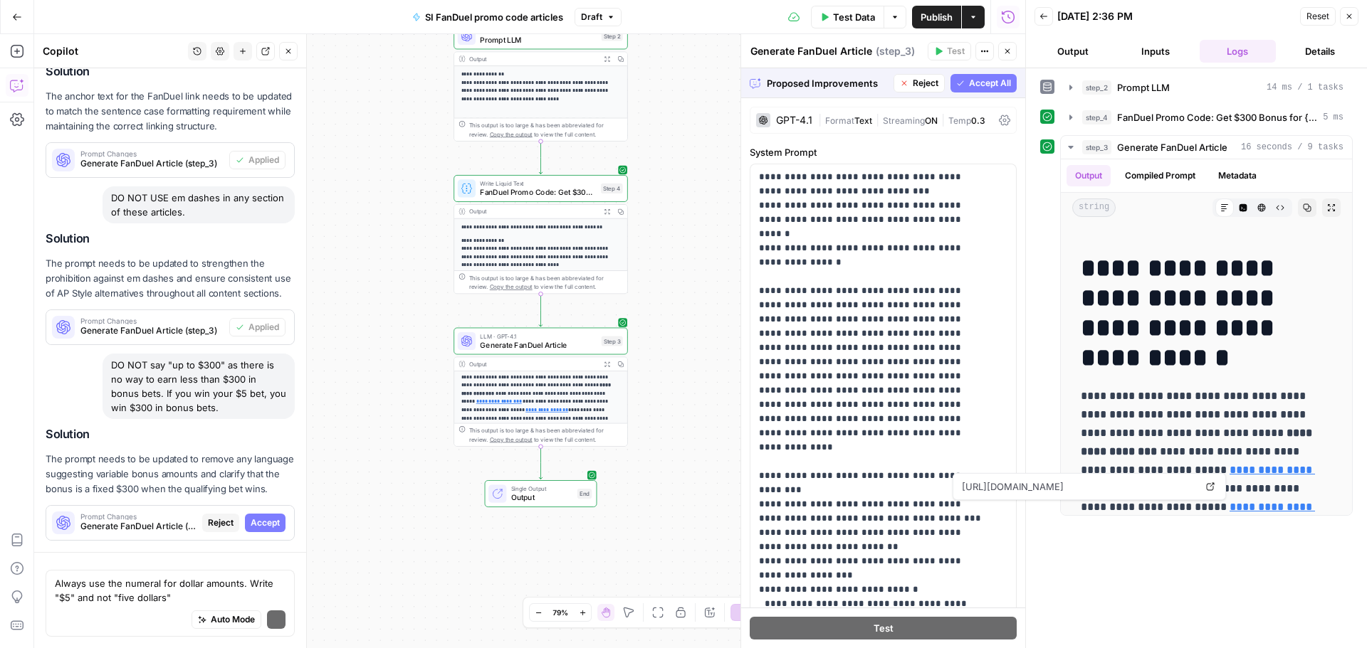
scroll to position [534, 0]
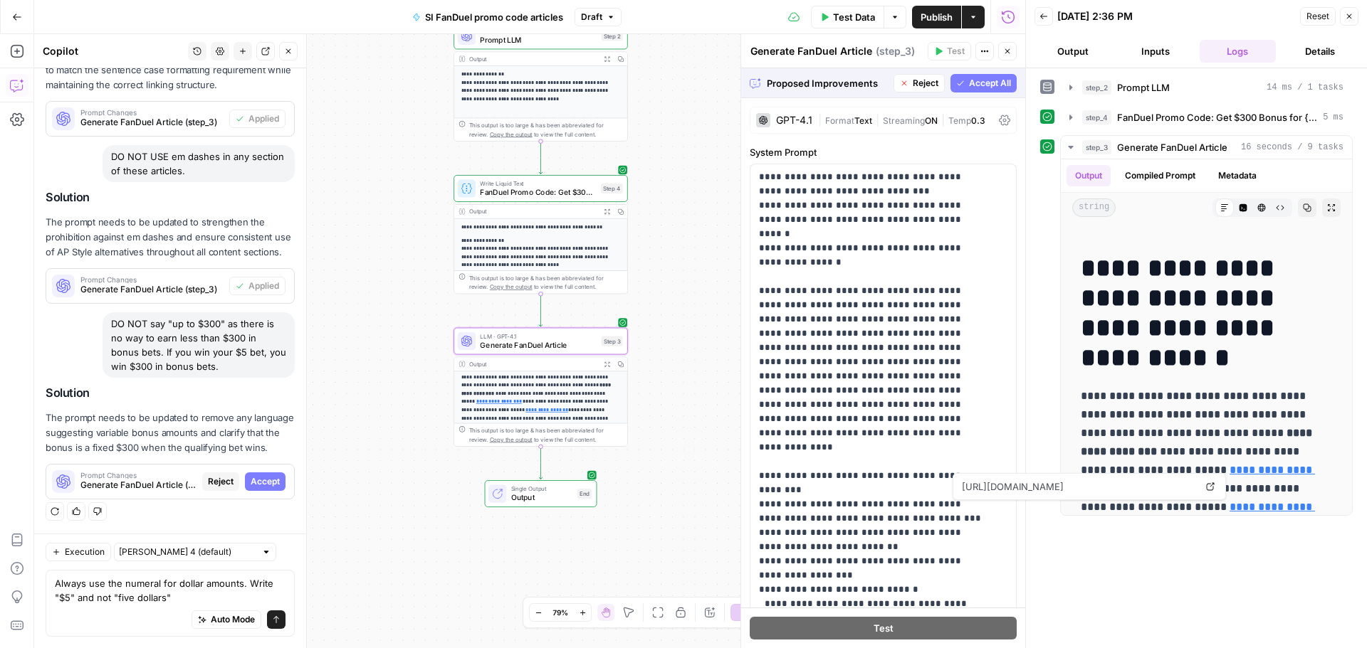
click at [251, 476] on span "Accept" at bounding box center [265, 481] width 29 height 13
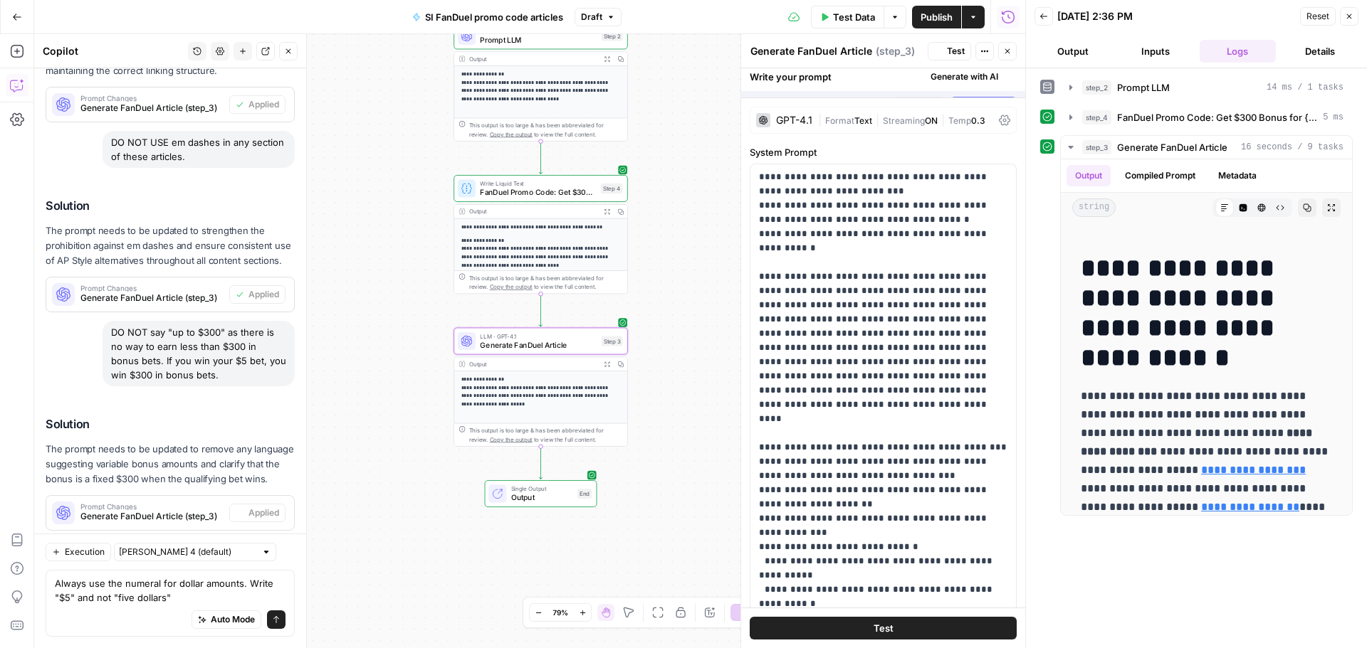
scroll to position [0, 0]
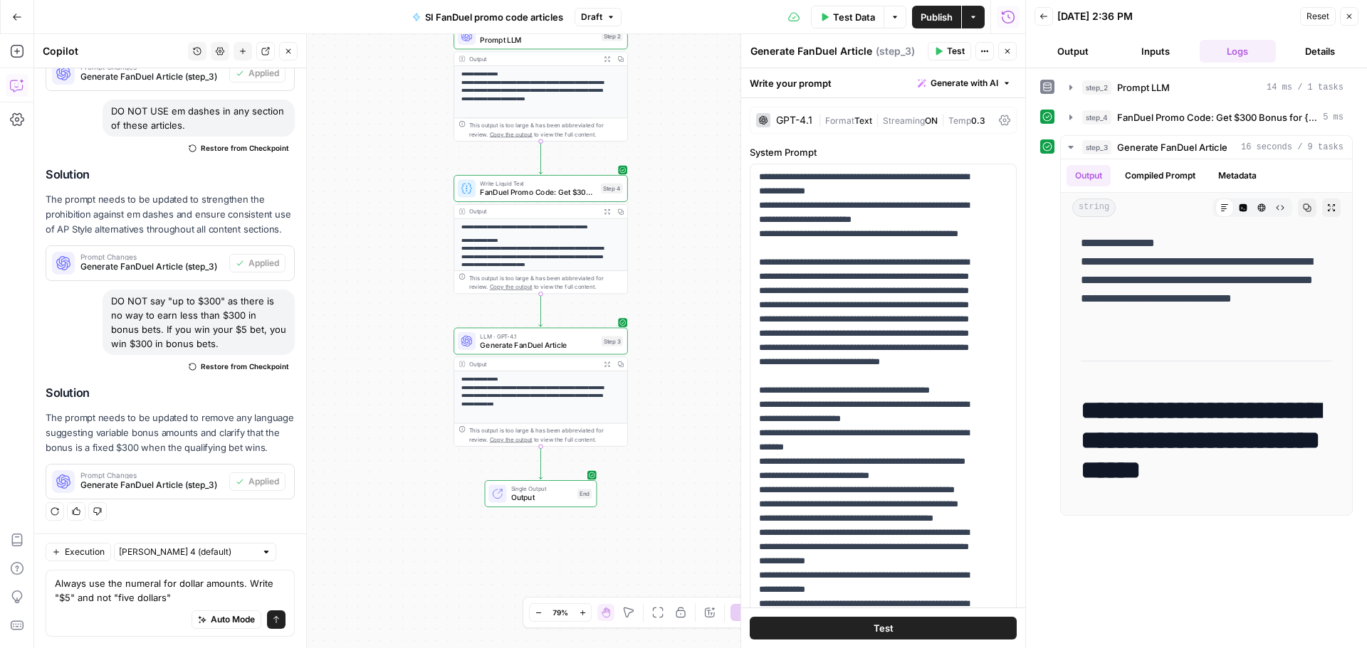
click at [842, 23] on span "Test Data" at bounding box center [854, 17] width 42 height 14
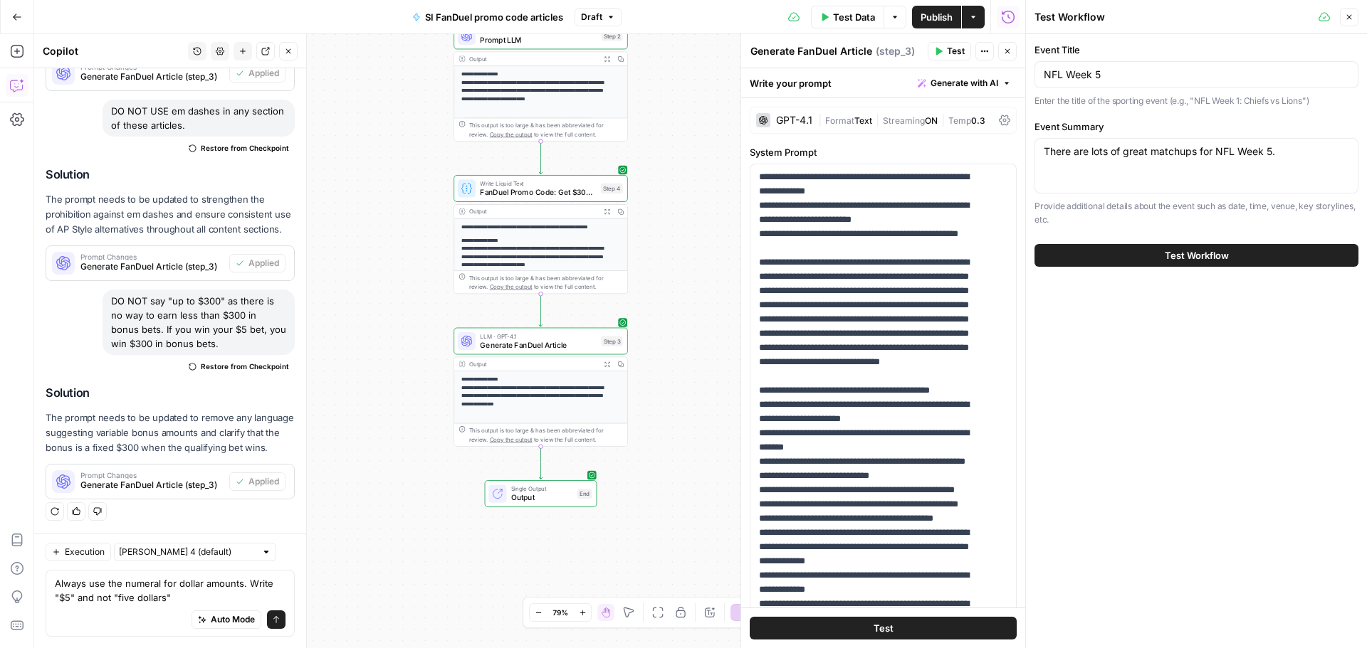
click at [1195, 269] on div "Test Workflow" at bounding box center [1196, 256] width 324 height 40
click at [1214, 255] on span "Test Workflow" at bounding box center [1196, 255] width 64 height 14
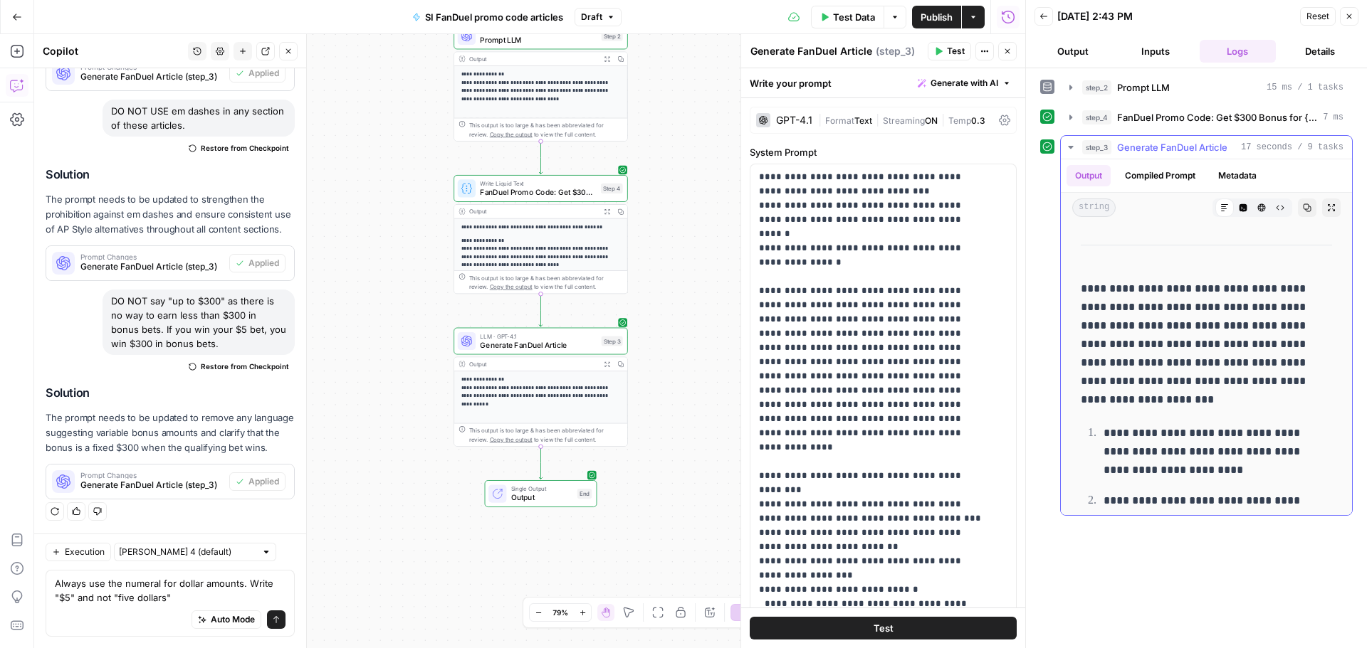
scroll to position [1708, 0]
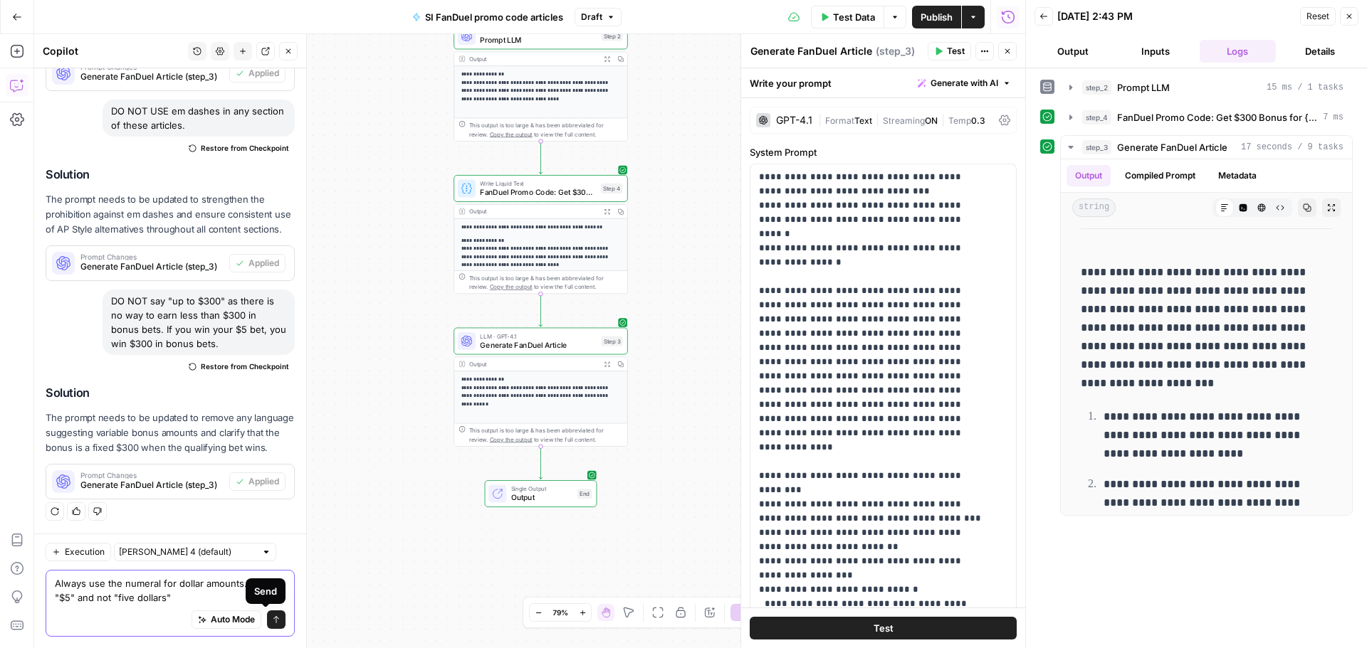
click at [272, 617] on icon "submit" at bounding box center [276, 620] width 9 height 9
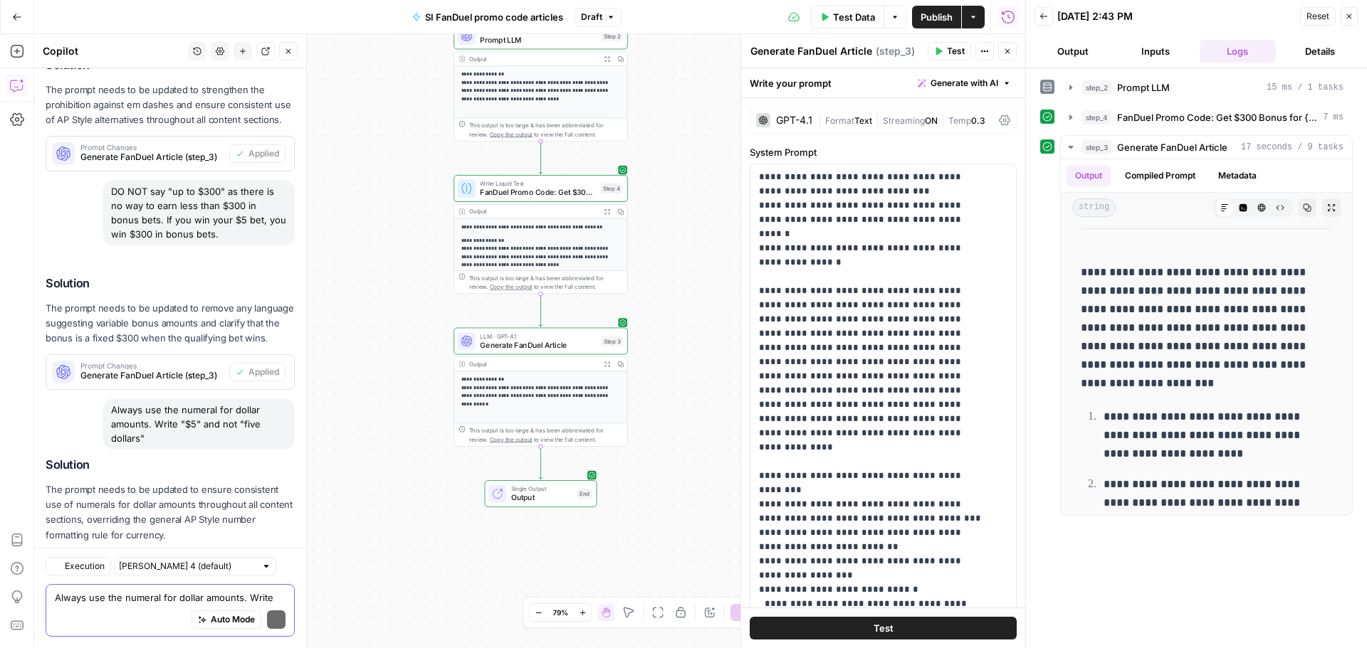
scroll to position [807, 0]
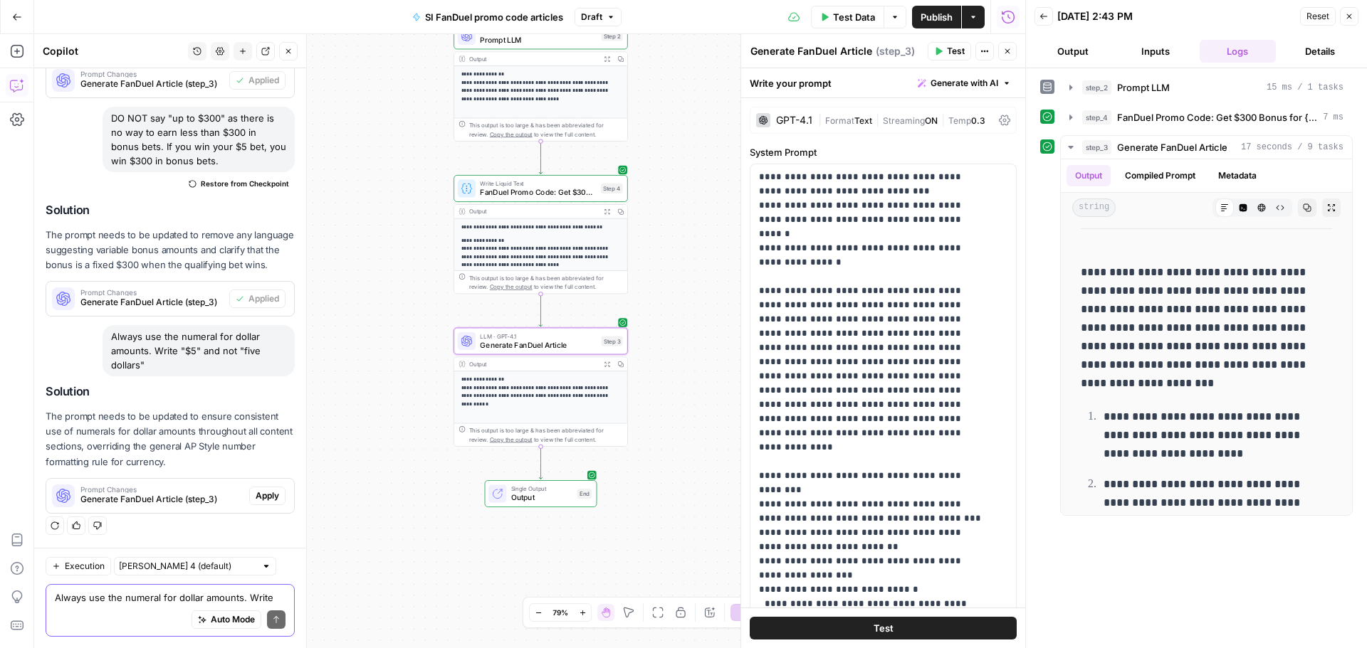
click at [255, 506] on div "Prompt Changes Generate FanDuel Article (step_3) Apply" at bounding box center [170, 496] width 248 height 23
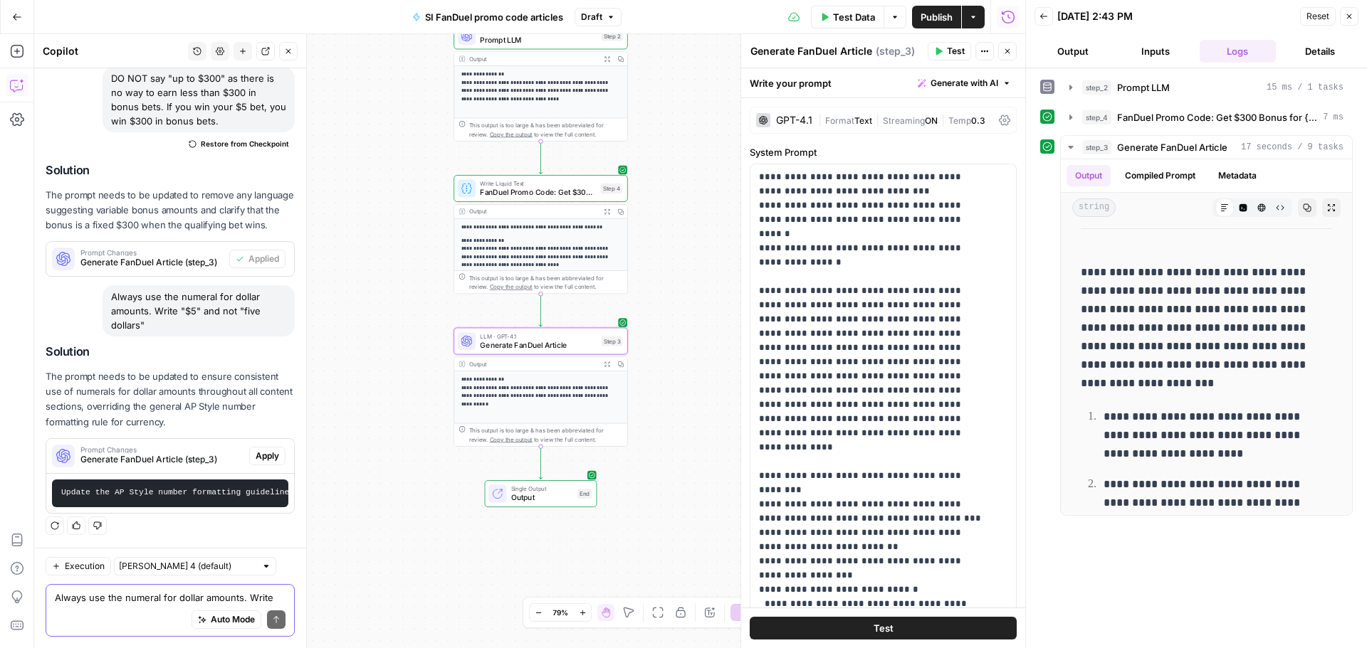
click at [264, 465] on button "Apply" at bounding box center [267, 456] width 36 height 19
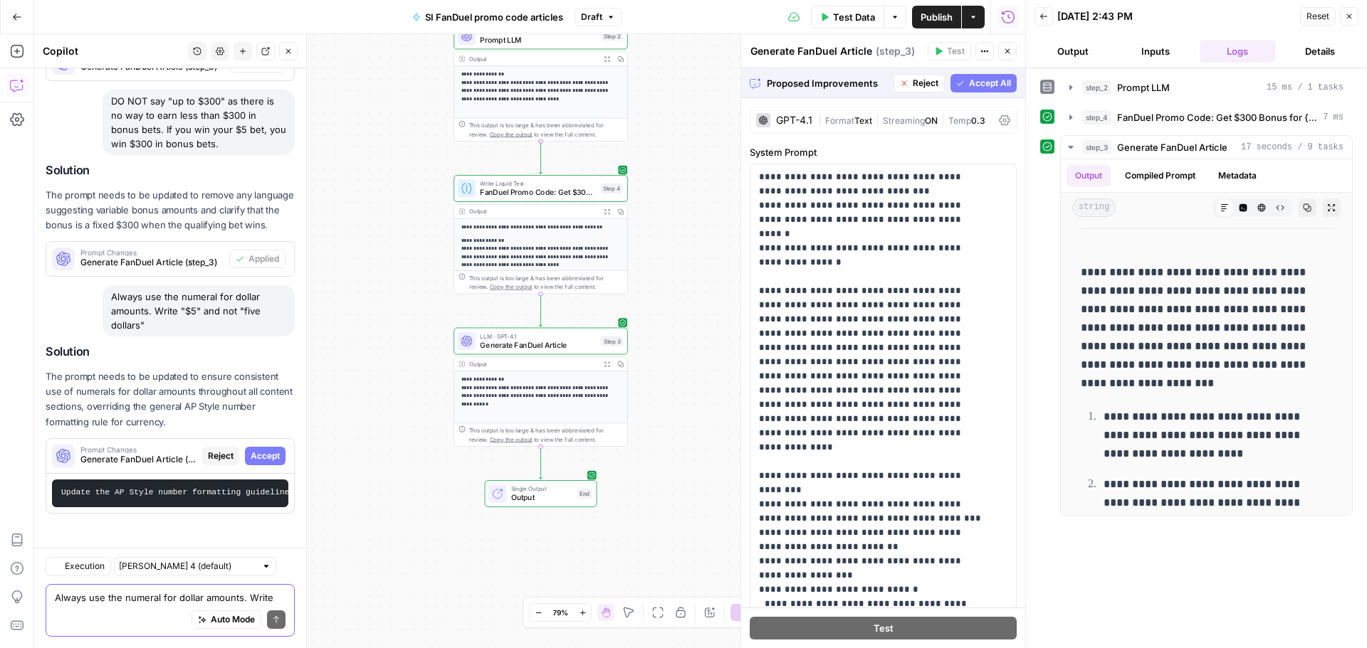
scroll to position [767, 0]
click at [256, 450] on span "Accept" at bounding box center [265, 456] width 29 height 13
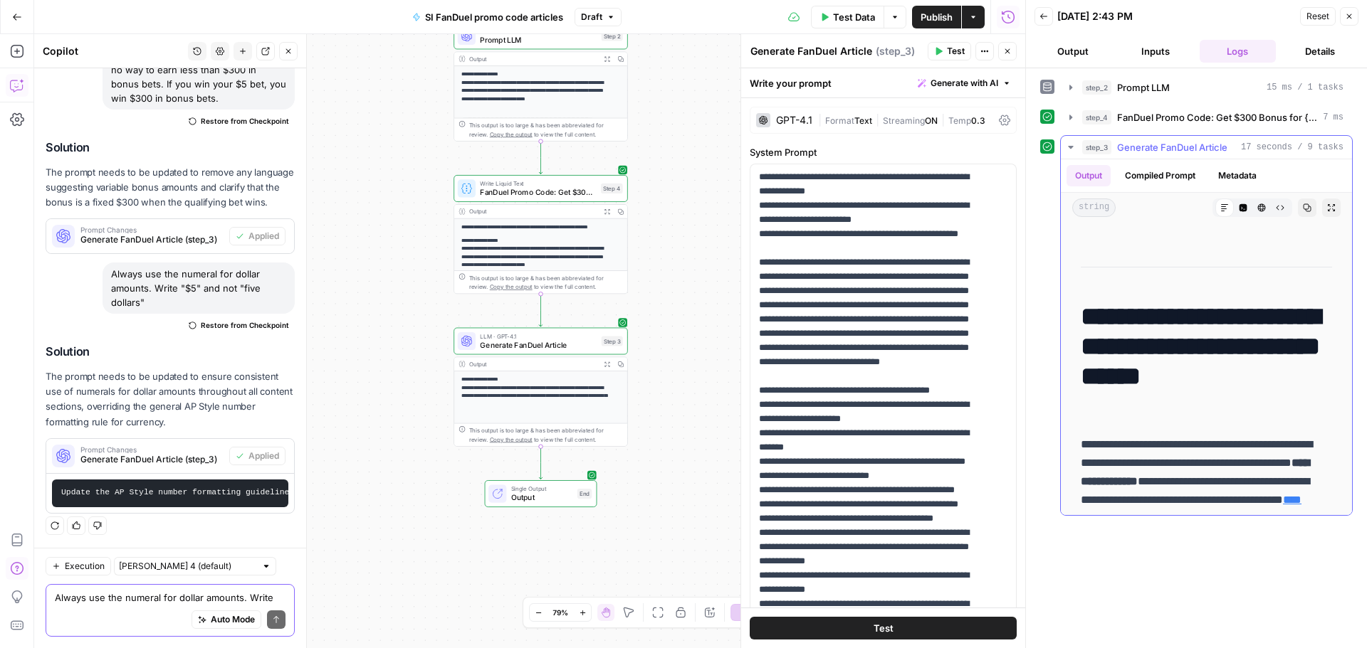
scroll to position [214, 0]
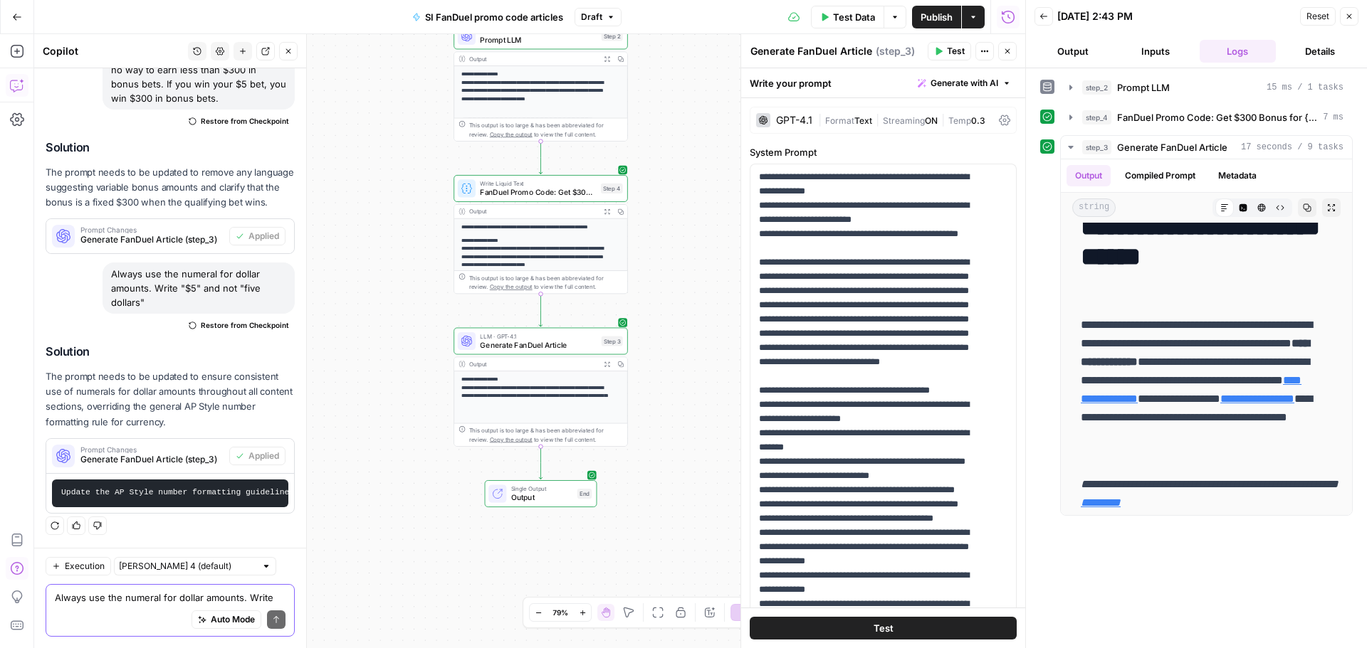
click at [857, 21] on span "Test Data" at bounding box center [854, 17] width 42 height 14
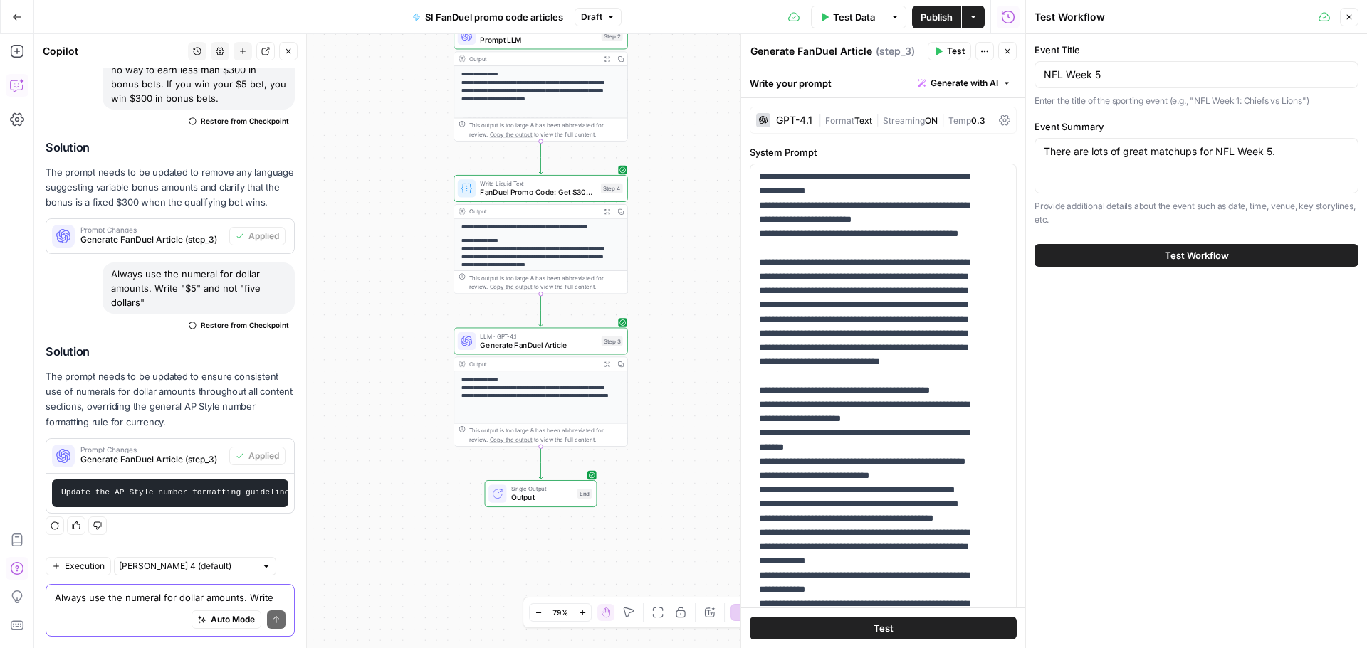
click at [1161, 256] on button "Test Workflow" at bounding box center [1196, 255] width 324 height 23
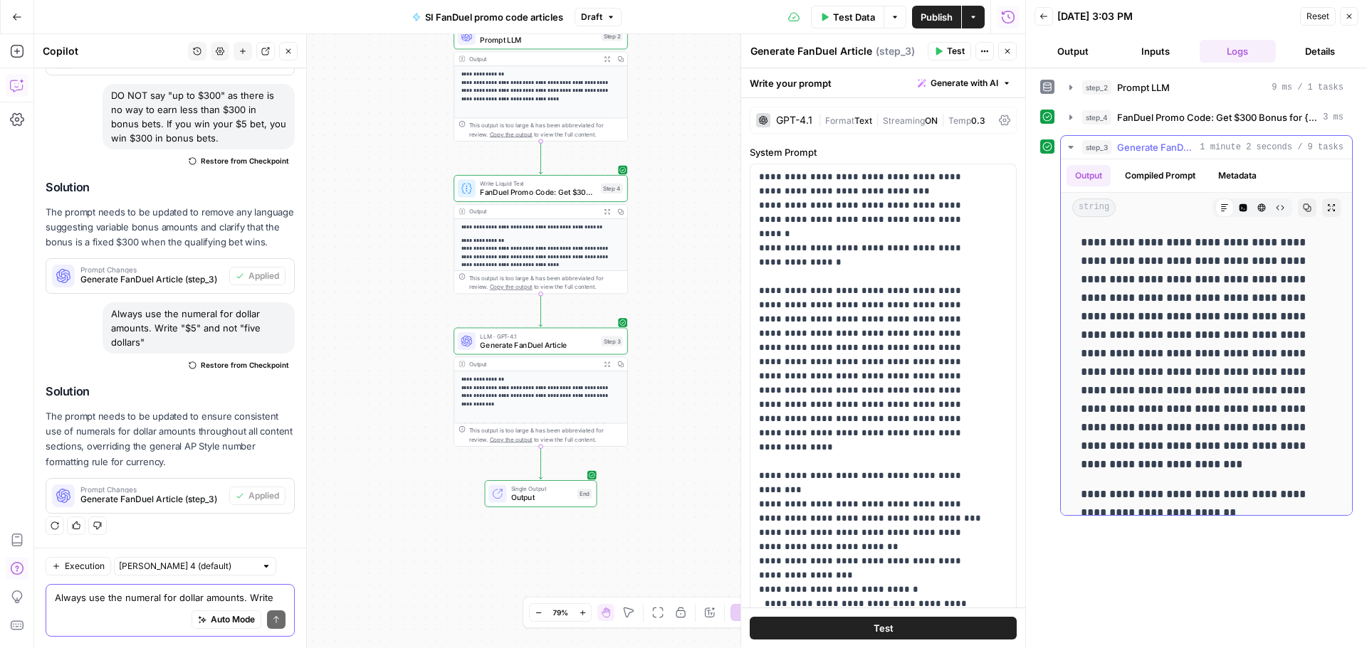
scroll to position [641, 0]
click at [1249, 370] on p "**********" at bounding box center [1200, 353] width 241 height 241
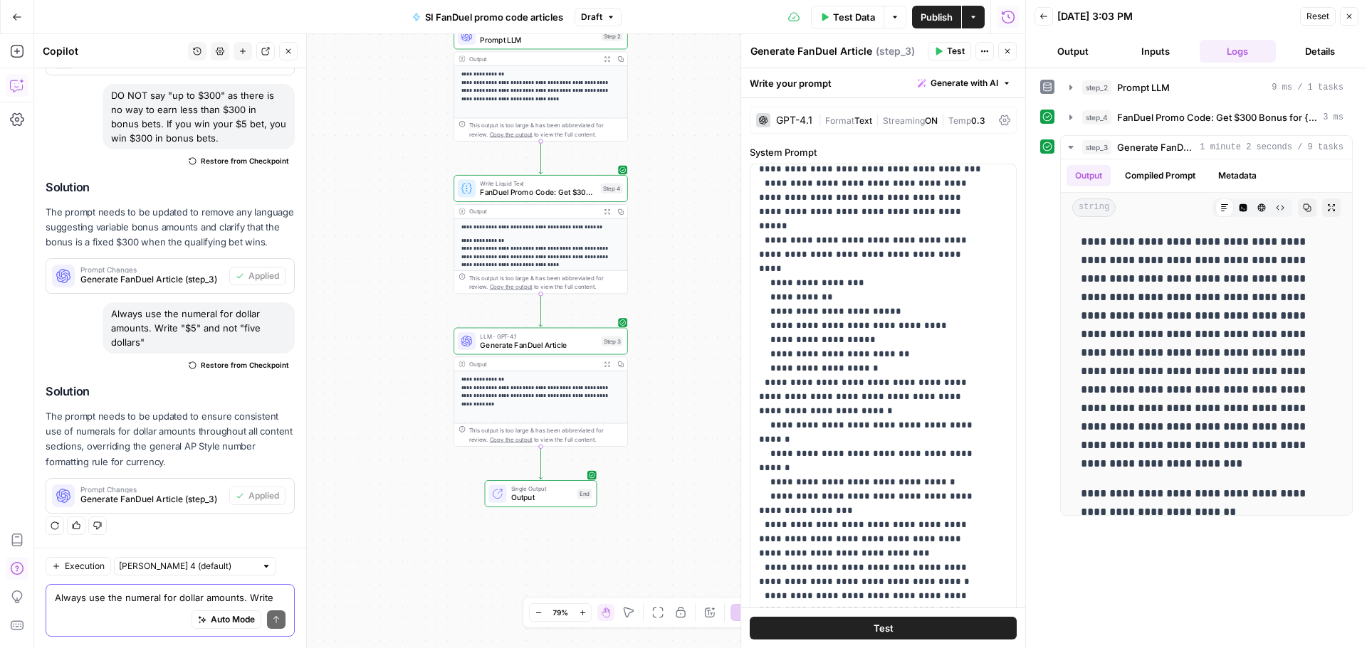
scroll to position [324, 0]
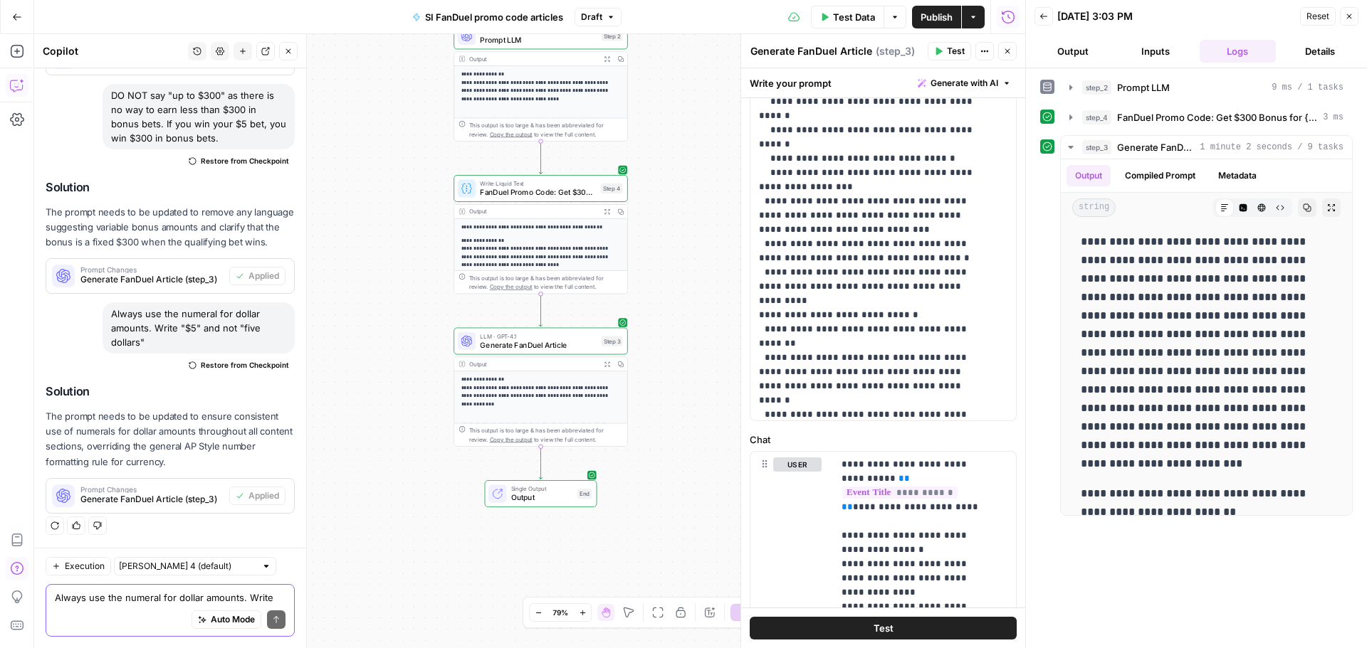
click at [74, 596] on textarea "Always use the numeral for dollar amounts. Write "$5" and not "five dollars"" at bounding box center [170, 598] width 231 height 14
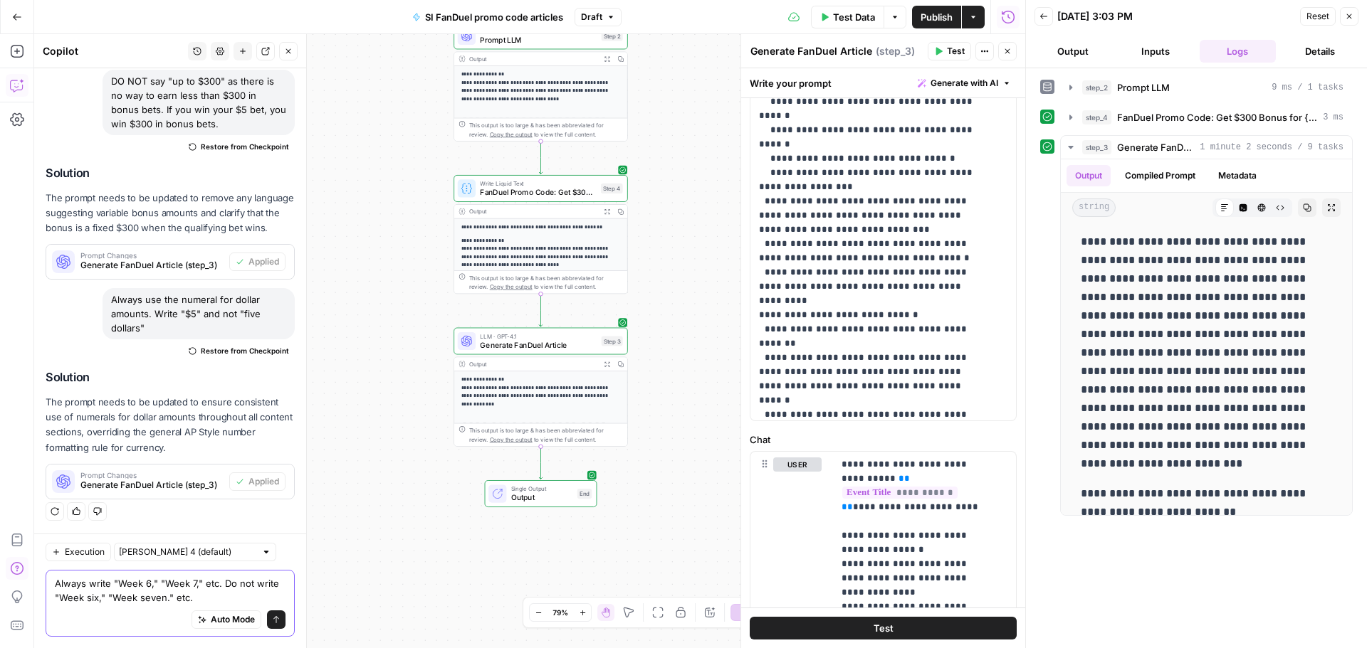
type textarea "Always write "Week 6," "Week 7," etc. Do not write "Week six," "Week seven." et…"
click at [273, 622] on icon "submit" at bounding box center [276, 619] width 6 height 7
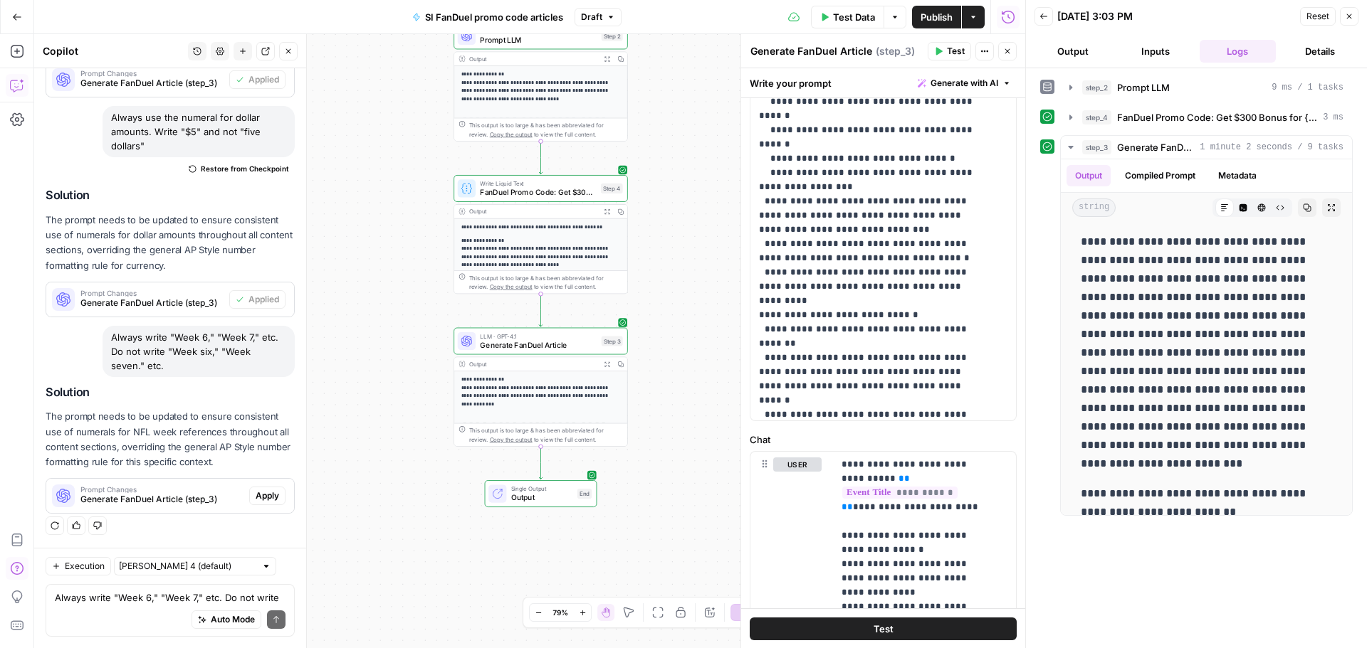
scroll to position [641, 0]
